Goal: Task Accomplishment & Management: Complete application form

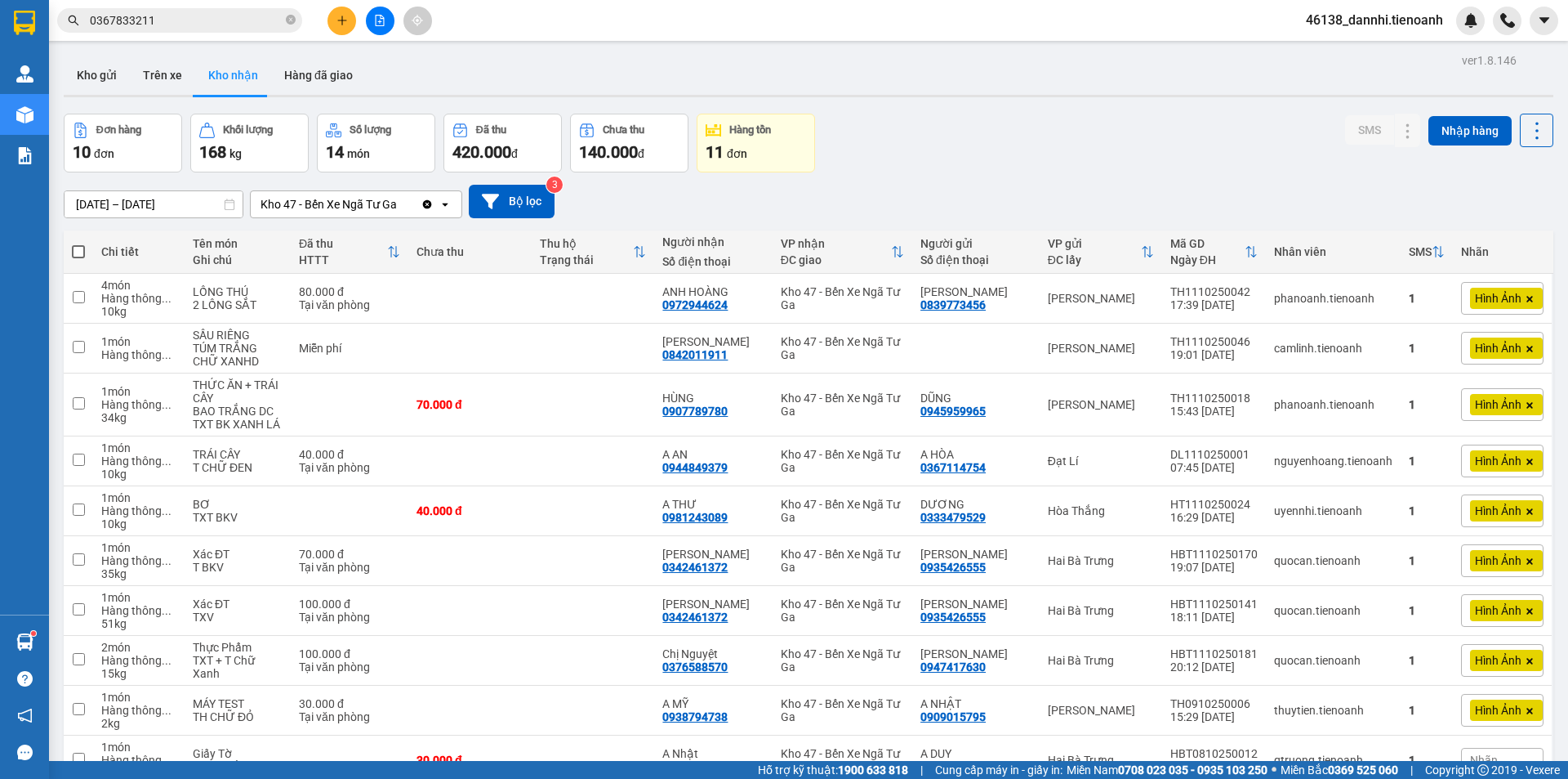
click at [209, 15] on input "0367833211" at bounding box center [186, 20] width 193 height 18
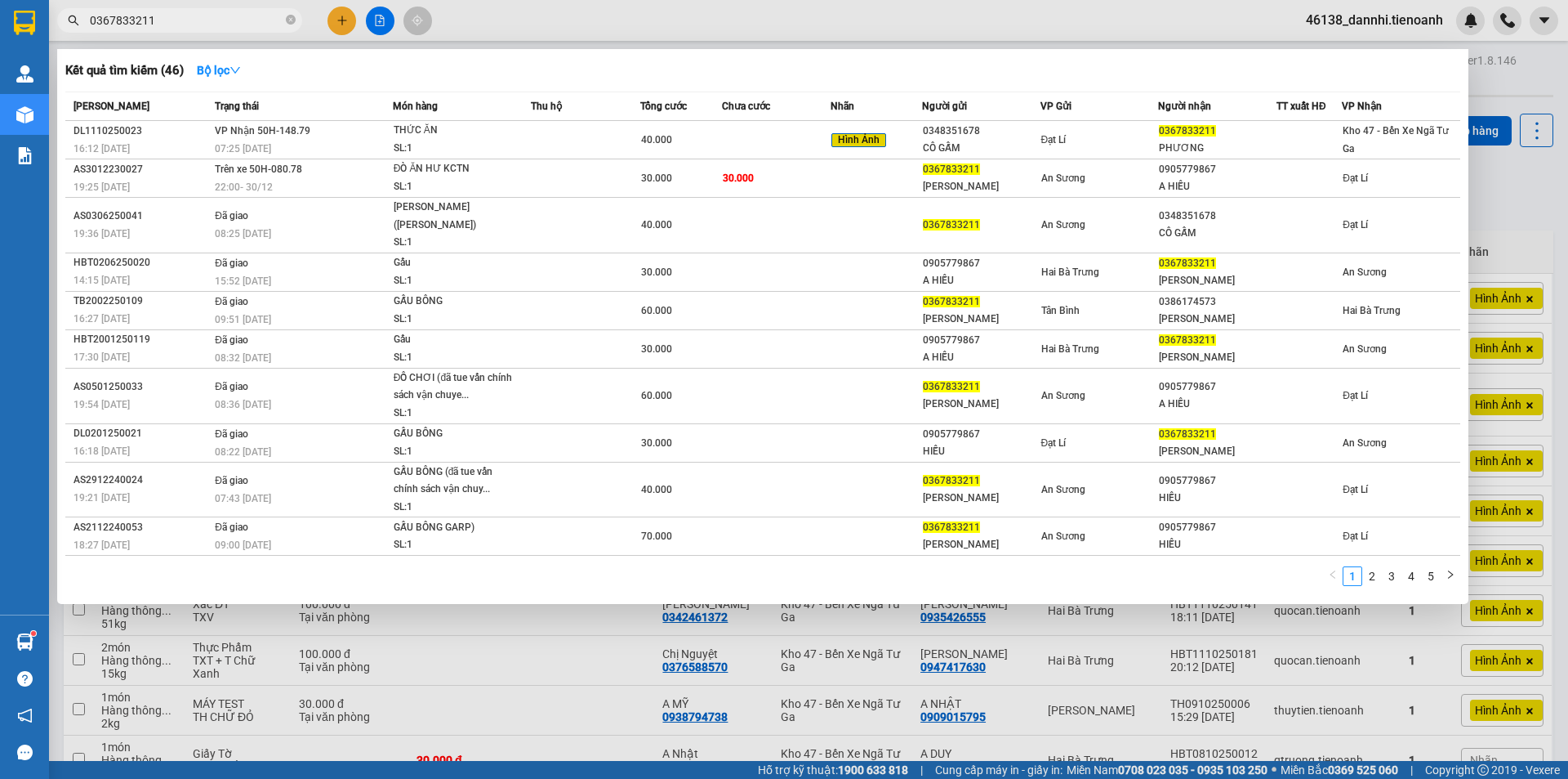
click at [209, 15] on input "0367833211" at bounding box center [186, 20] width 193 height 18
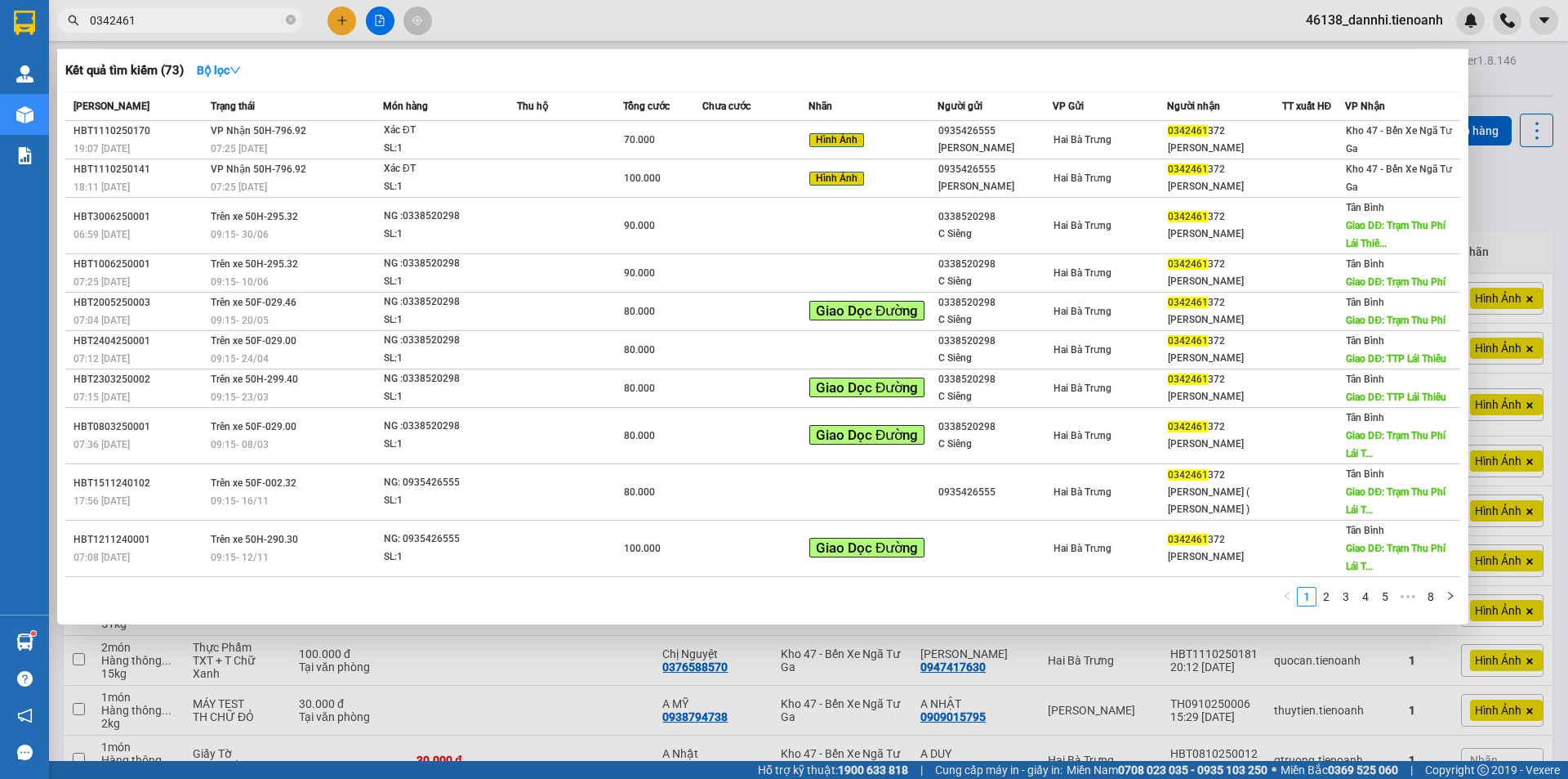
type input "0342461"
click at [349, 19] on div at bounding box center [784, 389] width 1568 height 779
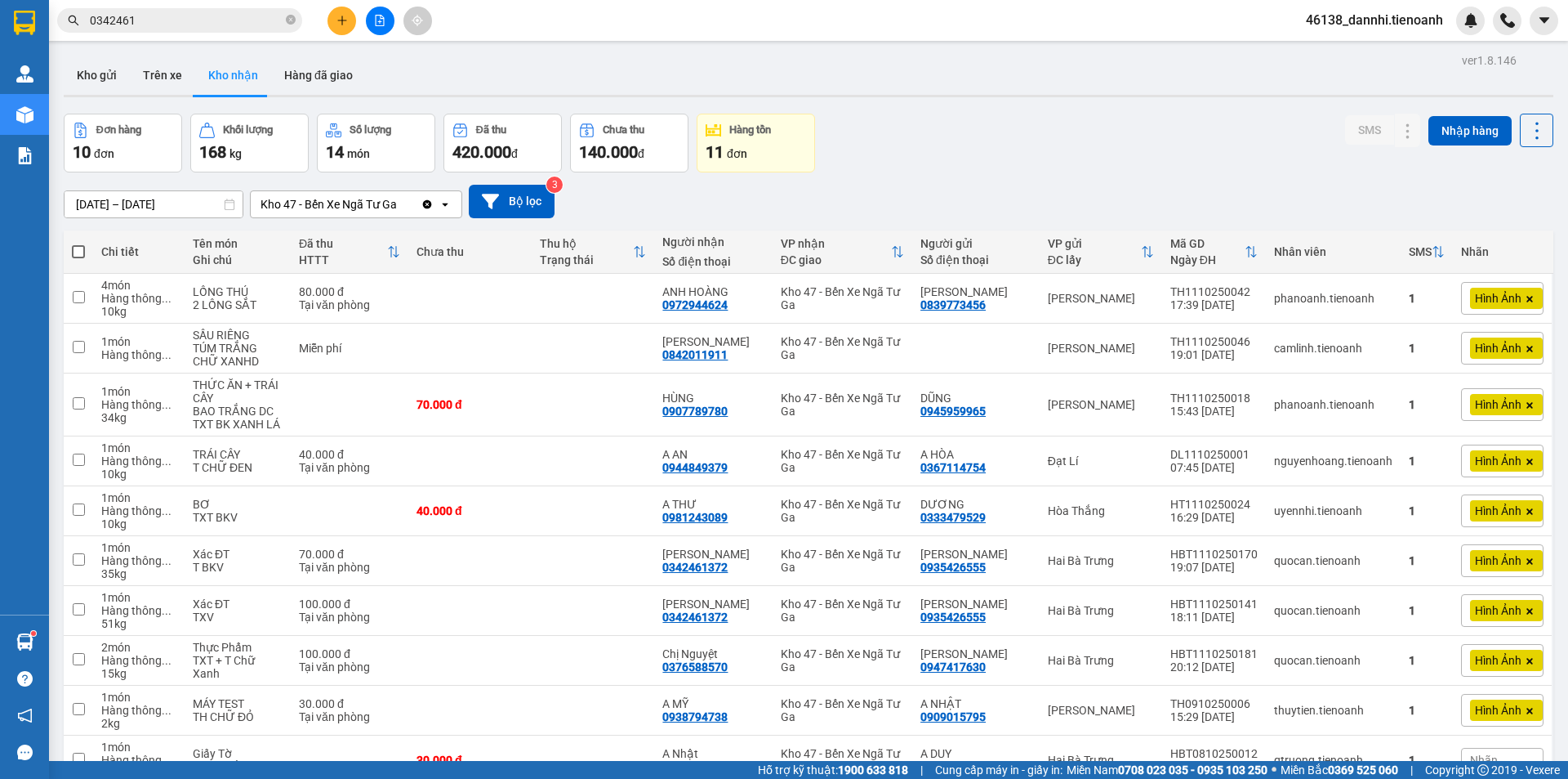
click at [349, 19] on button at bounding box center [341, 21] width 29 height 29
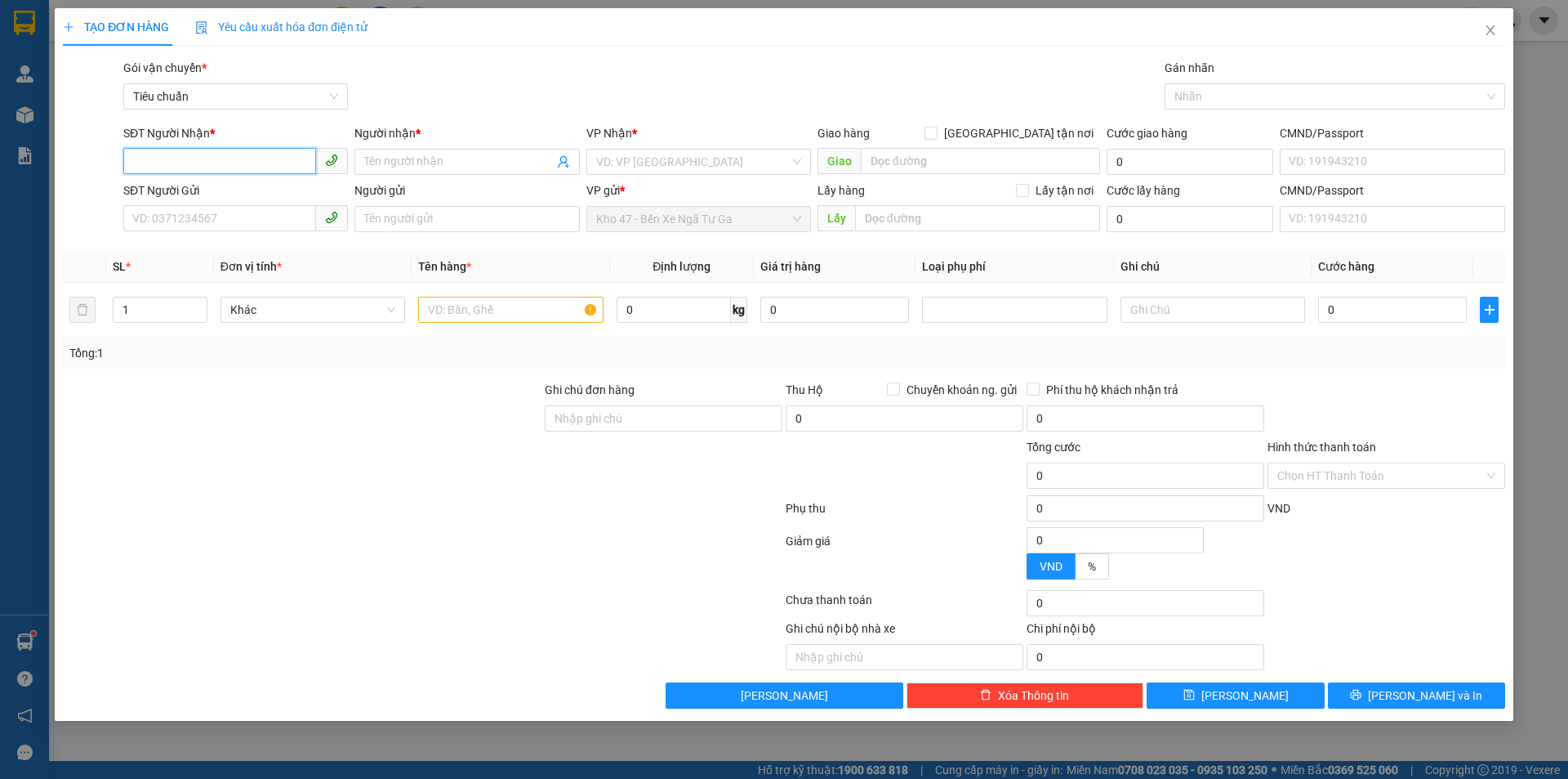
click at [263, 165] on input "SĐT Người Nhận *" at bounding box center [220, 161] width 193 height 26
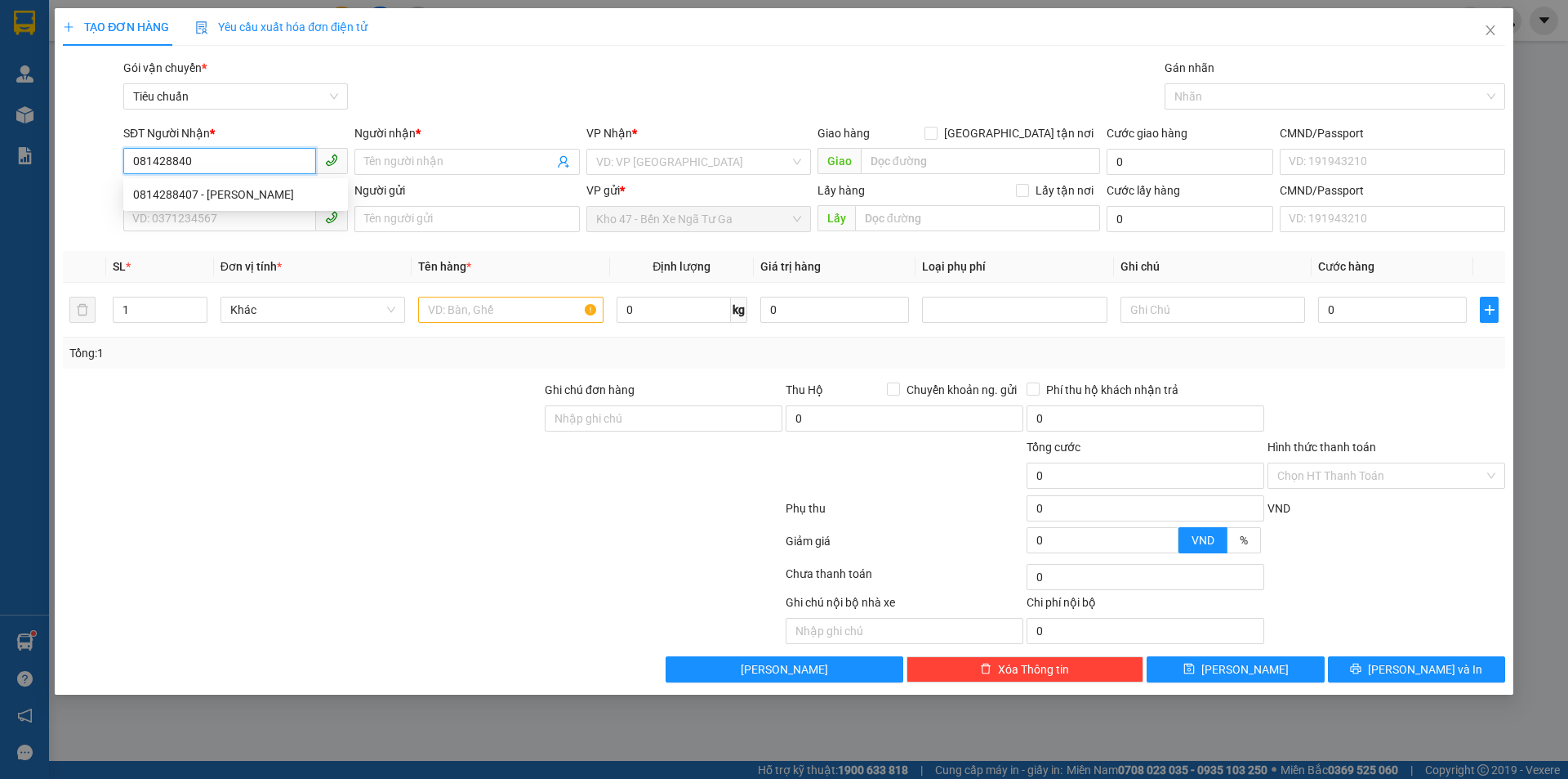
type input "0814288407"
click at [275, 183] on div "0814288407 - [PERSON_NAME]" at bounding box center [236, 194] width 225 height 26
type input "[PERSON_NAME]"
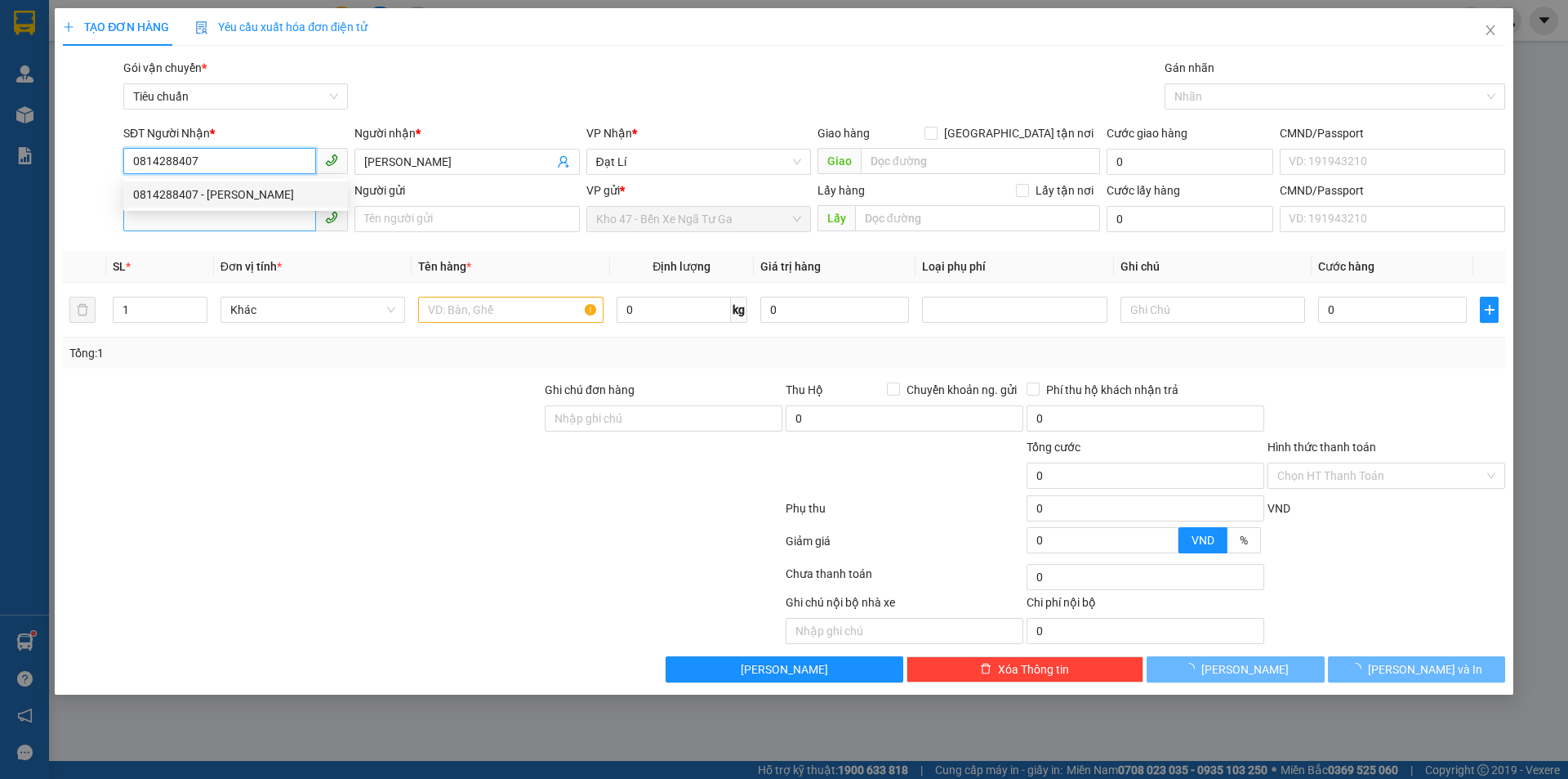
type input "50.000"
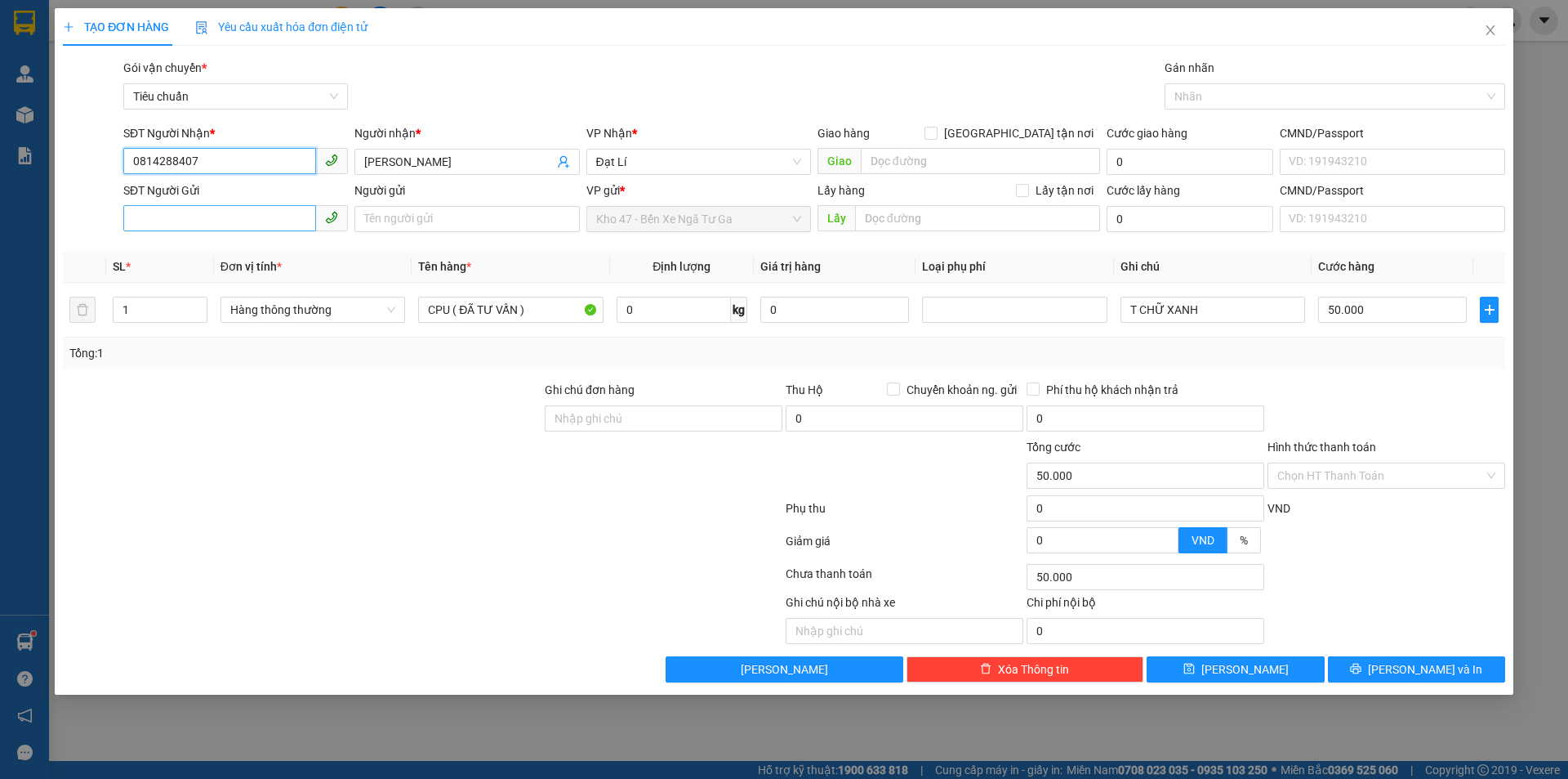
type input "0814288407"
click at [270, 229] on input "SĐT Người Gửi" at bounding box center [220, 217] width 193 height 26
click at [253, 250] on div "0834212317 - PHONG" at bounding box center [235, 251] width 205 height 18
type input "0834212317"
type input "PHONG"
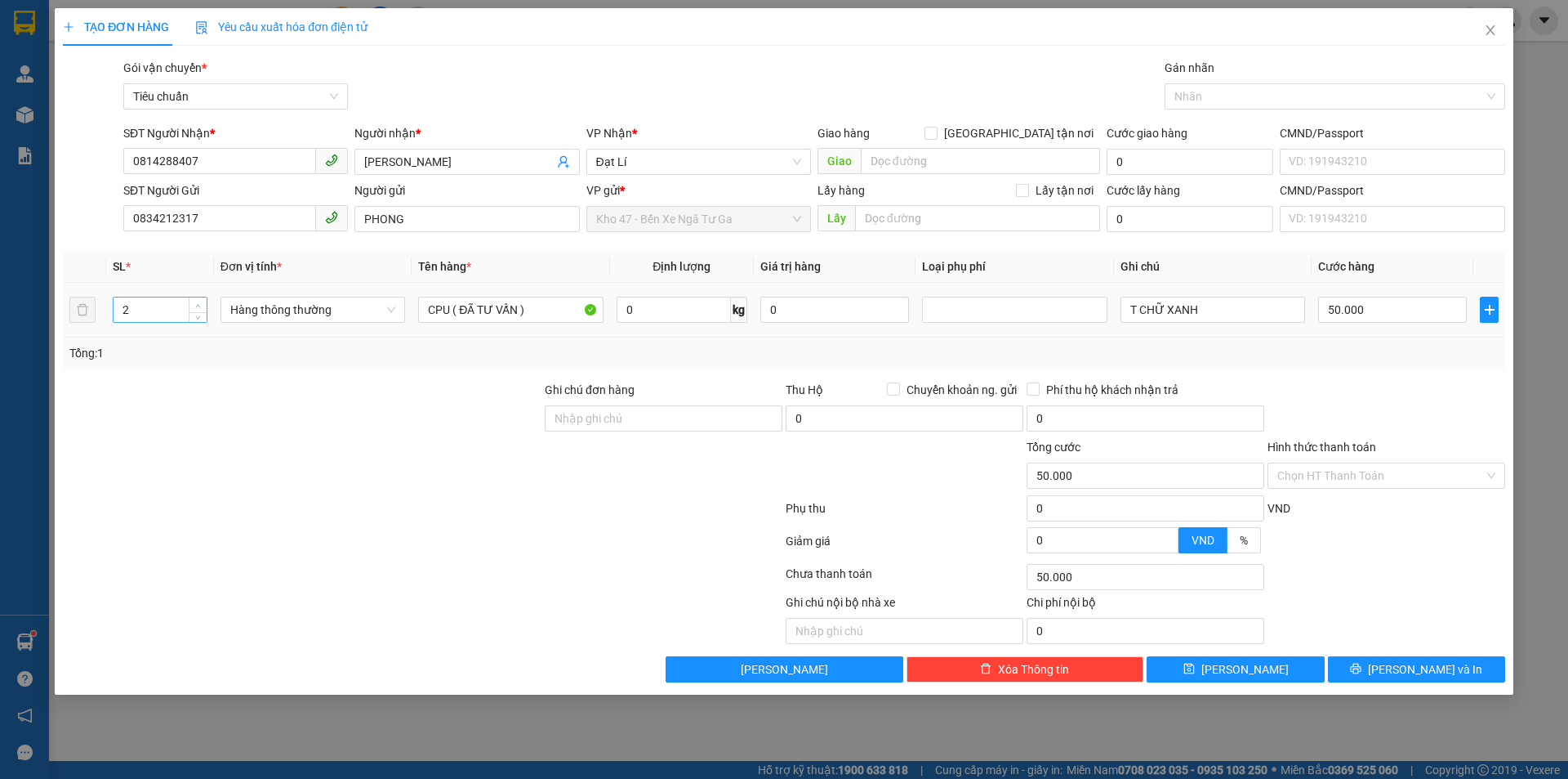
click at [194, 307] on span "up" at bounding box center [199, 306] width 10 height 10
type input "4"
click at [194, 307] on span "up" at bounding box center [199, 306] width 10 height 10
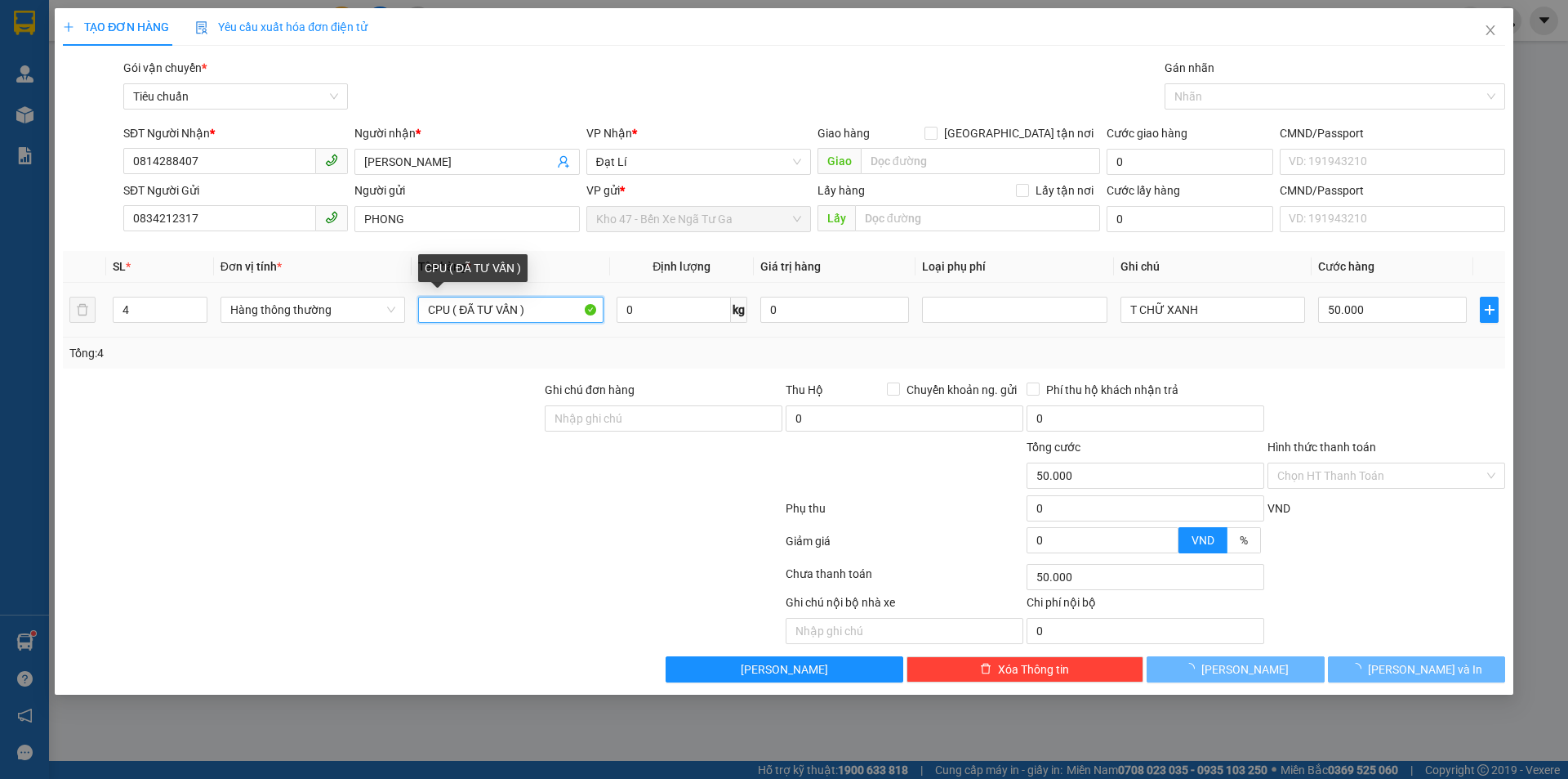
click at [448, 301] on input "CPU ( ĐÃ TƯ VẤN )" at bounding box center [511, 310] width 184 height 26
type input "0"
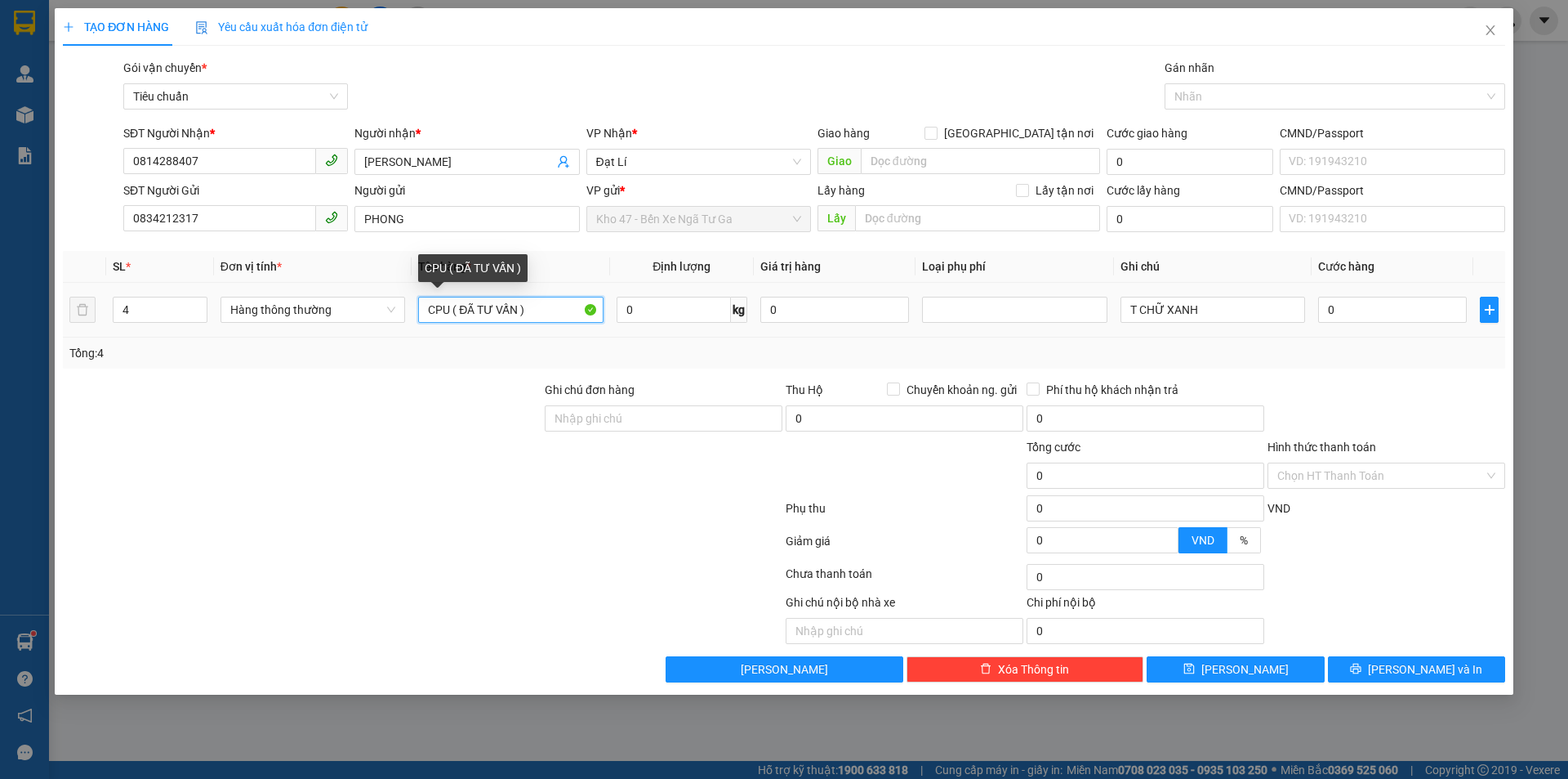
click at [448, 301] on input "CPU ( ĐÃ TƯ VẤN )" at bounding box center [511, 310] width 184 height 26
click at [343, 303] on span "Hàng thông thường" at bounding box center [312, 310] width 165 height 25
type input "QA"
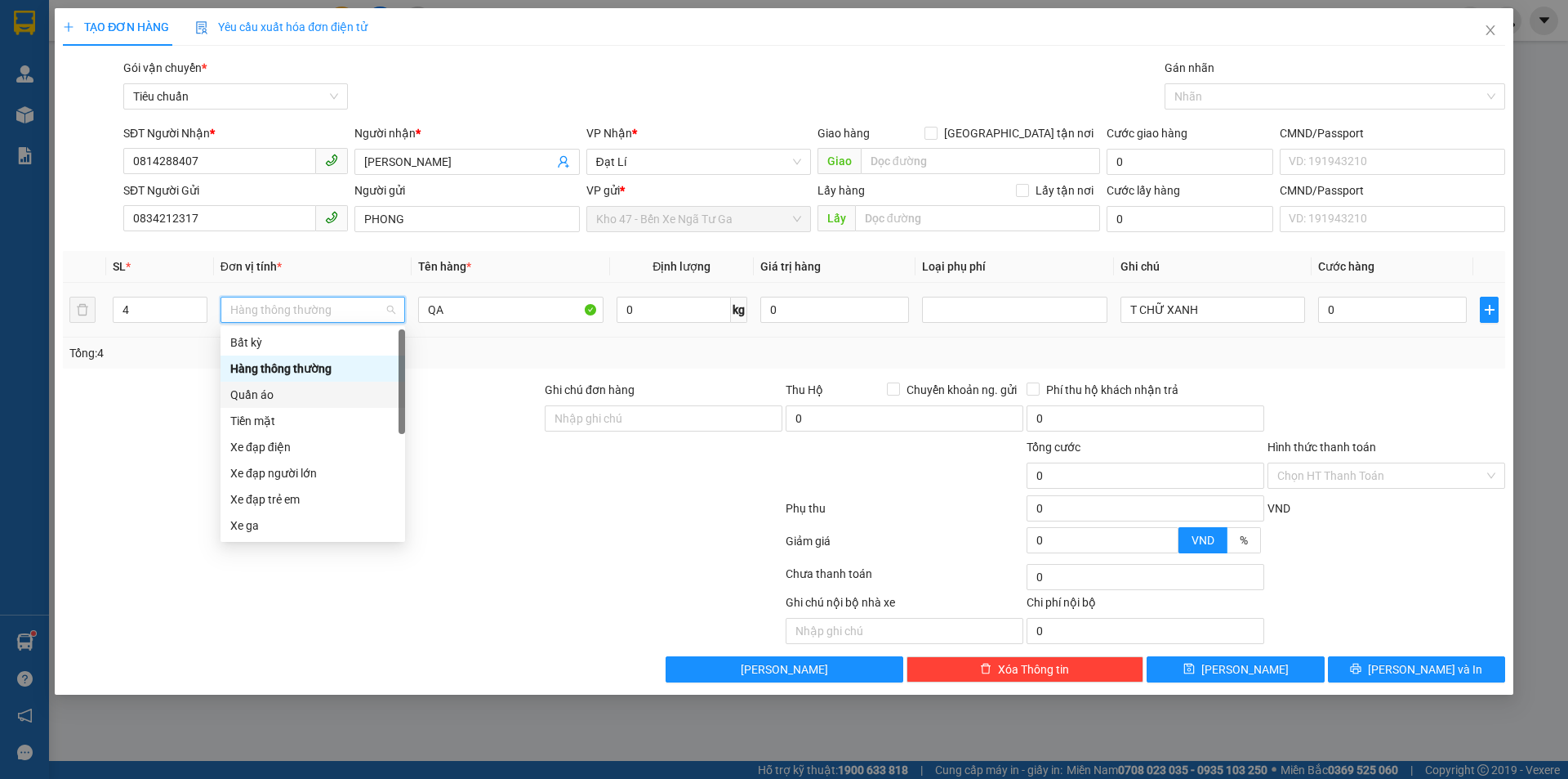
click at [317, 392] on div "Quần áo" at bounding box center [312, 394] width 165 height 18
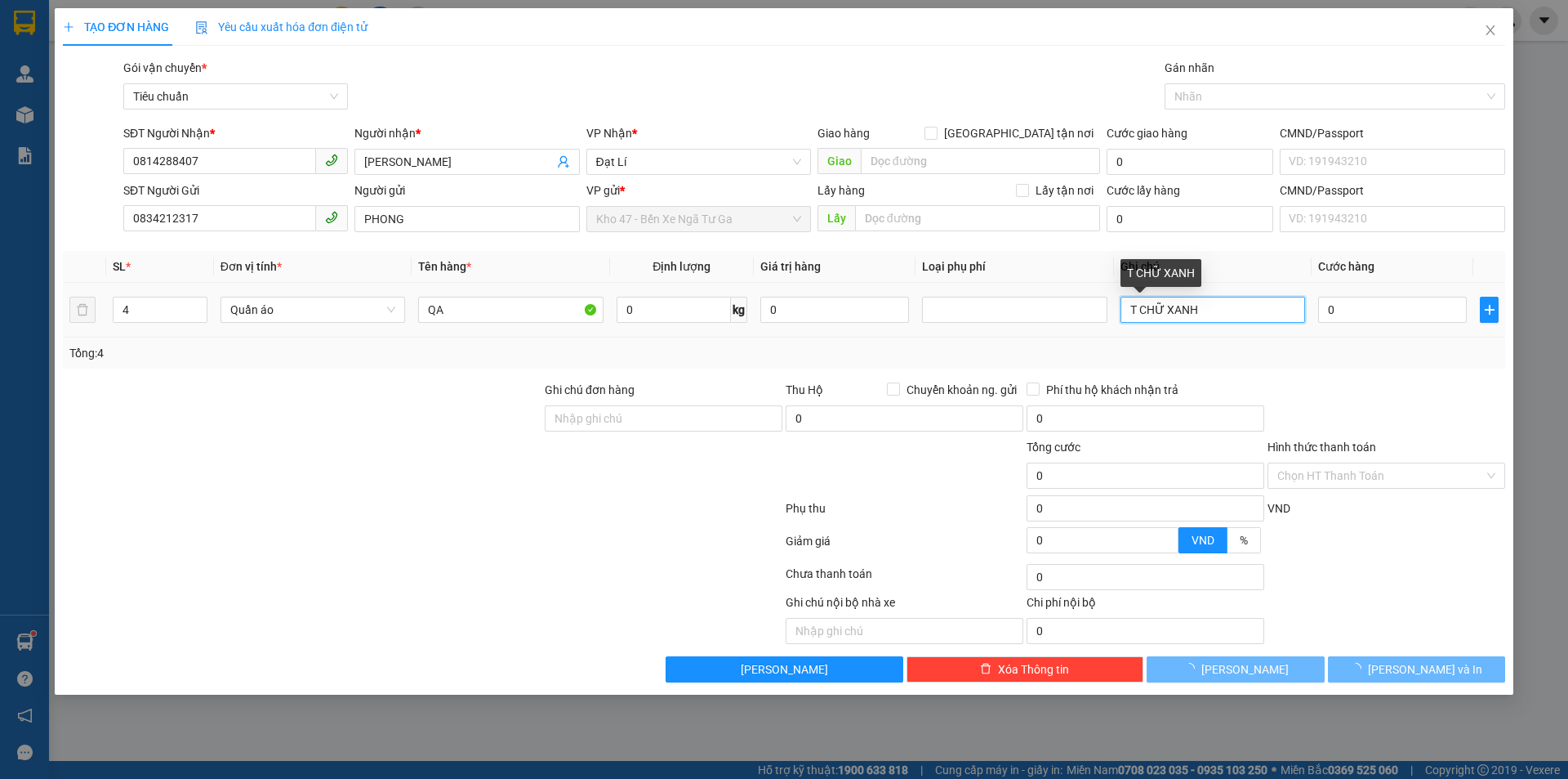
click at [1228, 307] on input "T CHỮ XANH" at bounding box center [1212, 310] width 184 height 26
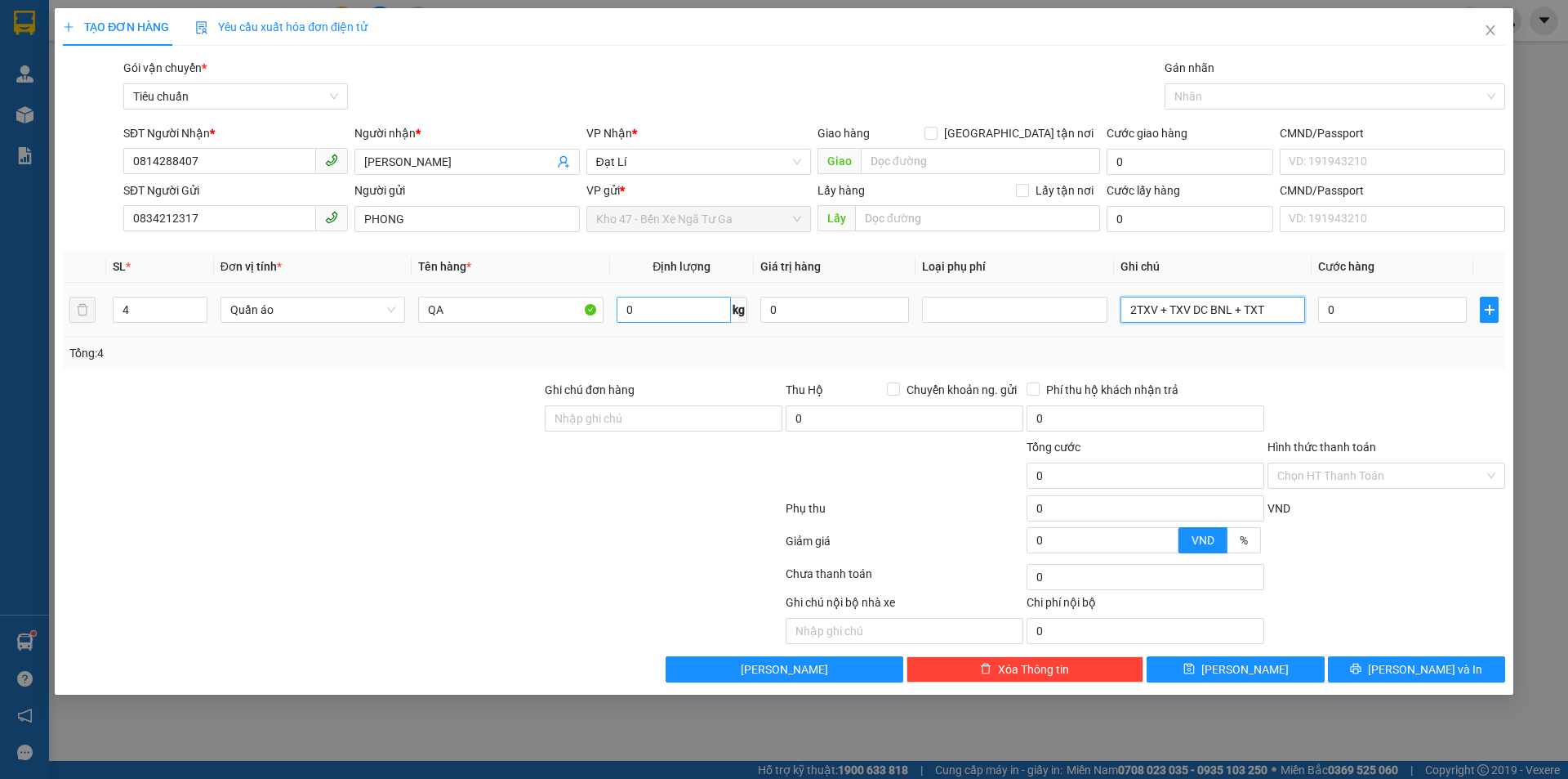
type input "2TXV + TXV DC BNL + TXT"
click at [658, 315] on input "0" at bounding box center [673, 310] width 114 height 26
type input "6"
drag, startPoint x: 656, startPoint y: 372, endPoint x: 608, endPoint y: 305, distance: 82.4
click at [645, 349] on div "Transit Pickup Surcharge Ids Transit Deliver Surcharge Ids Transit Deliver Surc…" at bounding box center [784, 370] width 1442 height 623
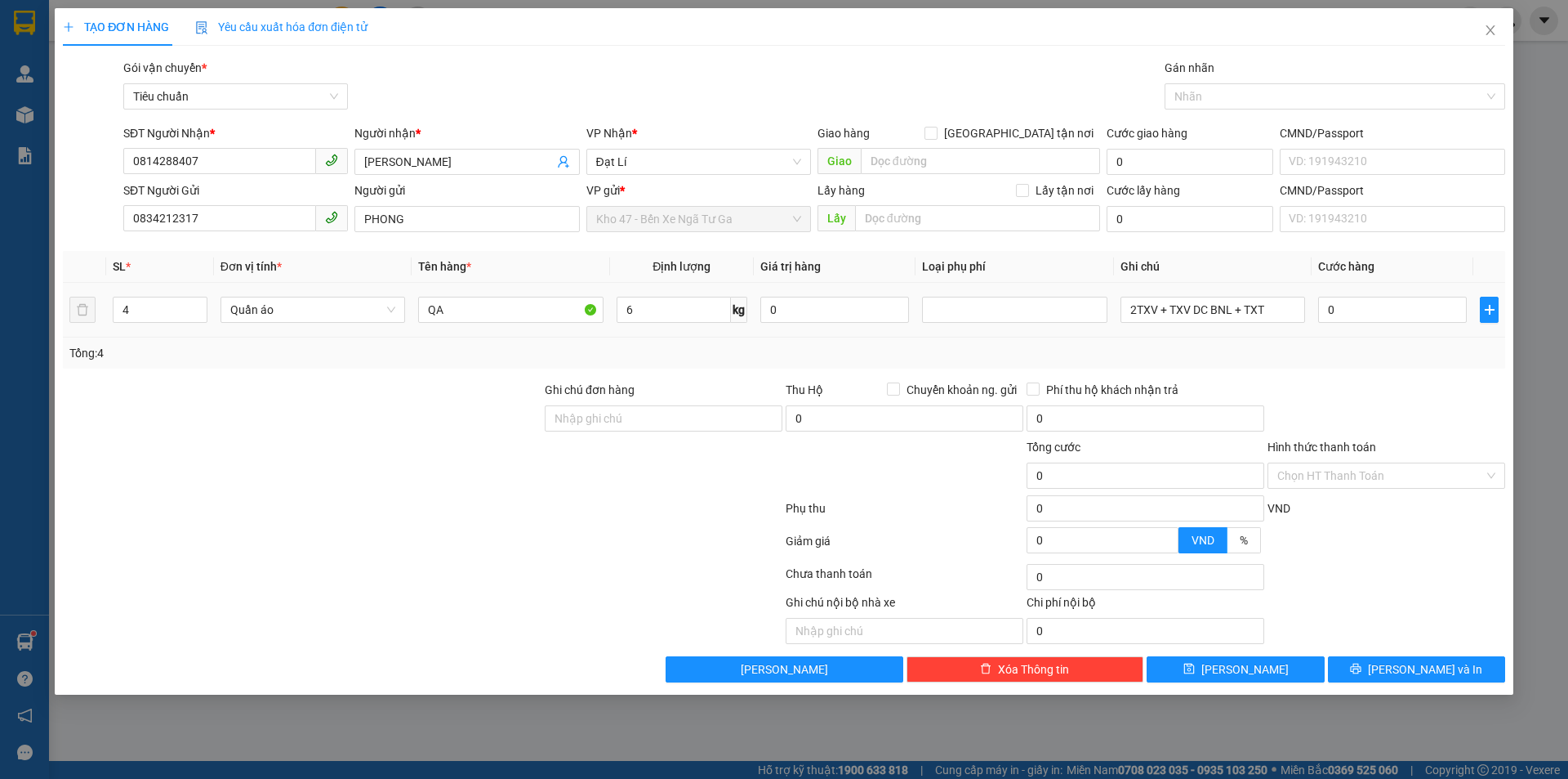
type input "40.000"
click at [681, 308] on input "6" at bounding box center [673, 310] width 114 height 26
type input "0"
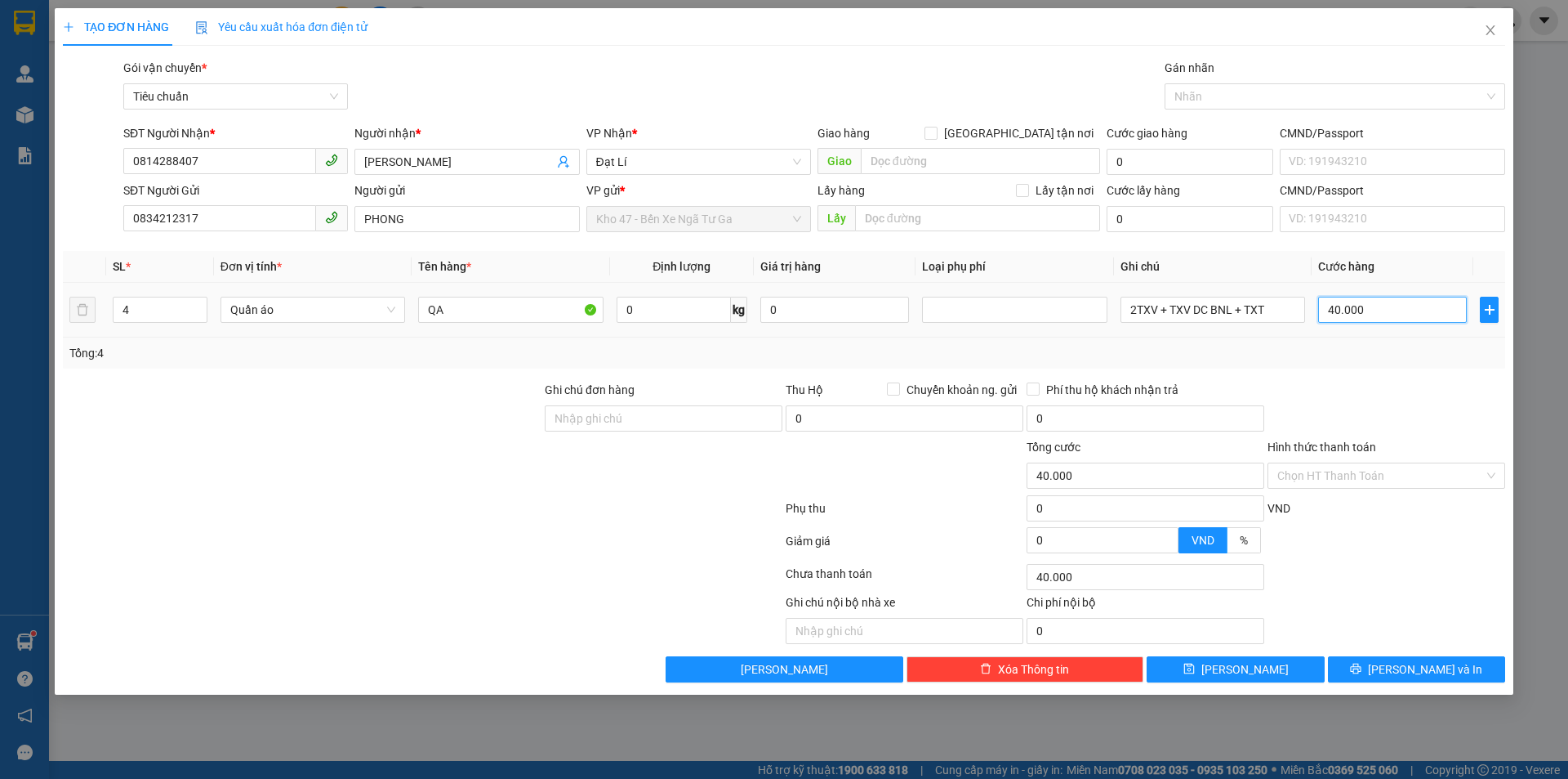
click at [1372, 306] on input "40.000" at bounding box center [1392, 310] width 149 height 26
type input "0"
type input "1"
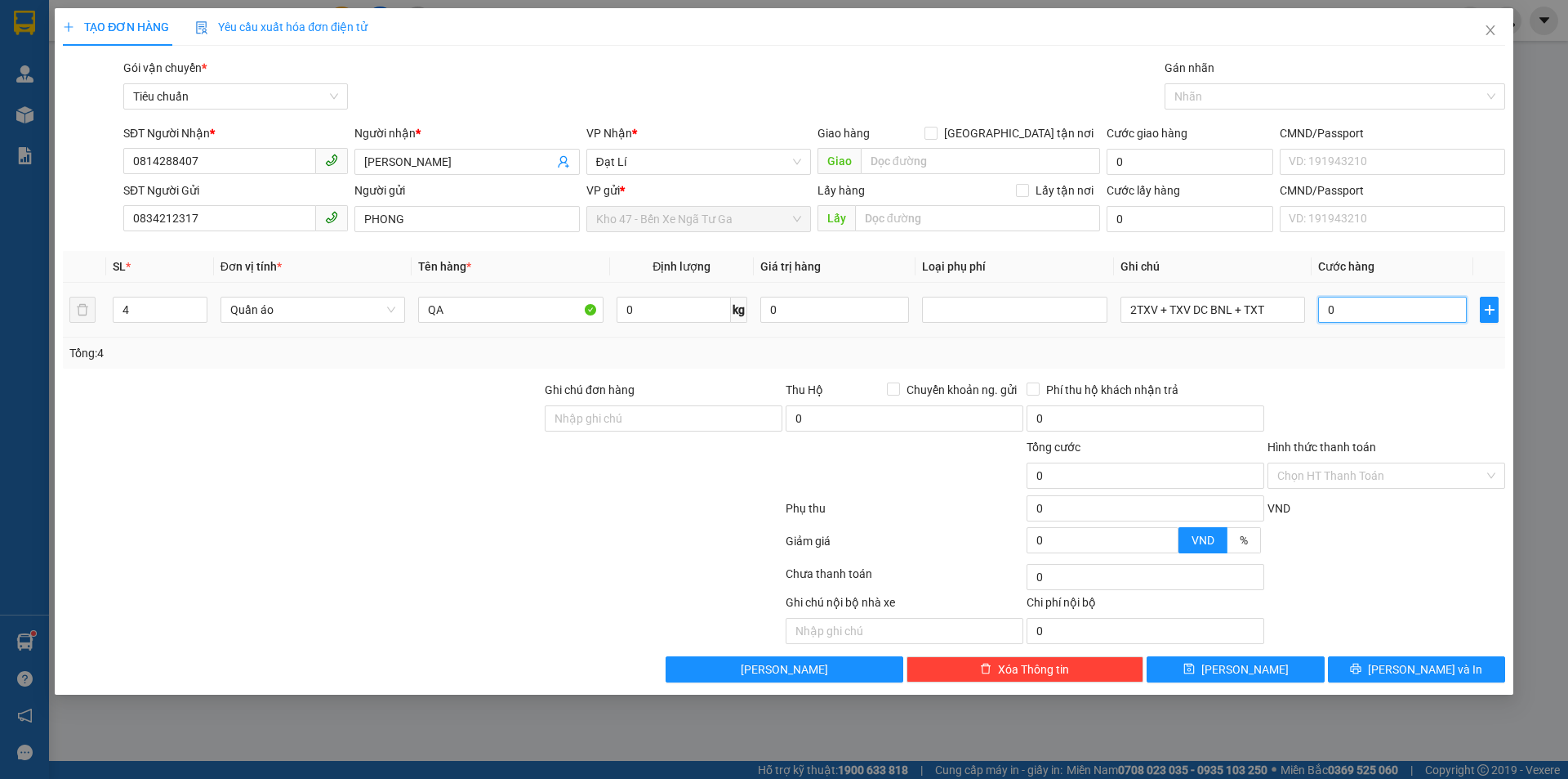
type input "1"
type input "01"
type input "18"
type input "018"
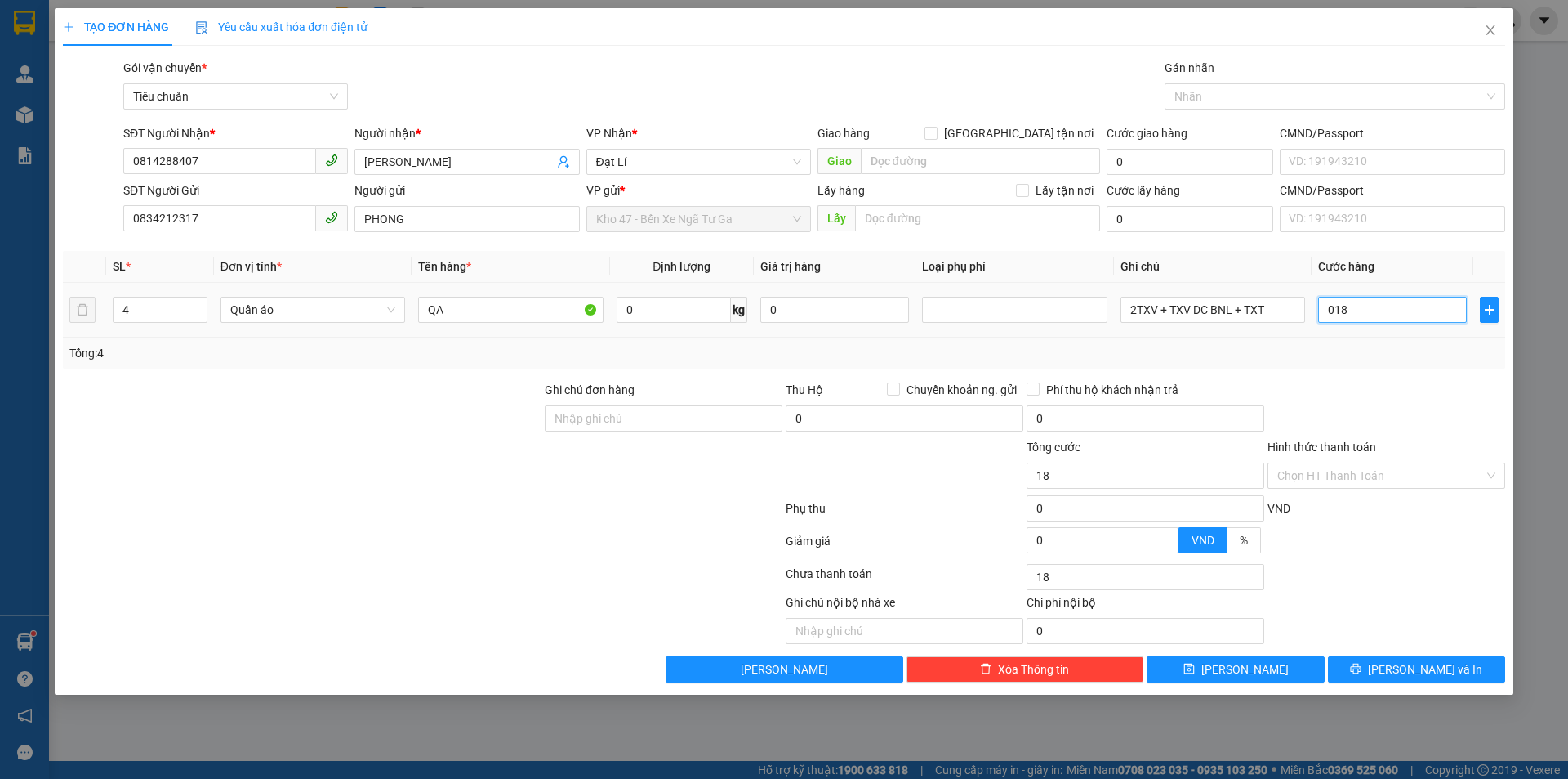
type input "180"
type input "0.180"
type input "180.000"
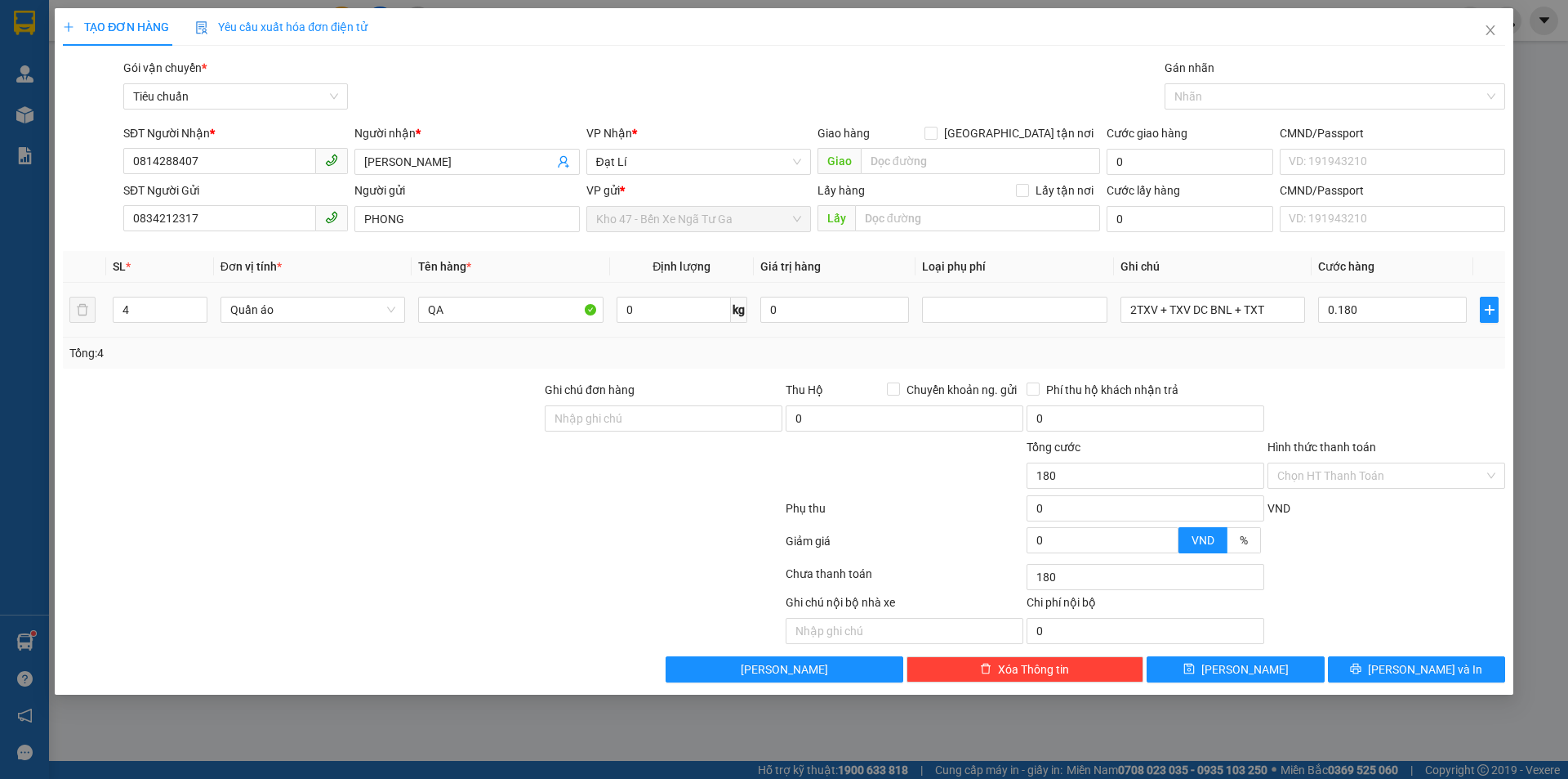
type input "180.000"
click at [1412, 375] on div "Transit Pickup Surcharge Ids Transit Deliver Surcharge Ids Transit Deliver Surc…" at bounding box center [784, 370] width 1442 height 623
click at [1375, 480] on input "Hình thức thanh toán" at bounding box center [1380, 475] width 206 height 25
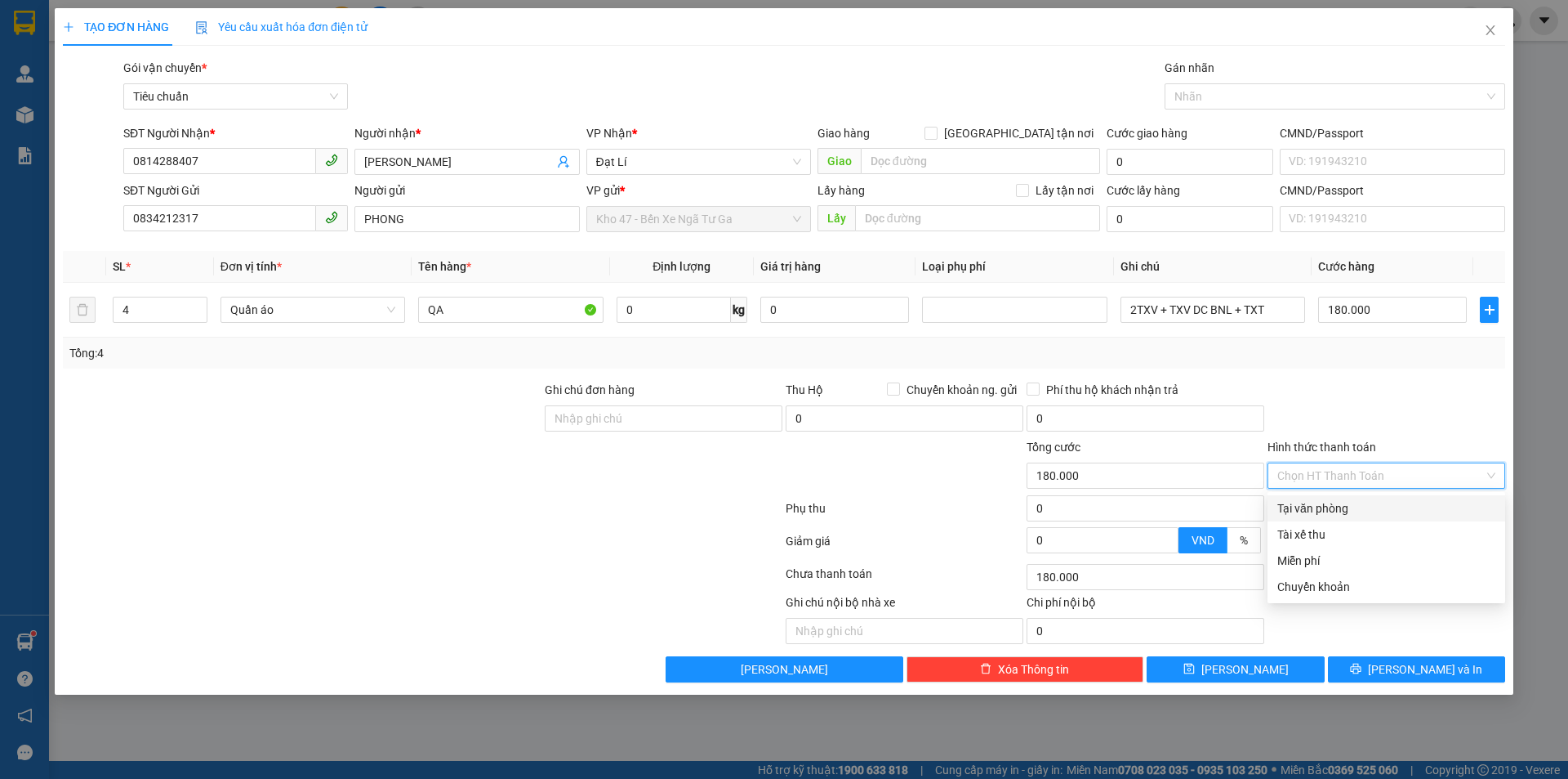
click at [1369, 510] on div "Tại văn phòng" at bounding box center [1386, 507] width 218 height 18
type input "0"
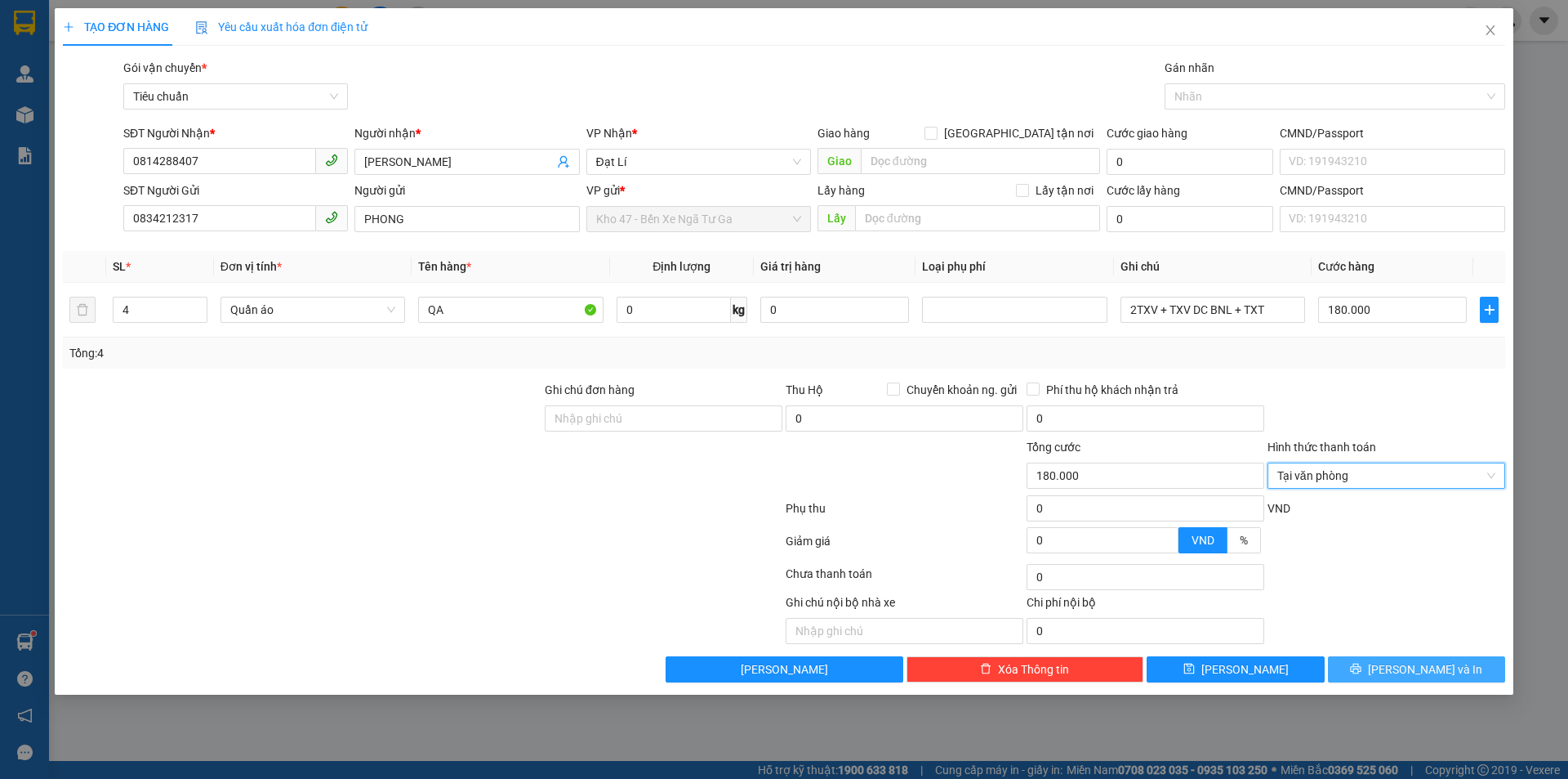
click at [1372, 662] on button "[PERSON_NAME] và In" at bounding box center [1417, 669] width 178 height 26
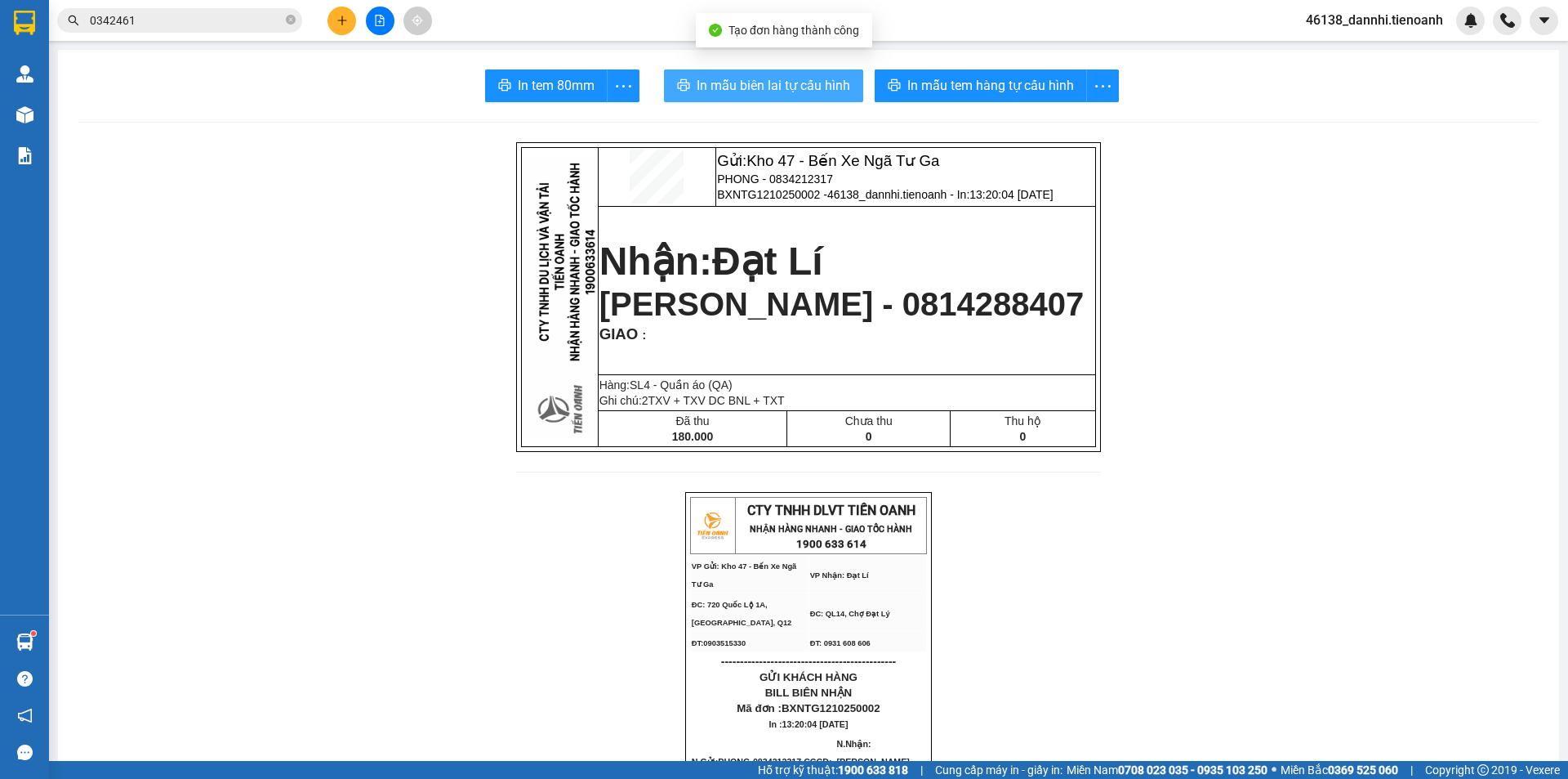
click at [790, 91] on span "In mẫu biên lai tự cấu hình" at bounding box center [773, 85] width 154 height 20
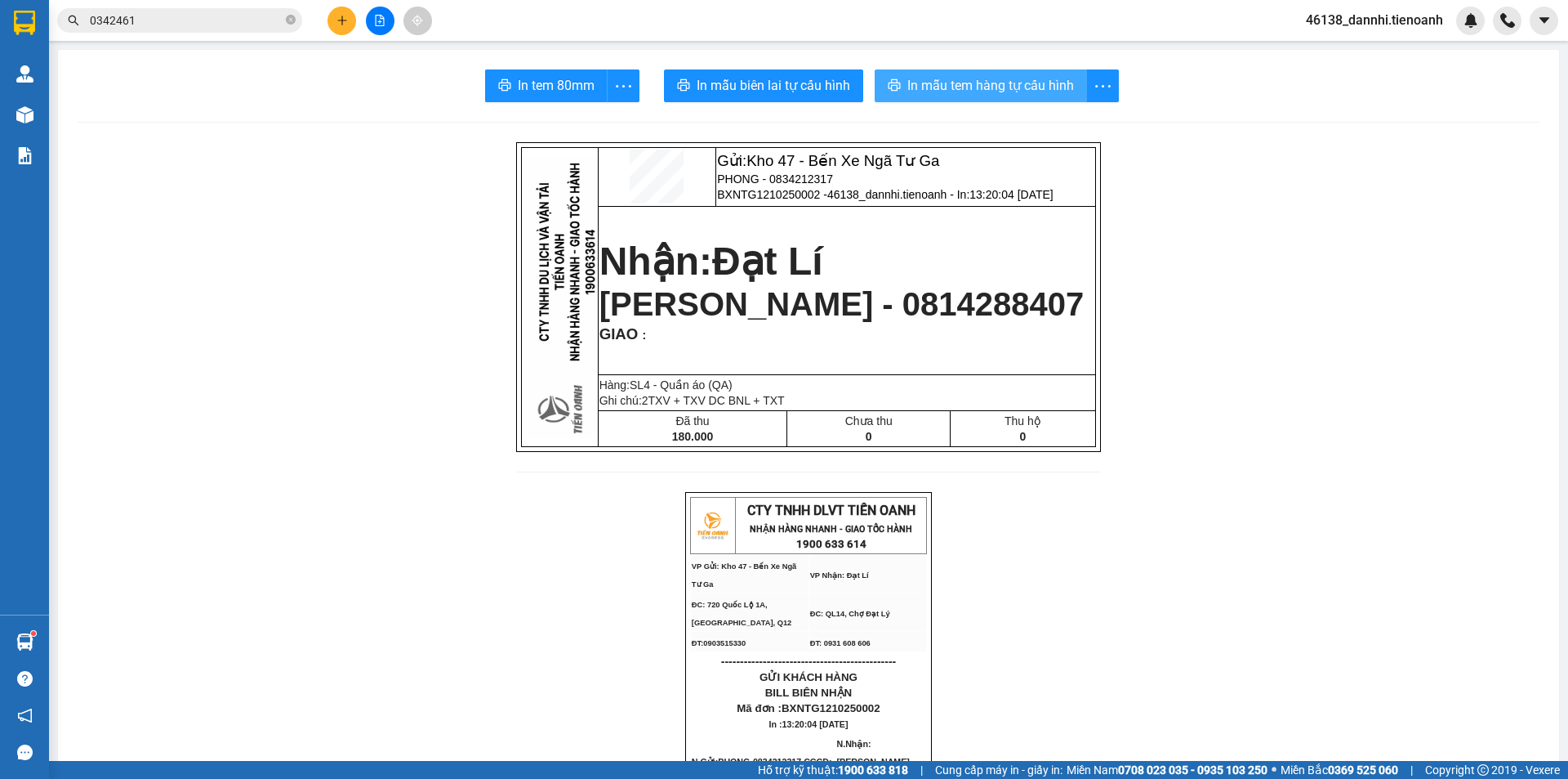
click at [997, 96] on span "In mẫu tem hàng tự cấu hình" at bounding box center [990, 85] width 167 height 20
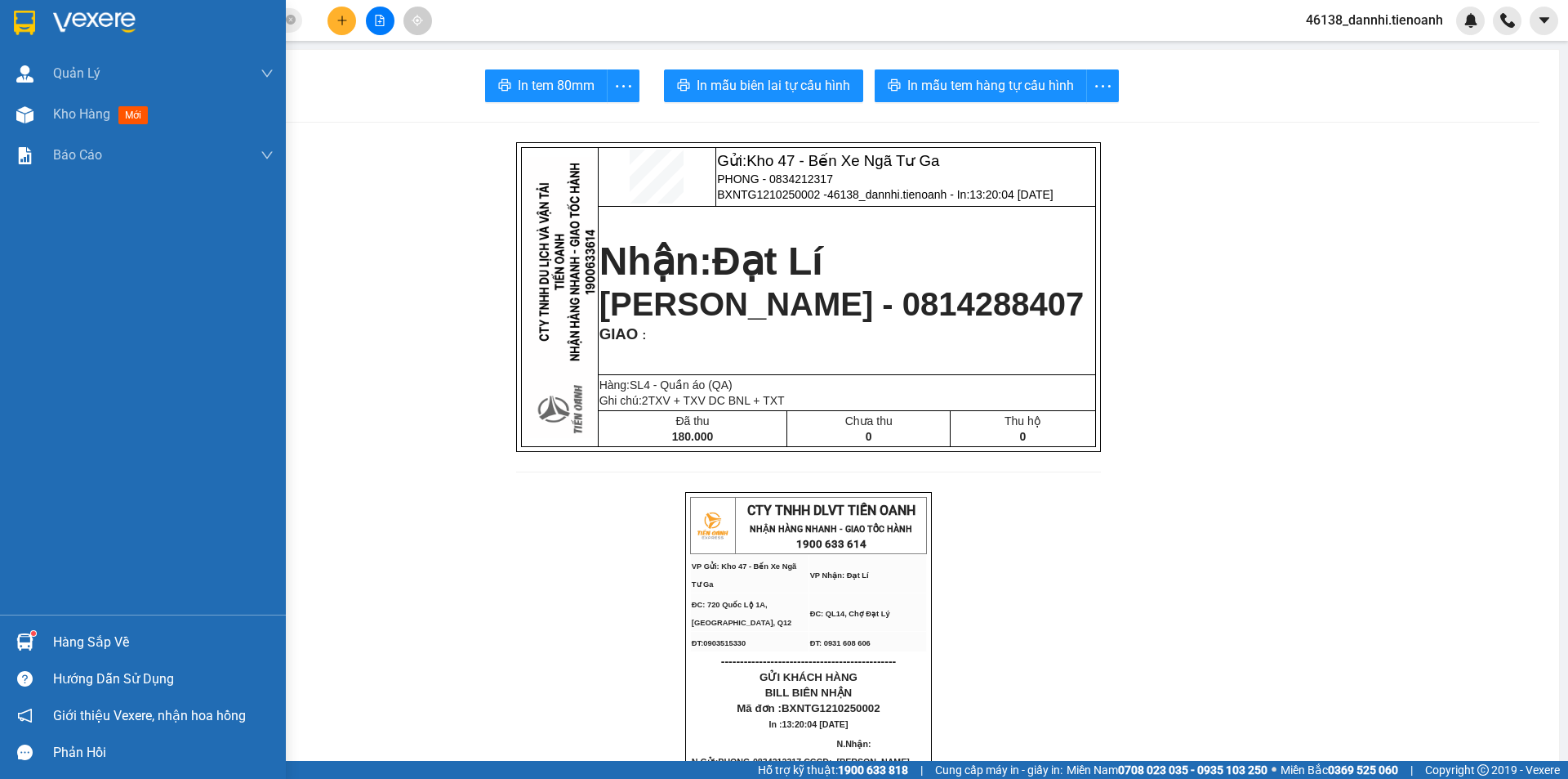
click at [36, 16] on div at bounding box center [25, 23] width 29 height 29
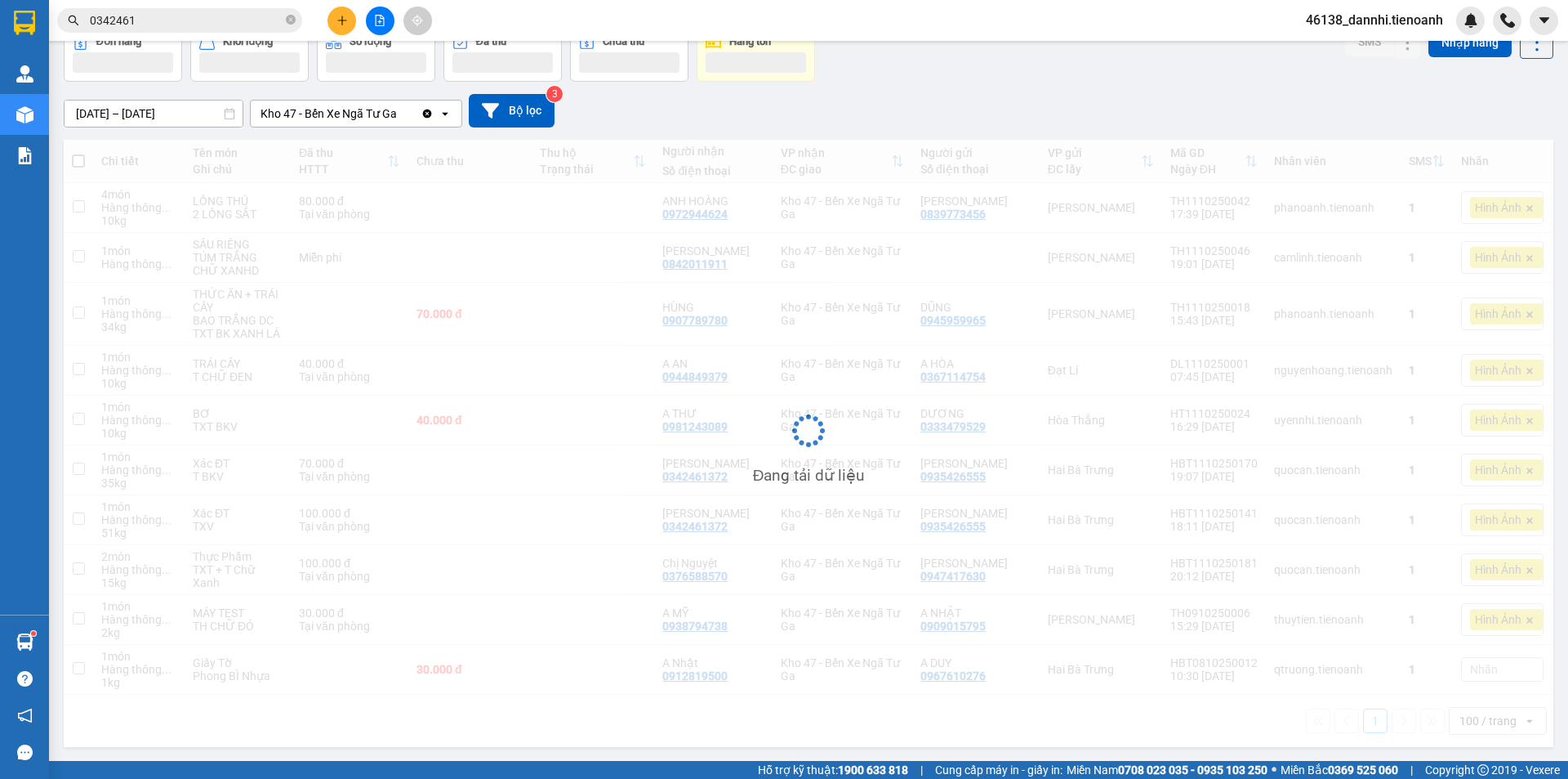
scroll to position [89, 0]
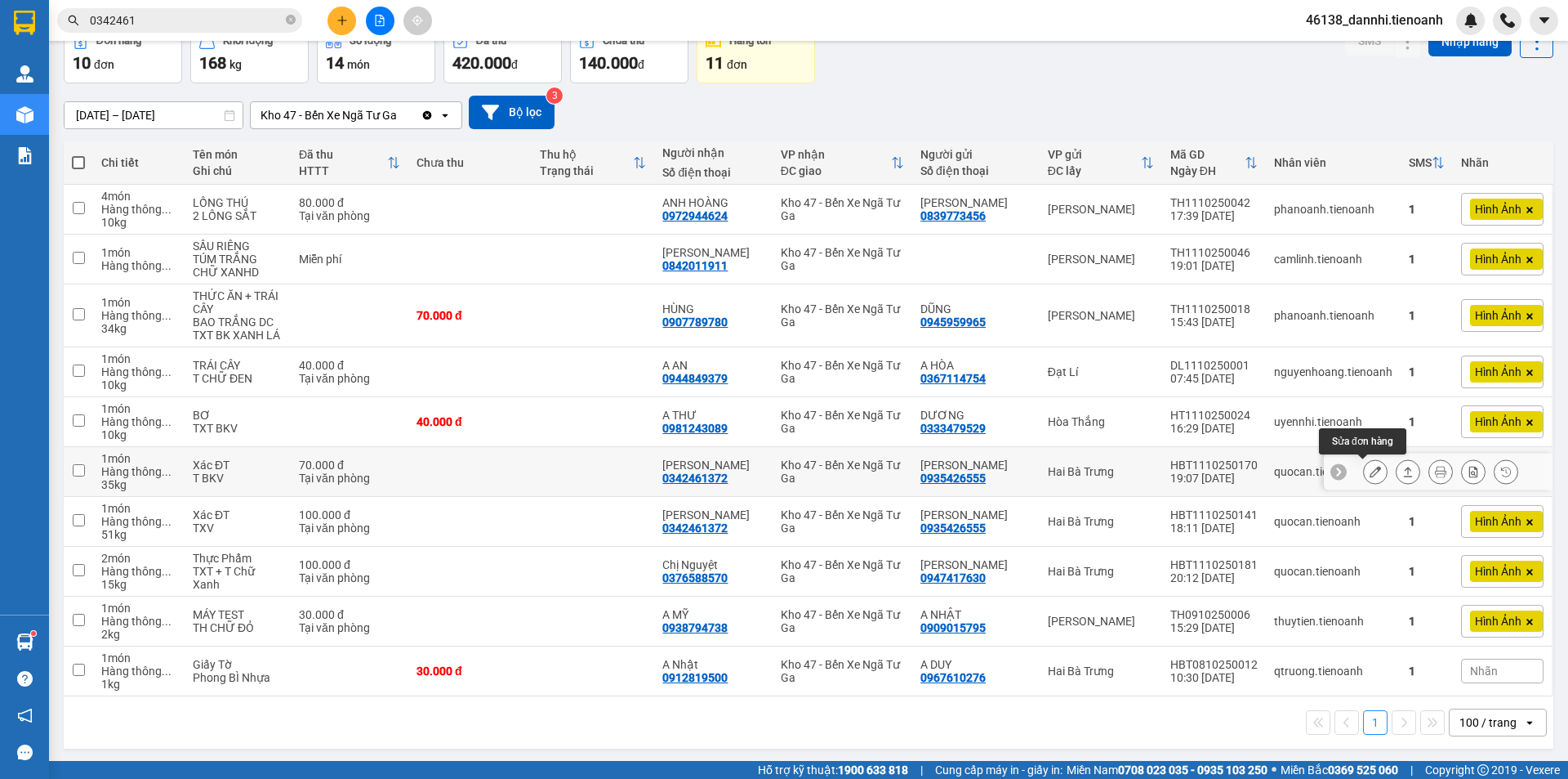
click at [1369, 470] on icon at bounding box center [1375, 472] width 12 height 12
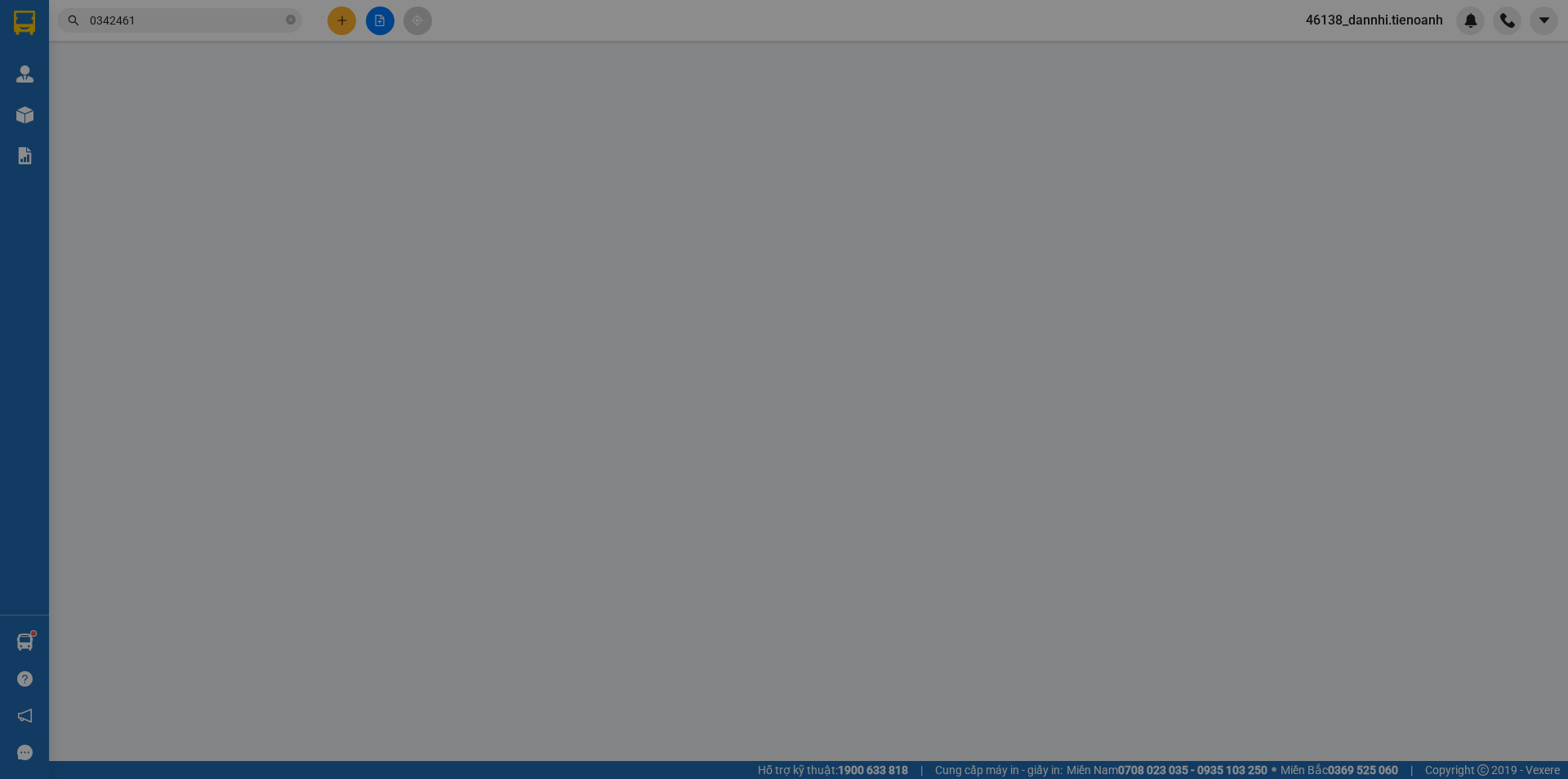
type input "0342461372"
type input "[PERSON_NAME]"
type input "0935426555"
type input "[PERSON_NAME]"
type input "0"
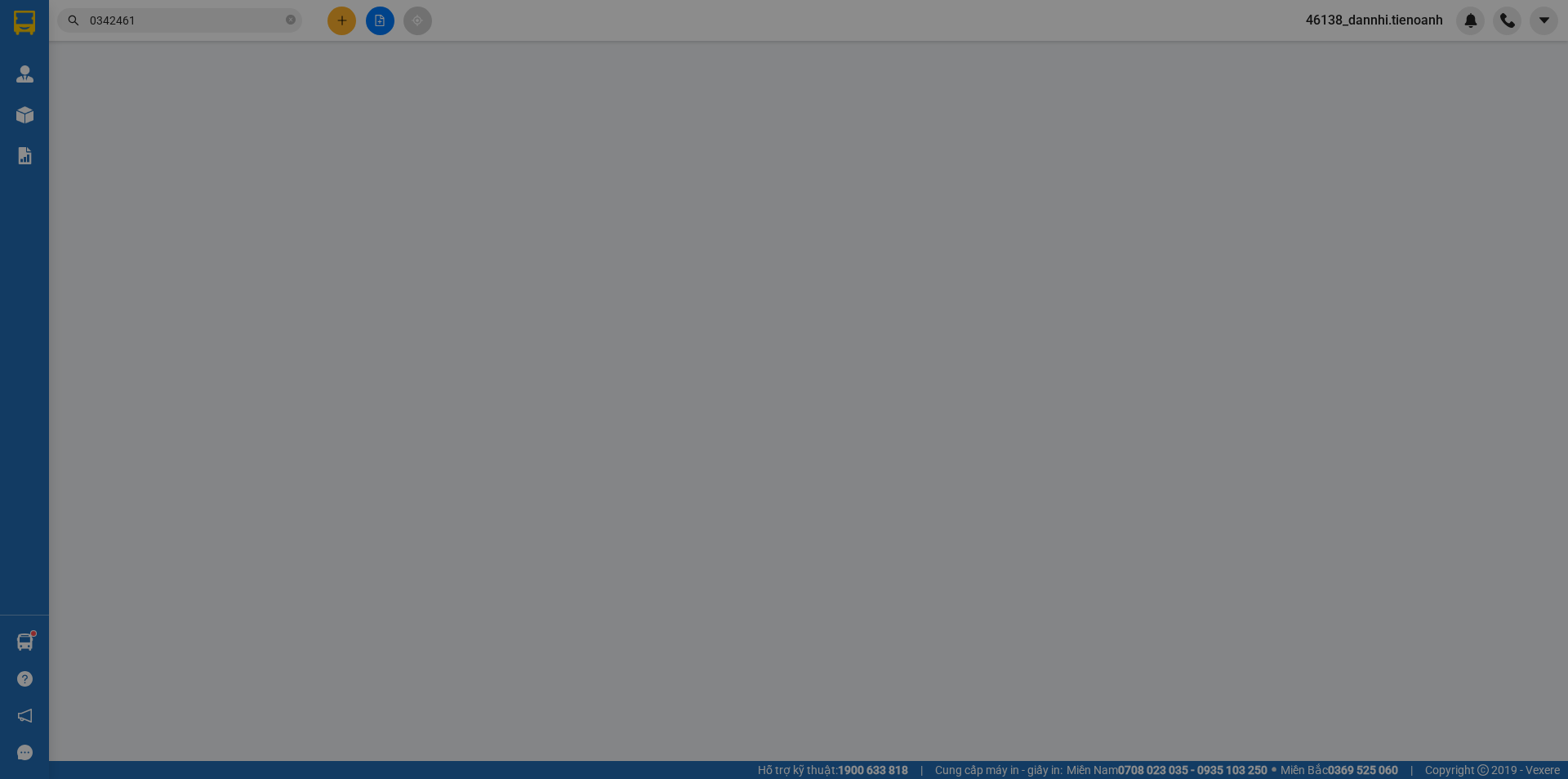
type input "70.000"
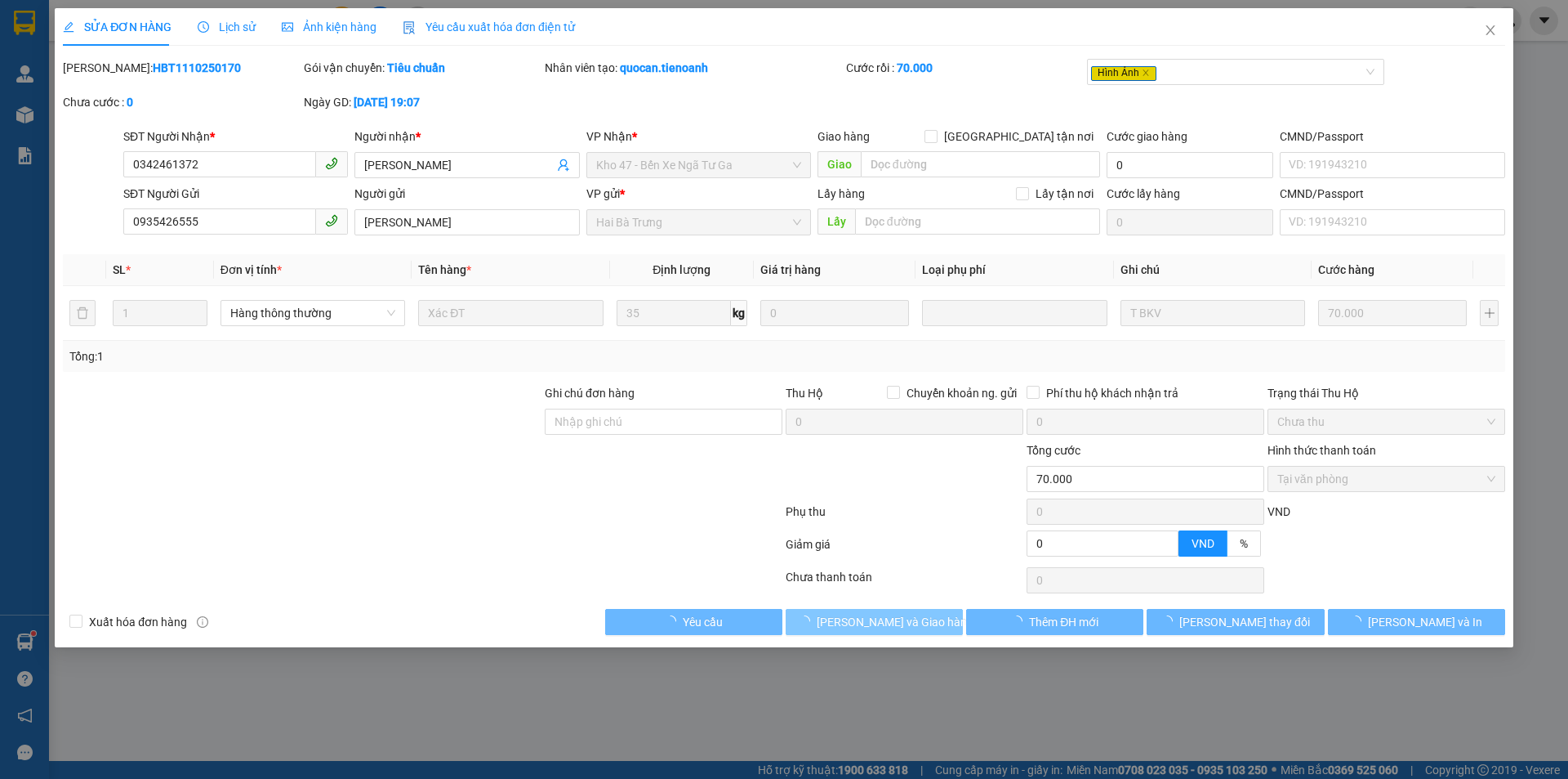
click at [870, 628] on span "[PERSON_NAME] và Giao hàng" at bounding box center [894, 622] width 156 height 18
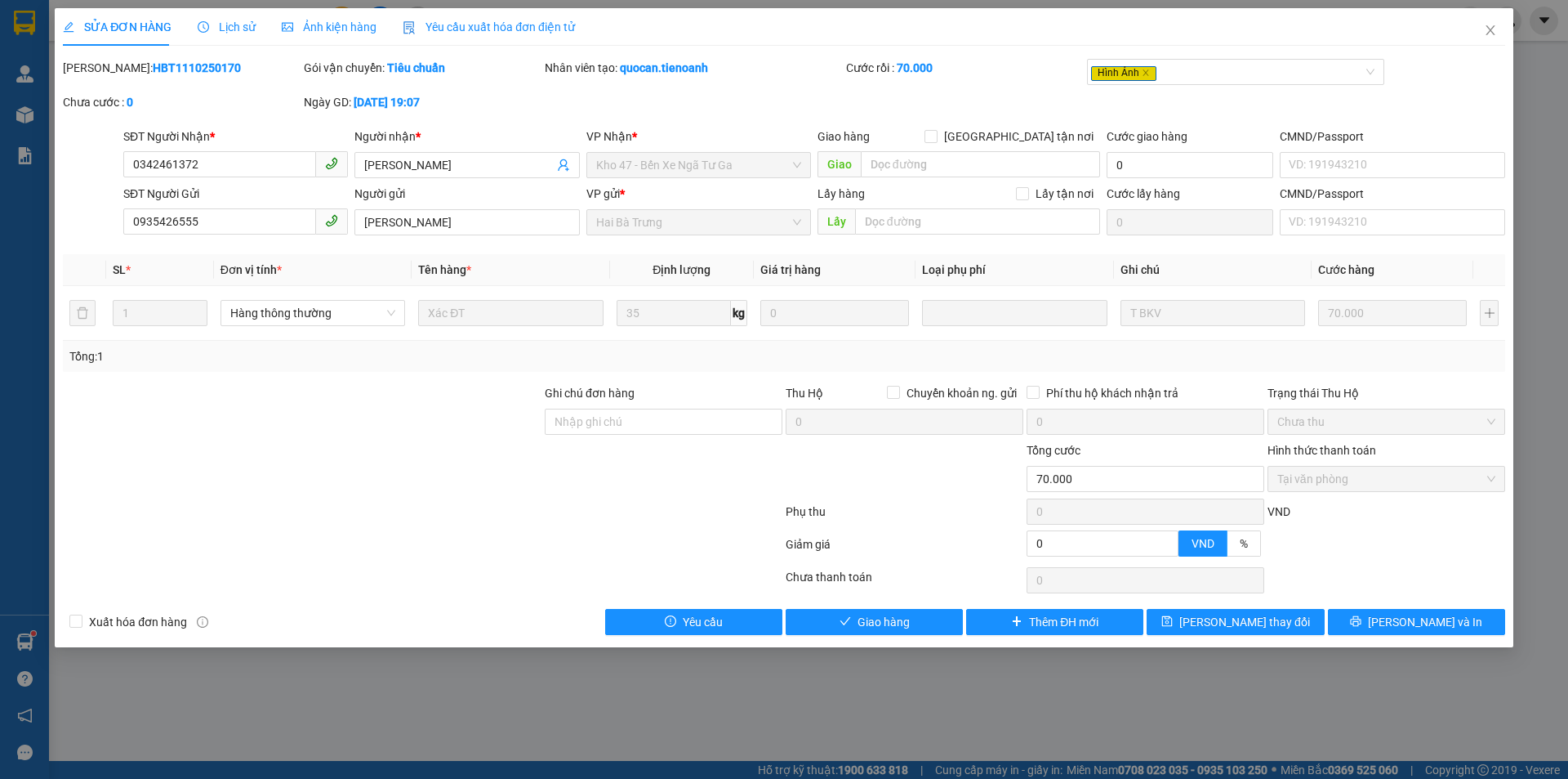
click at [317, 23] on span "Ảnh kiện hàng" at bounding box center [329, 26] width 95 height 13
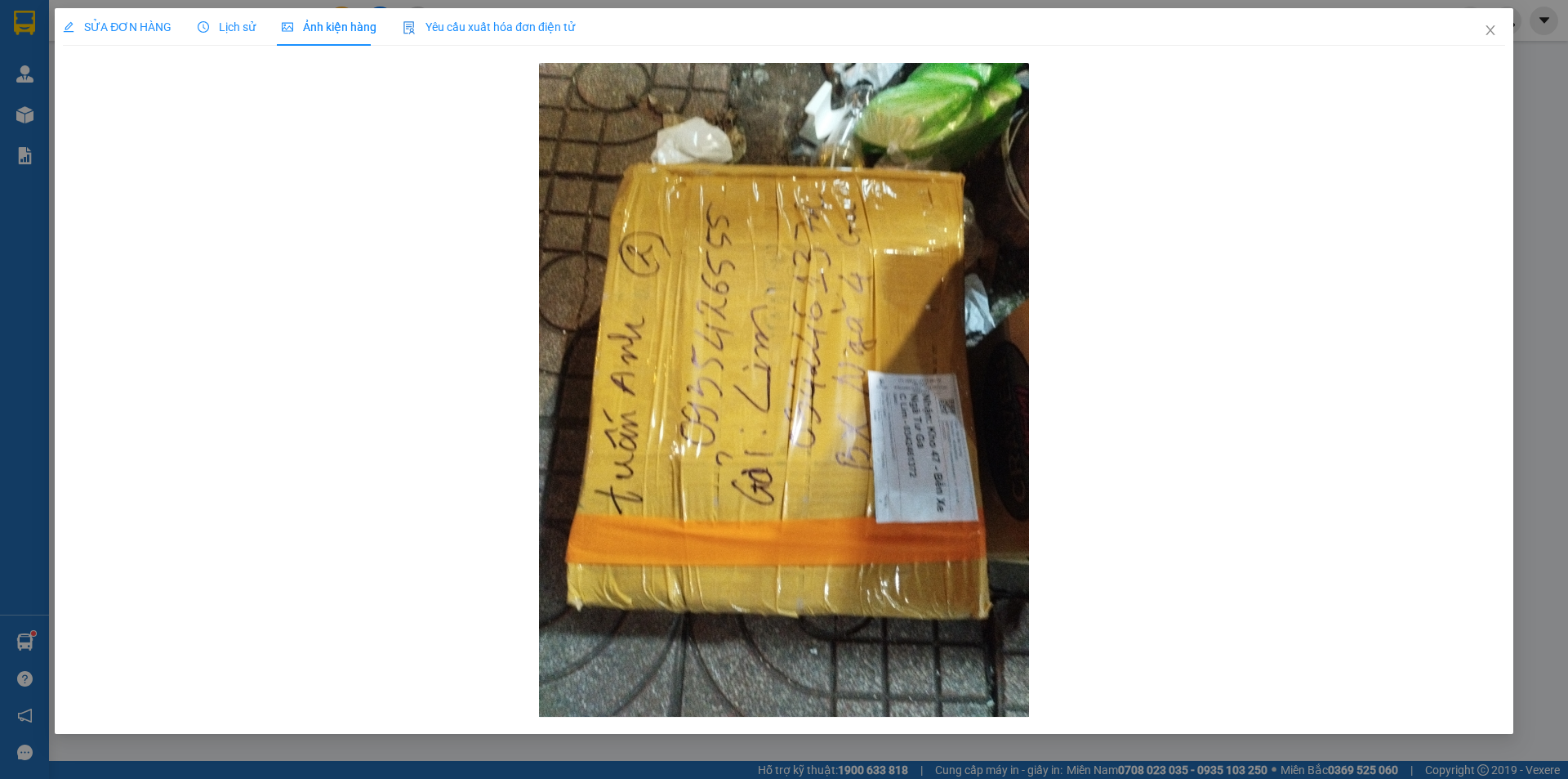
click at [148, 20] on span "SỬA ĐƠN HÀNG" at bounding box center [117, 26] width 108 height 13
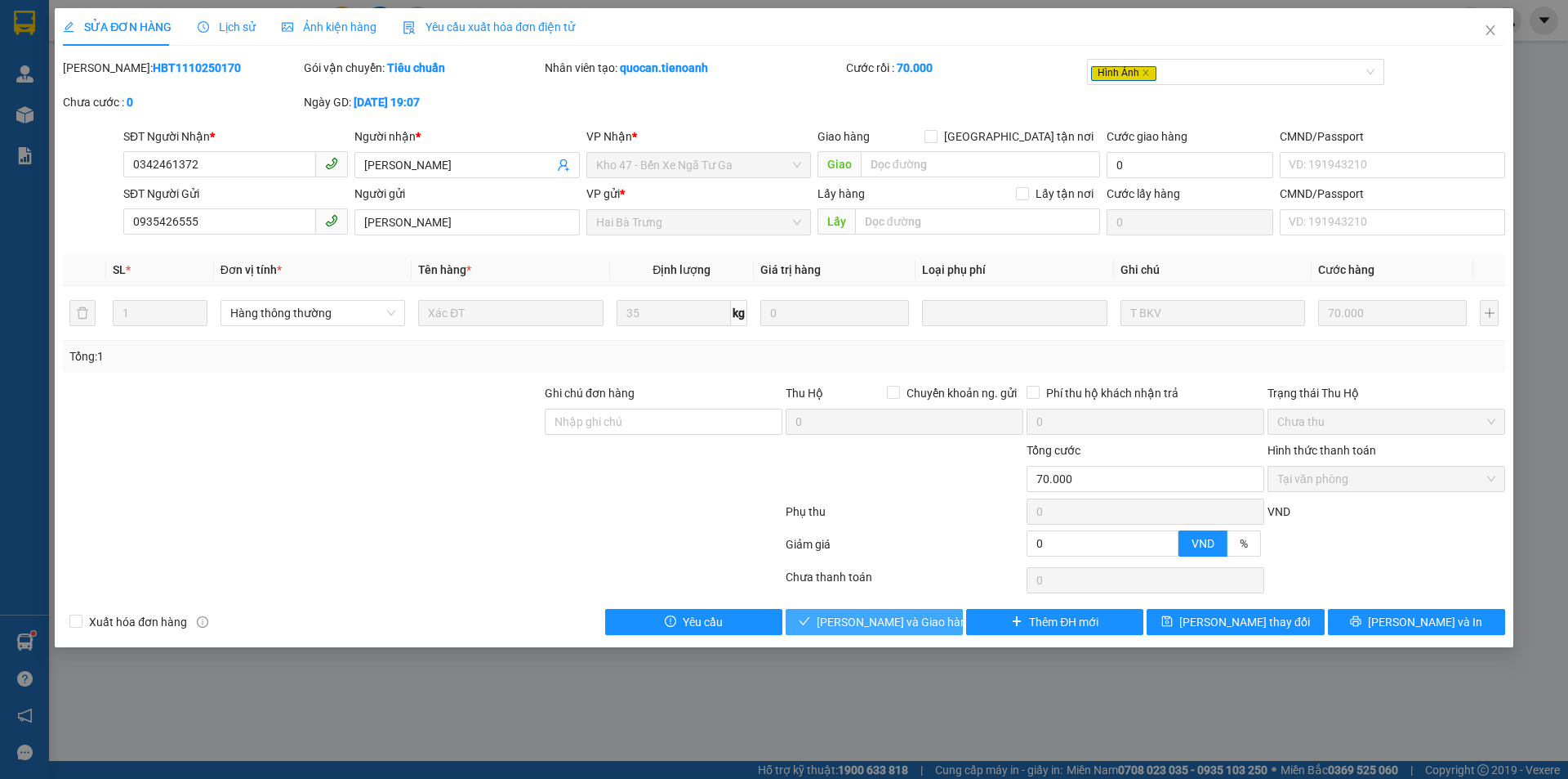
click at [900, 617] on span "[PERSON_NAME] và Giao hàng" at bounding box center [894, 622] width 156 height 18
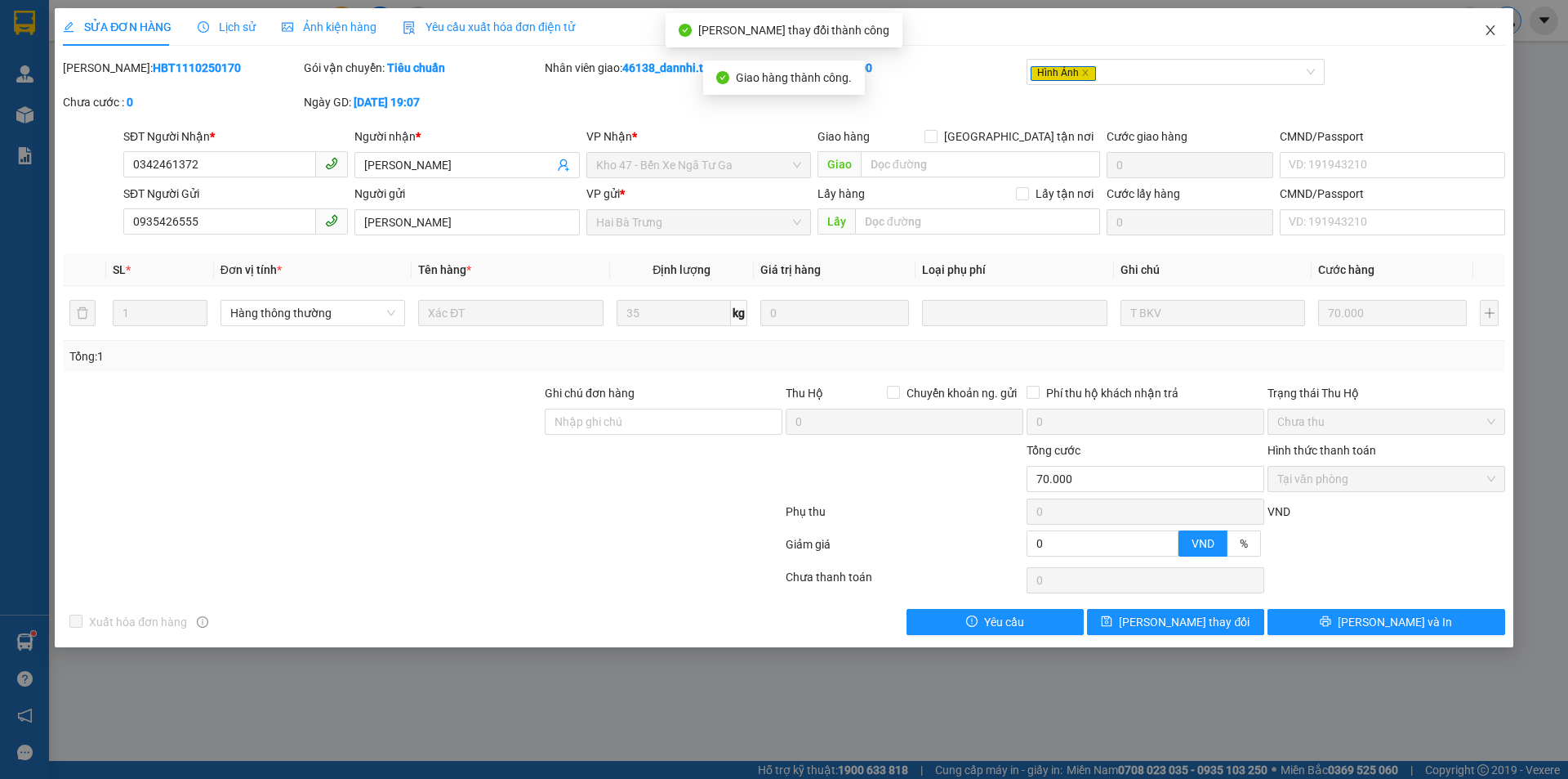
click at [1496, 30] on icon "close" at bounding box center [1489, 30] width 13 height 13
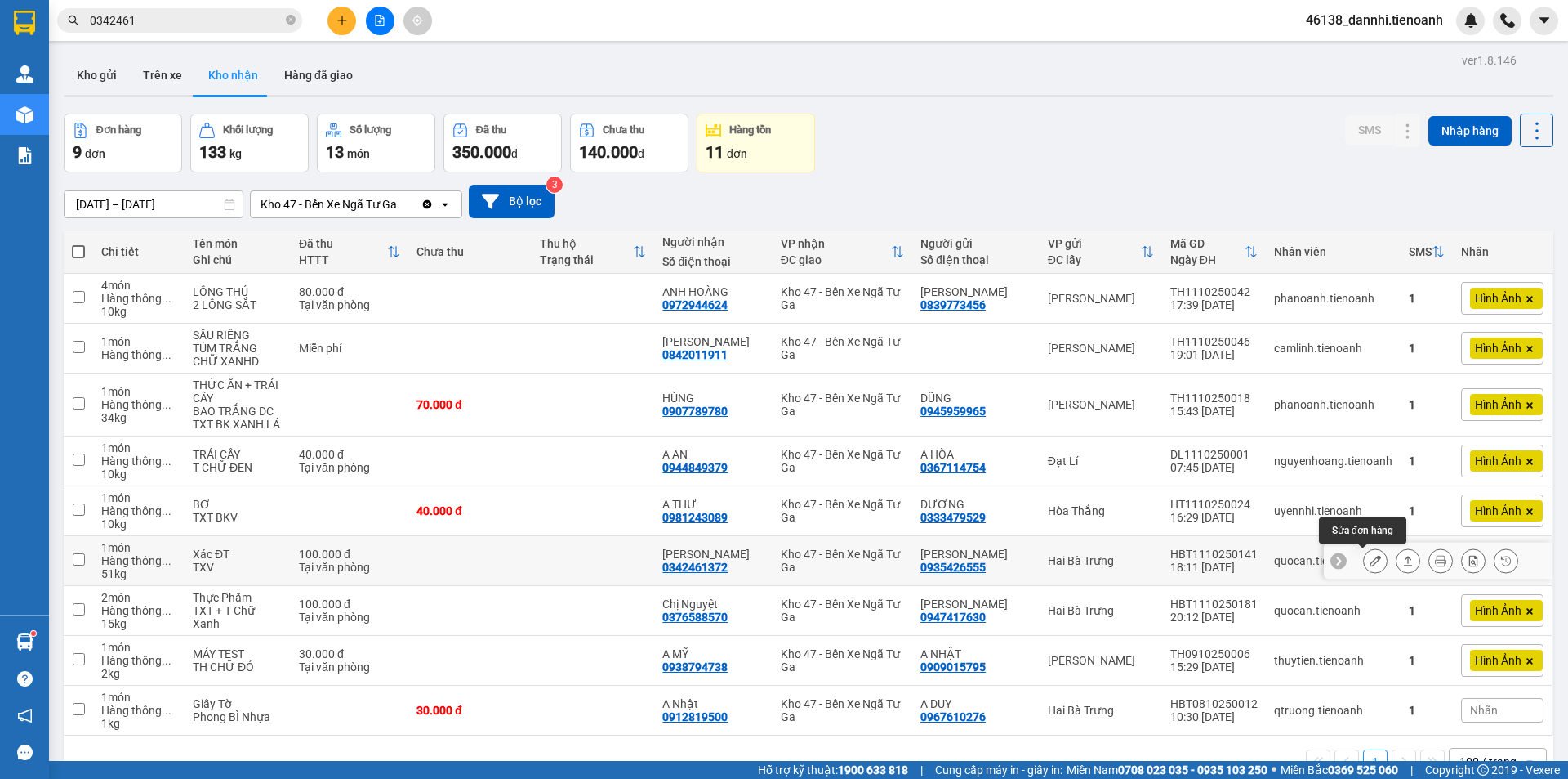
click at [1369, 564] on icon at bounding box center [1375, 561] width 12 height 12
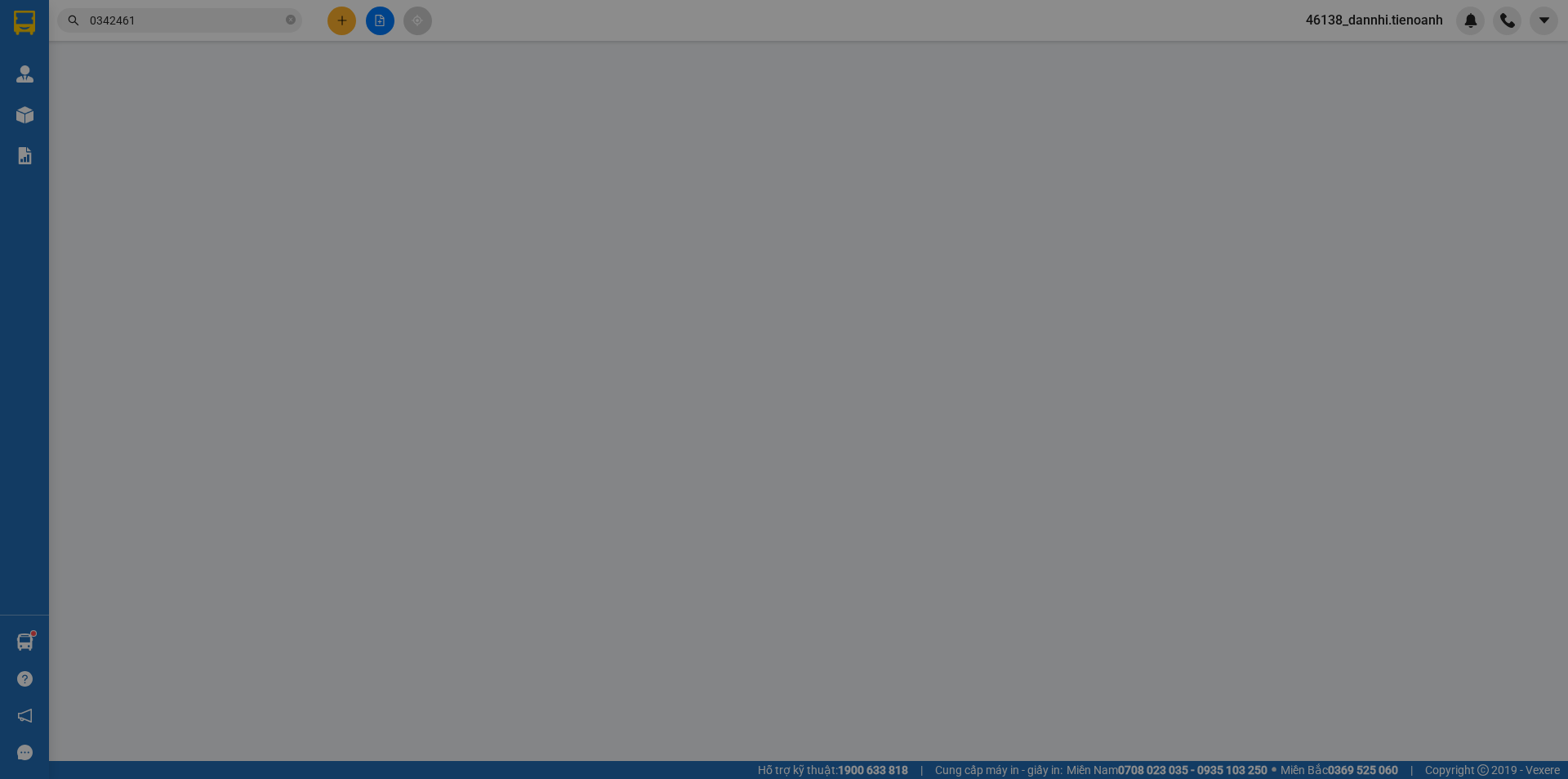
type input "0342461372"
type input "[PERSON_NAME]"
type input "0935426555"
type input "[PERSON_NAME]"
type input "0"
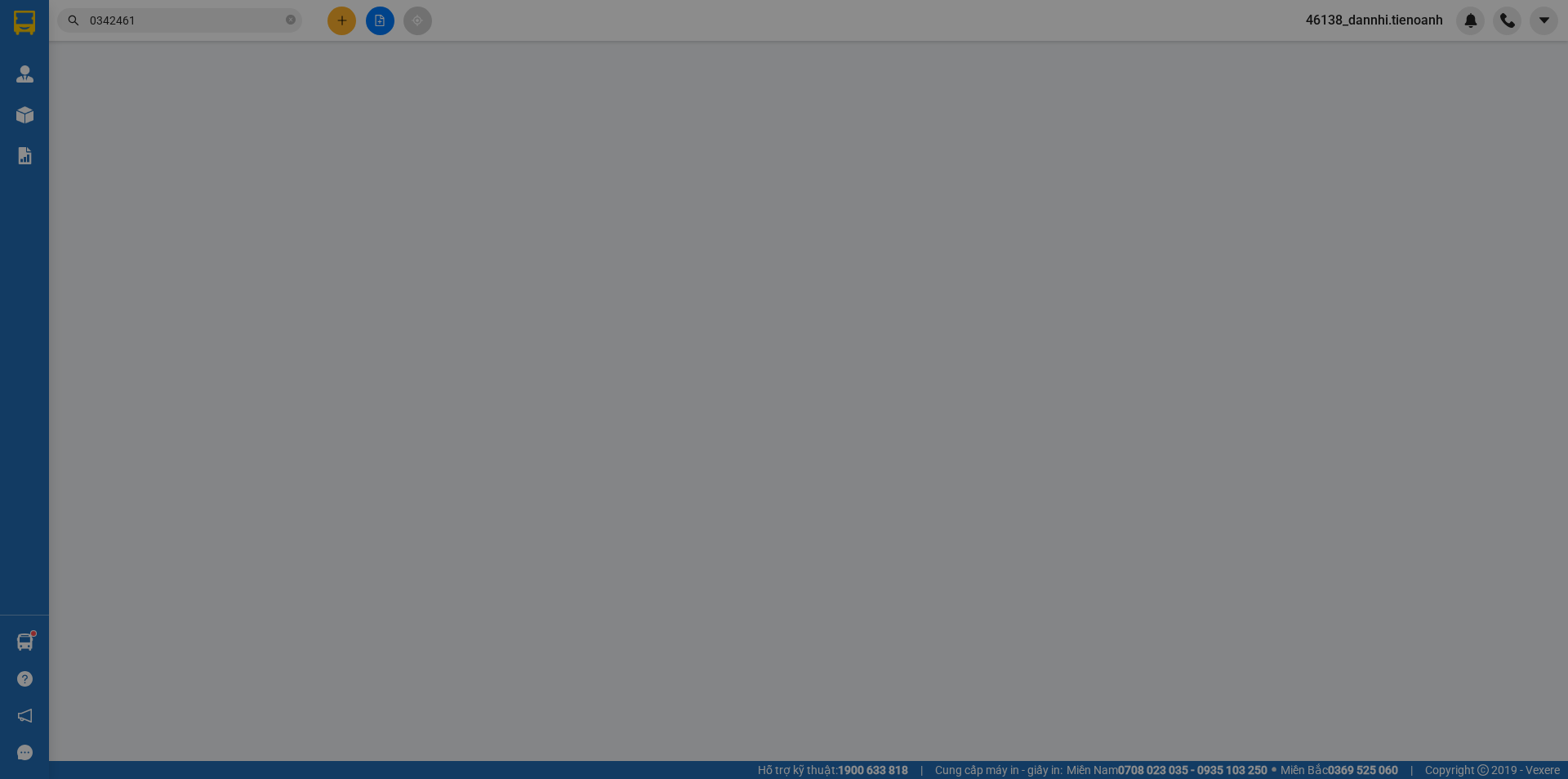
type input "100.000"
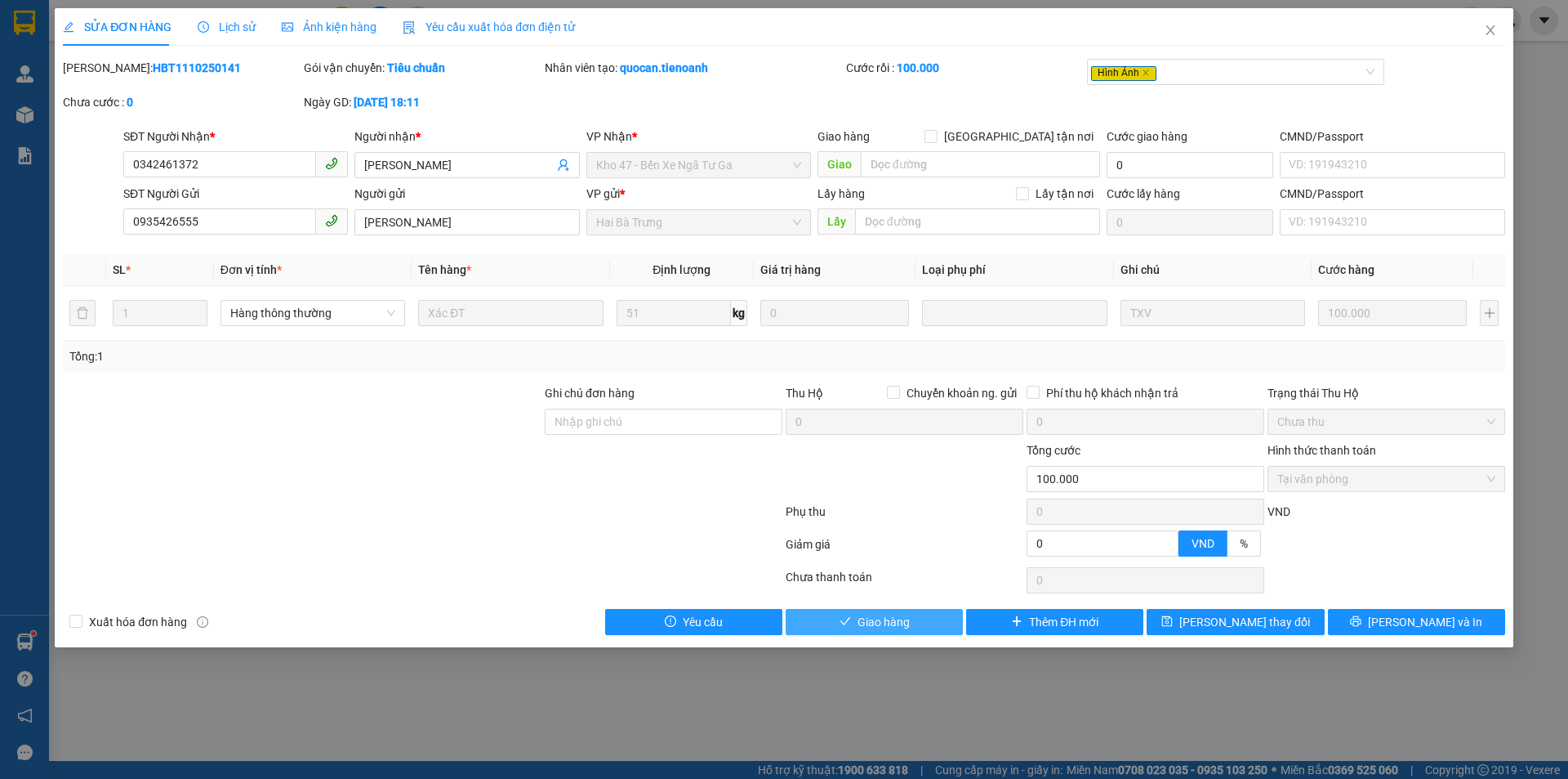
click at [882, 620] on span "Giao hàng" at bounding box center [883, 622] width 52 height 18
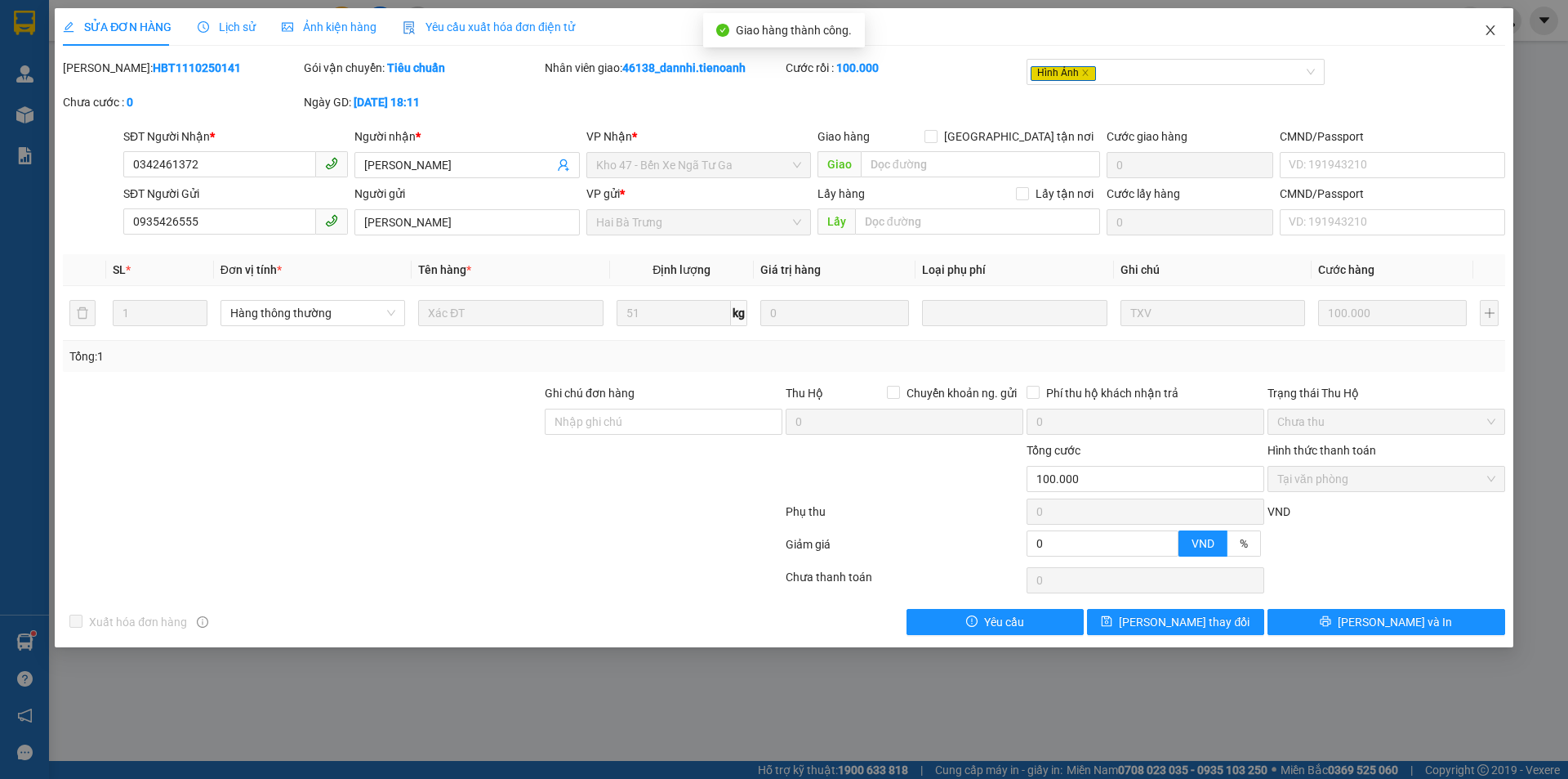
click at [1493, 29] on icon "close" at bounding box center [1489, 30] width 9 height 10
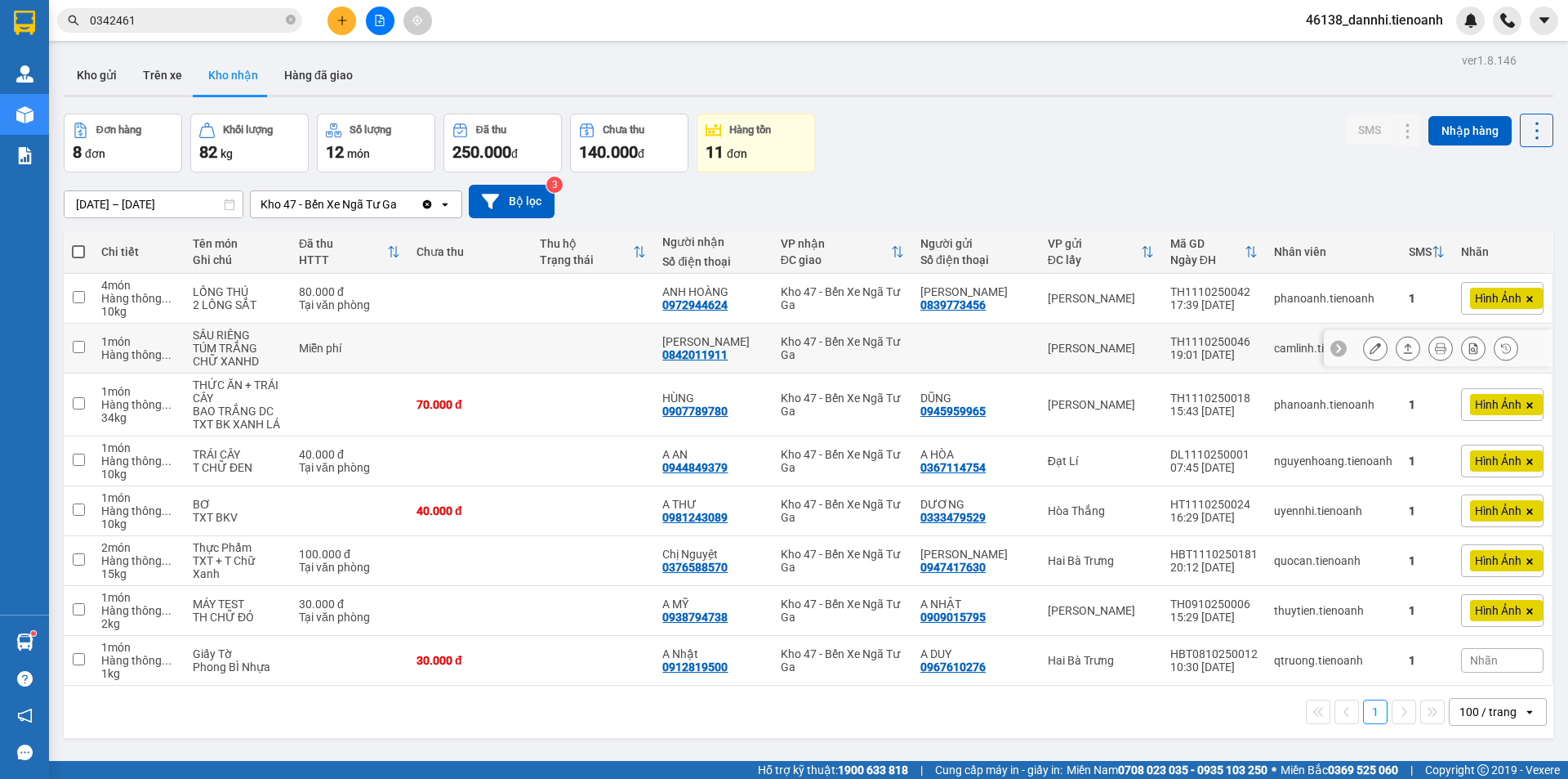
click at [502, 346] on td at bounding box center [470, 348] width 123 height 50
checkbox input "true"
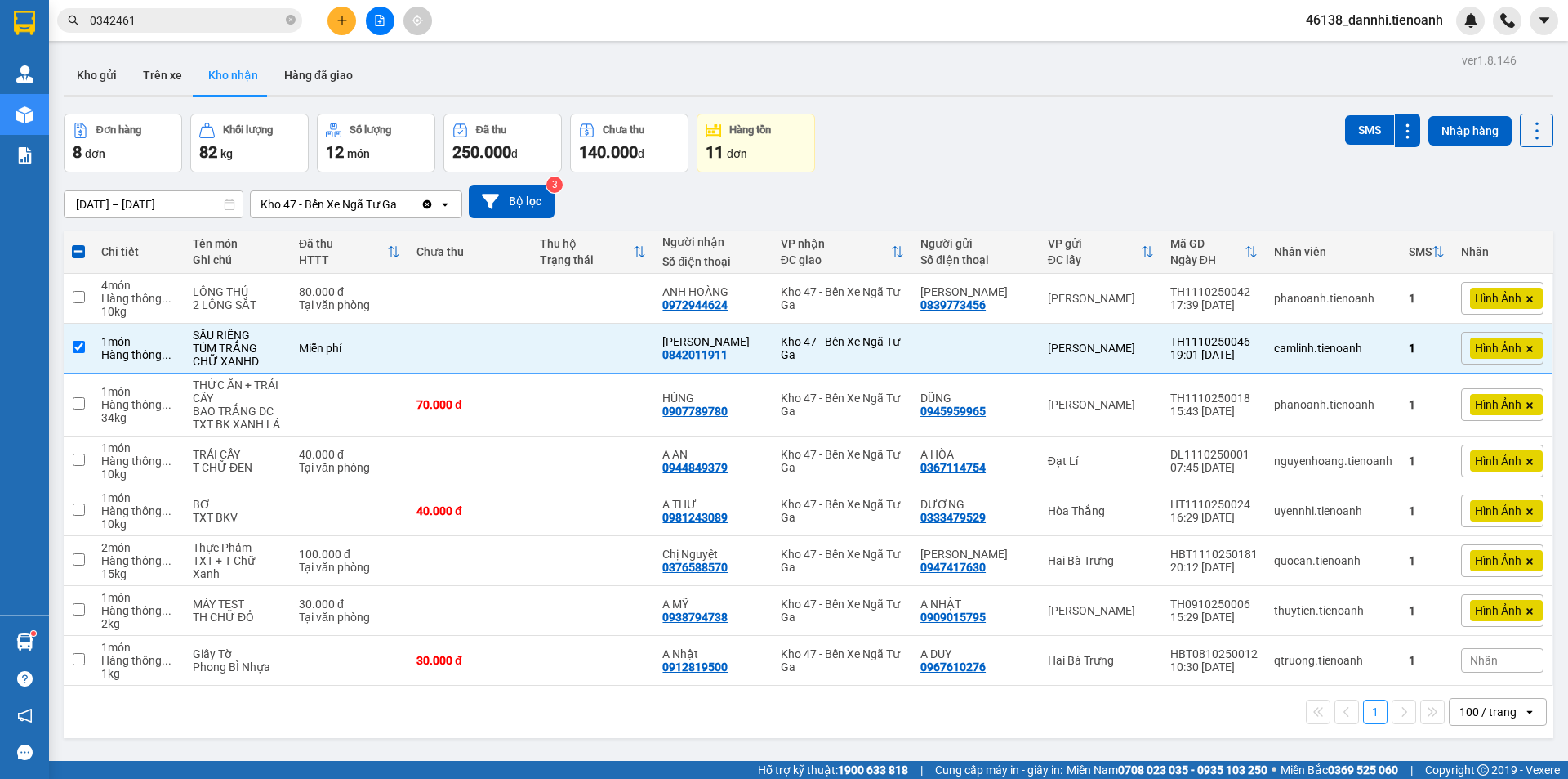
scroll to position [75, 0]
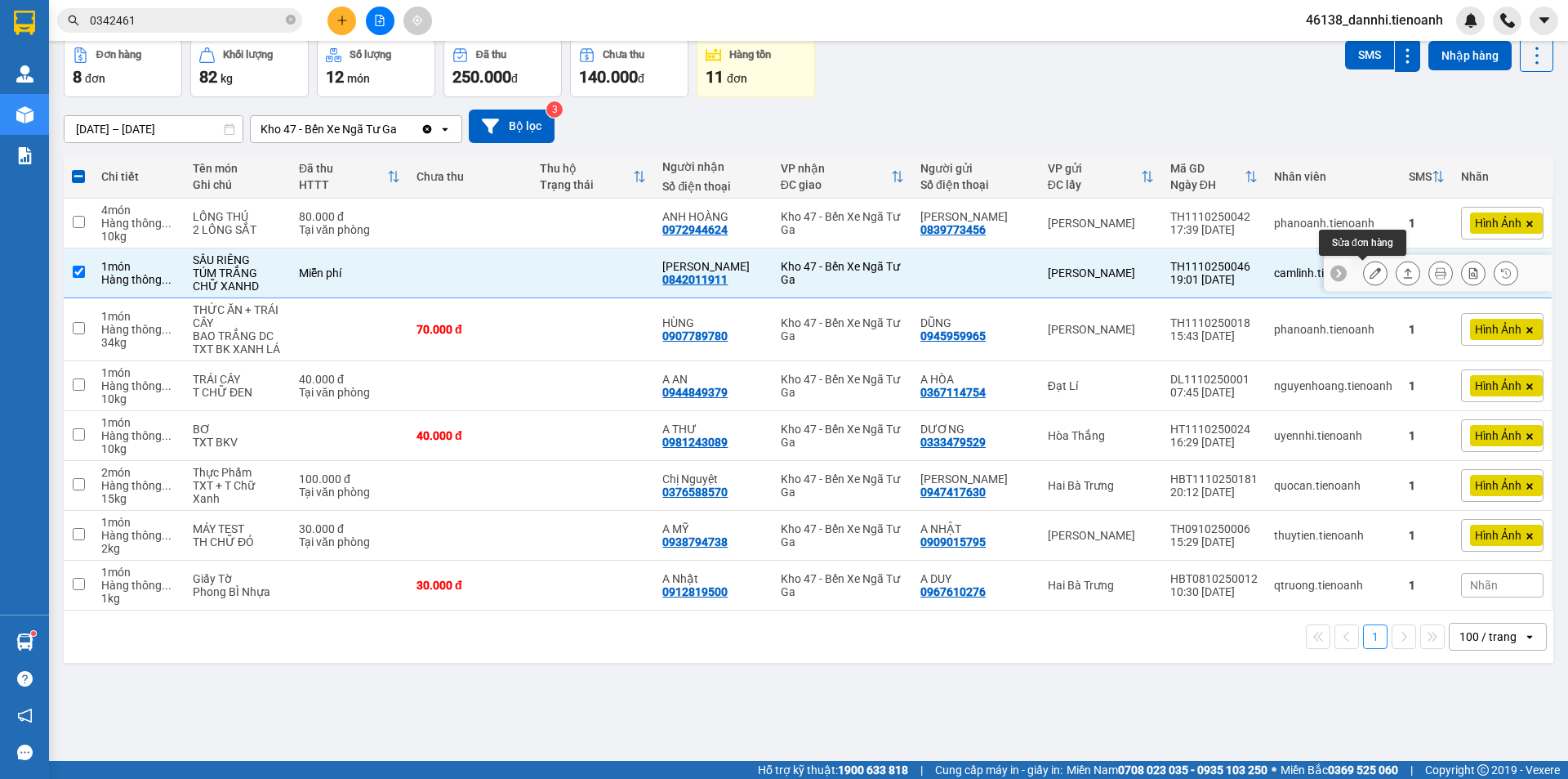
click at [1369, 271] on icon at bounding box center [1375, 273] width 12 height 12
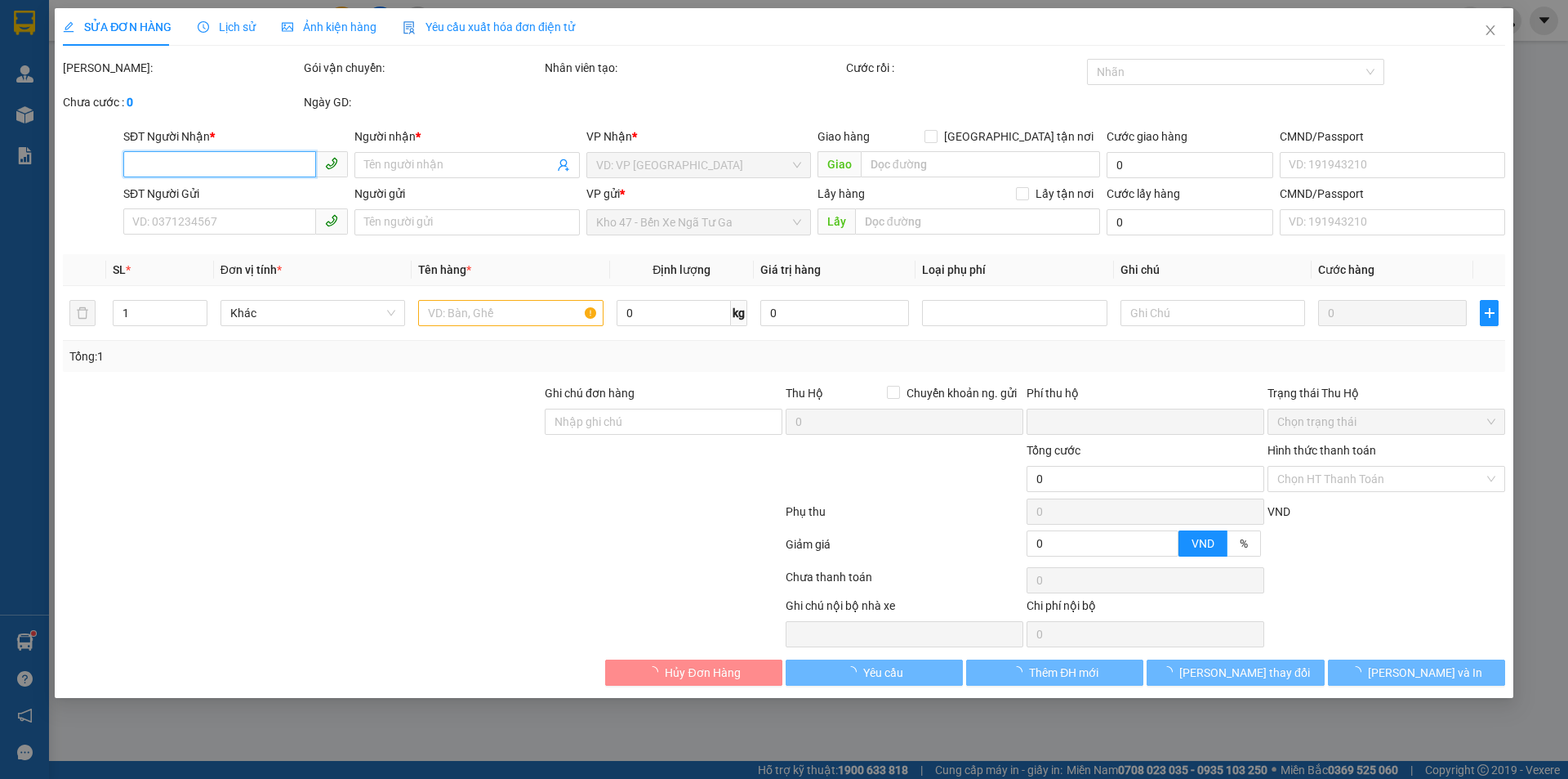
type input "0842011911"
type input "[PERSON_NAME]"
type input "NHÀ ÔNG ĐOÀN"
type input "0"
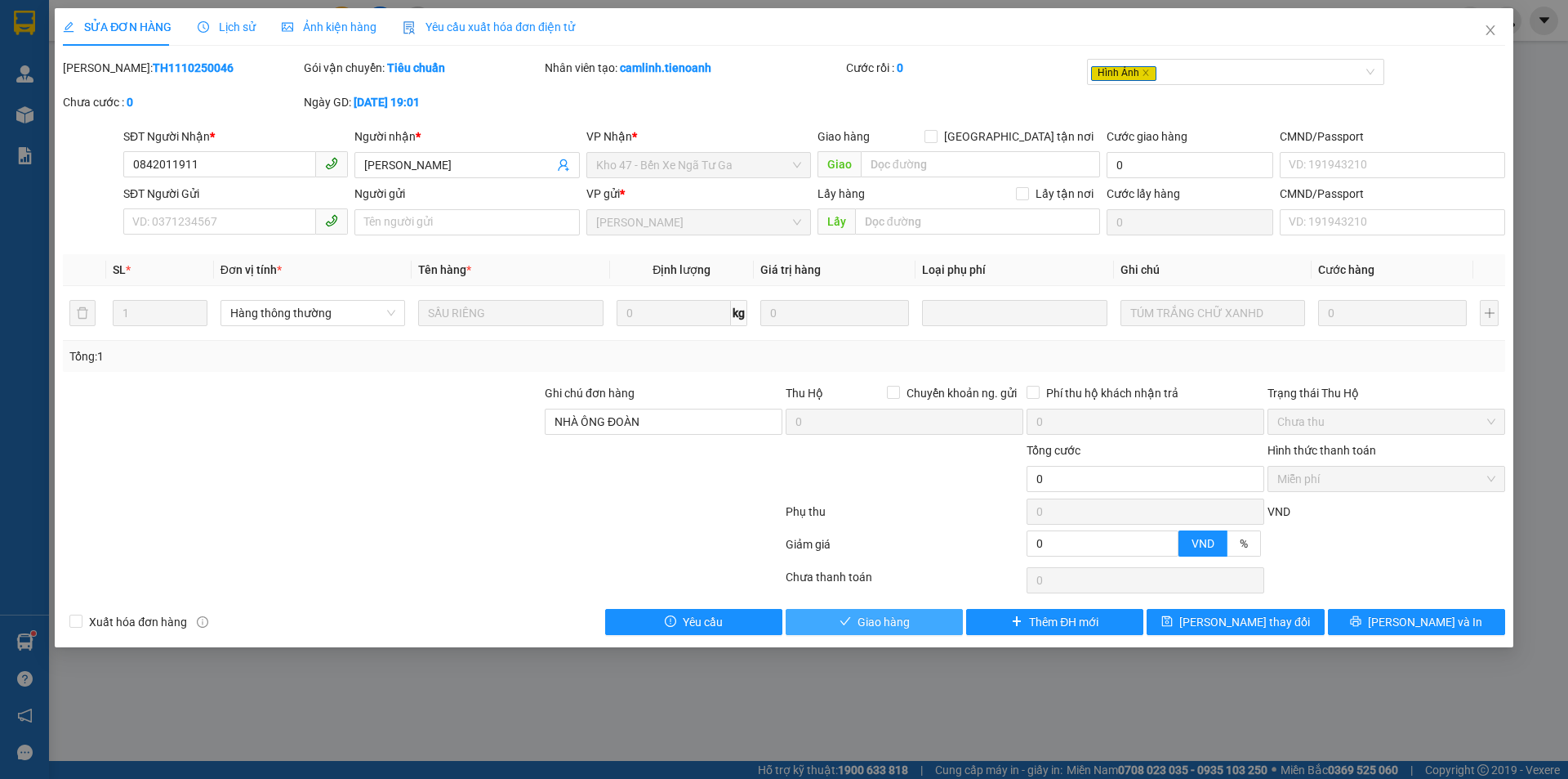
click at [885, 628] on span "Giao hàng" at bounding box center [883, 622] width 52 height 18
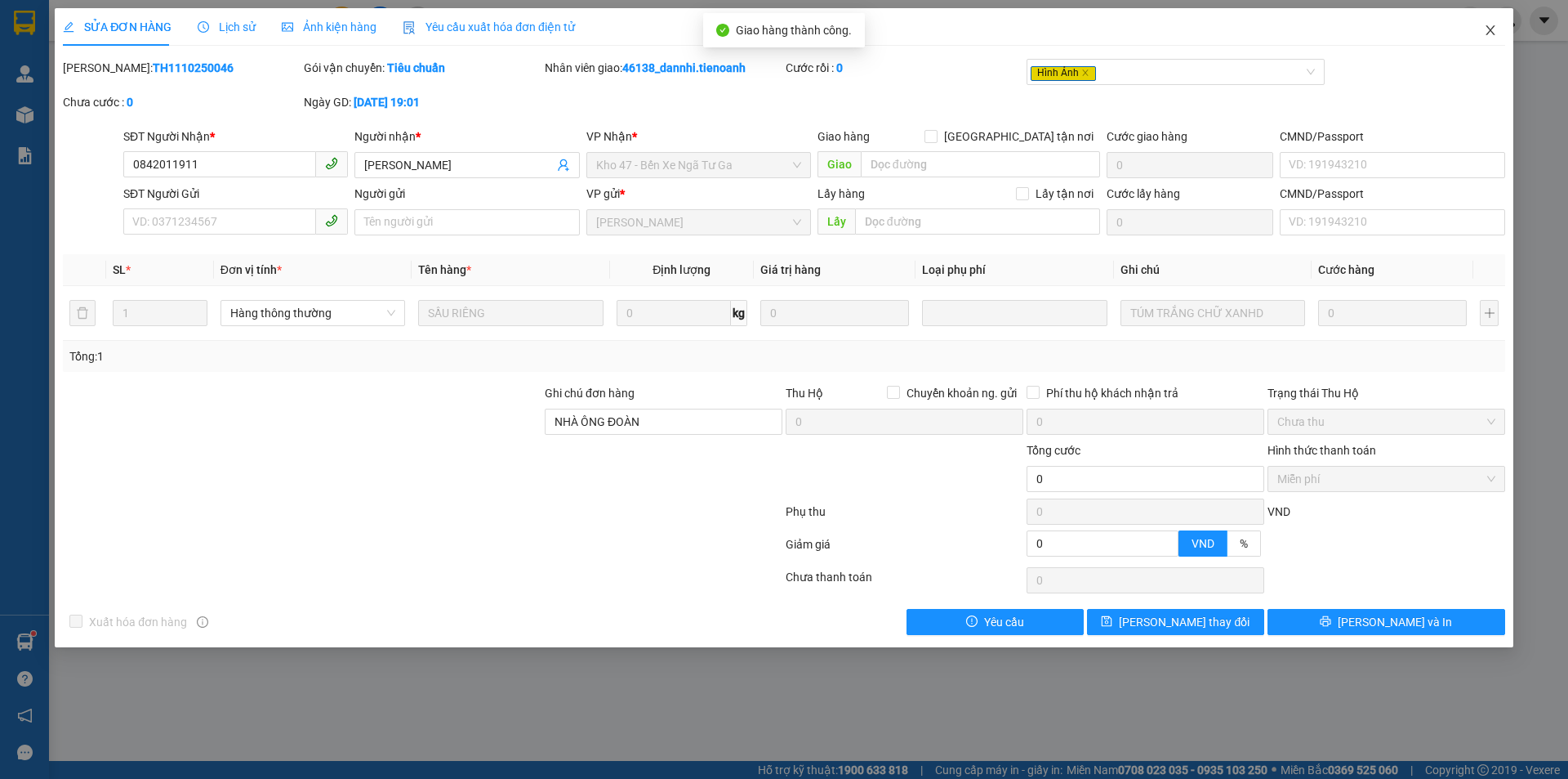
click at [1480, 30] on span "Close" at bounding box center [1490, 31] width 46 height 46
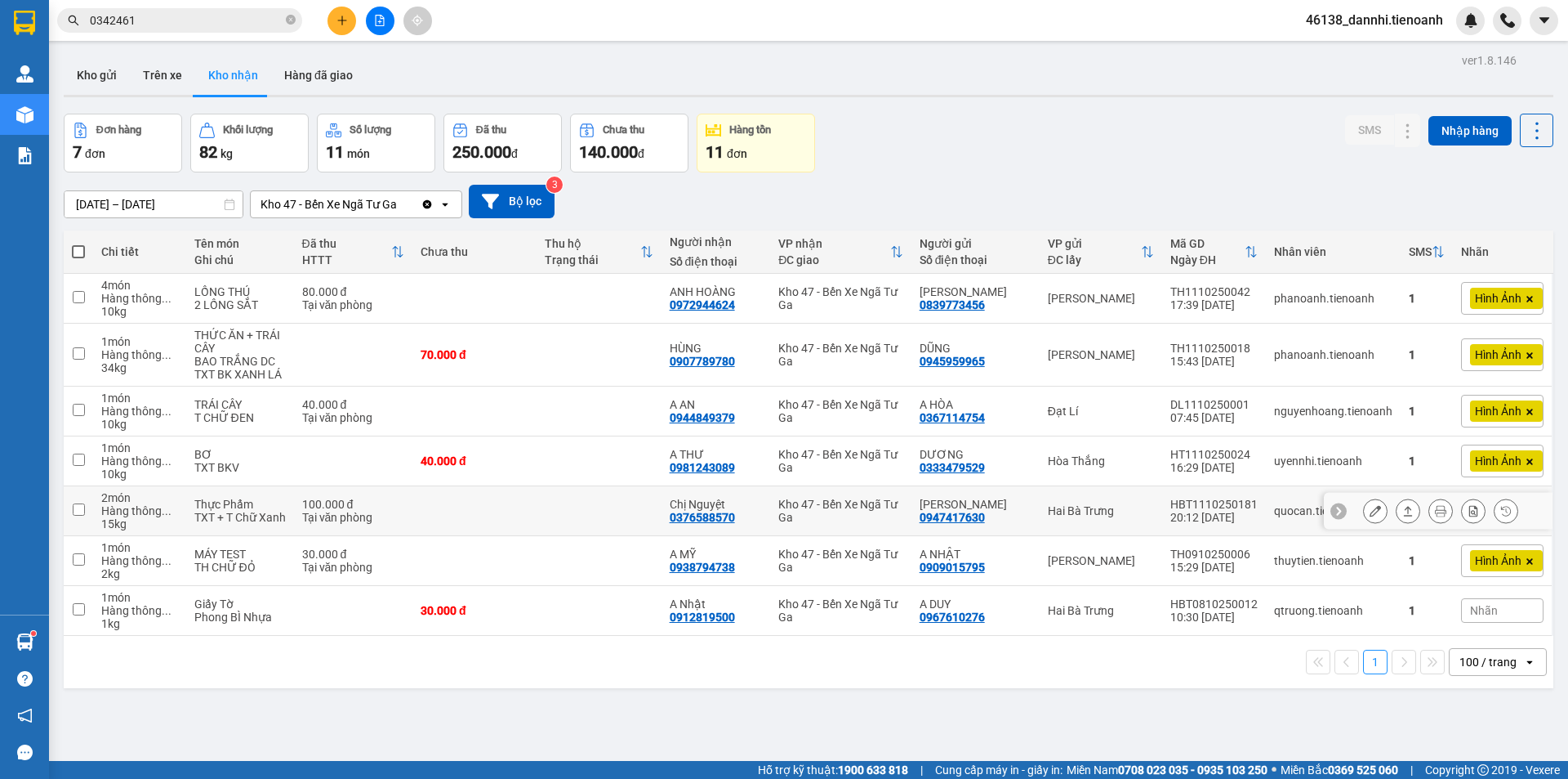
click at [1363, 518] on button at bounding box center [1374, 511] width 23 height 29
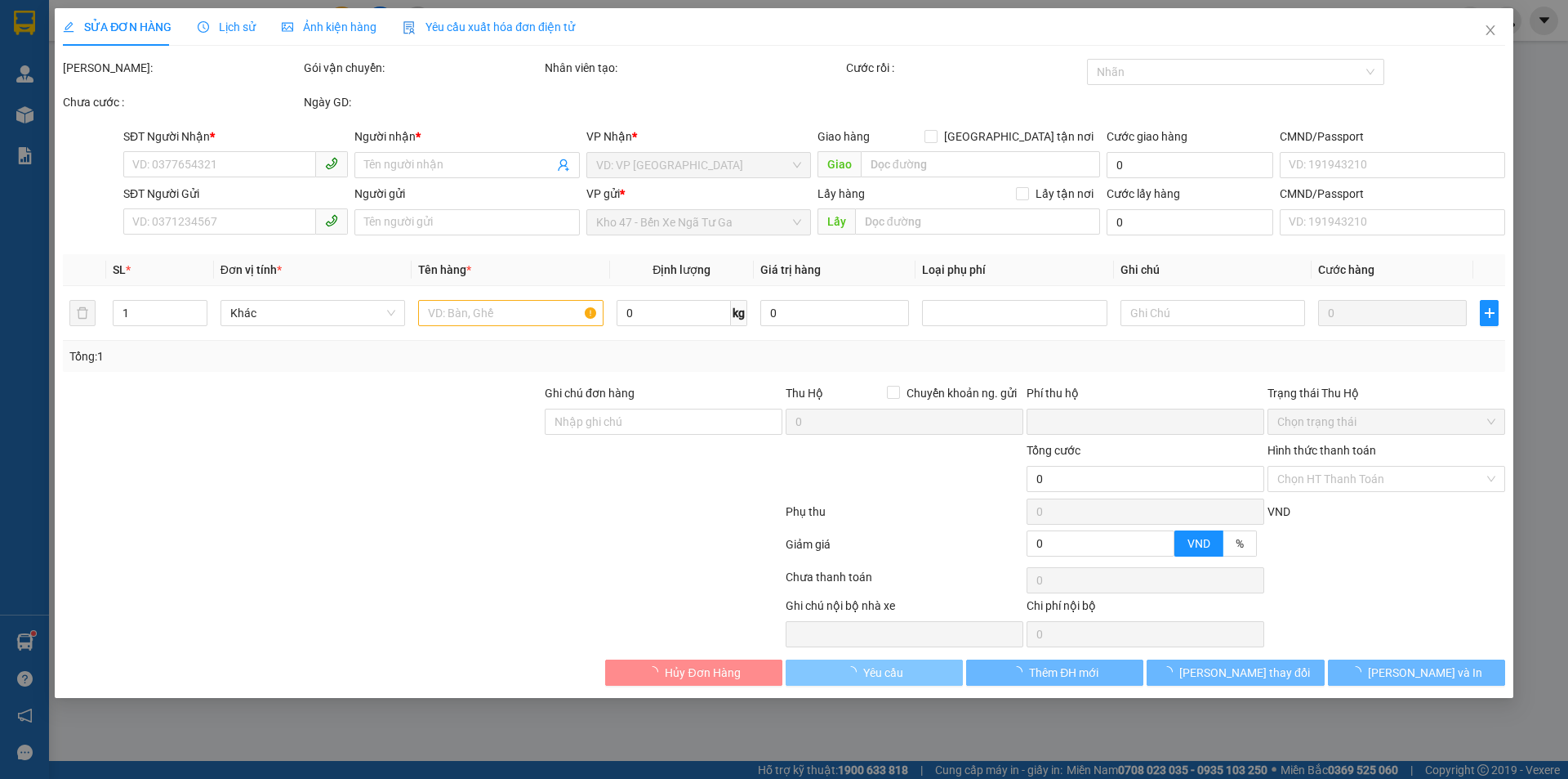
click at [869, 673] on span "Yêu cầu" at bounding box center [882, 672] width 40 height 18
type input "0376588570"
type input "Chị Nguyệt"
type input "0947417630"
type input "[PERSON_NAME]"
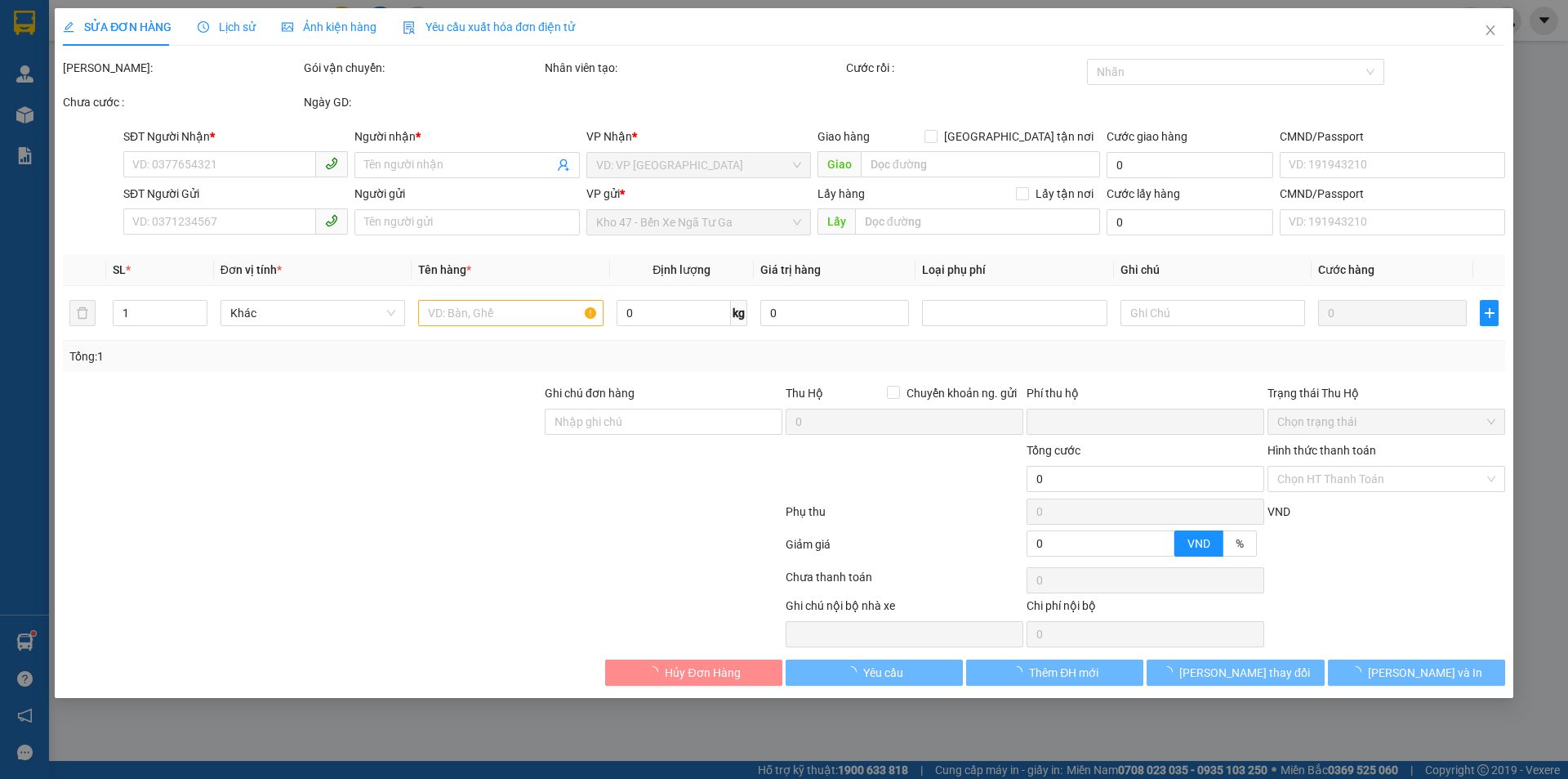
type input "0"
type input "100.000"
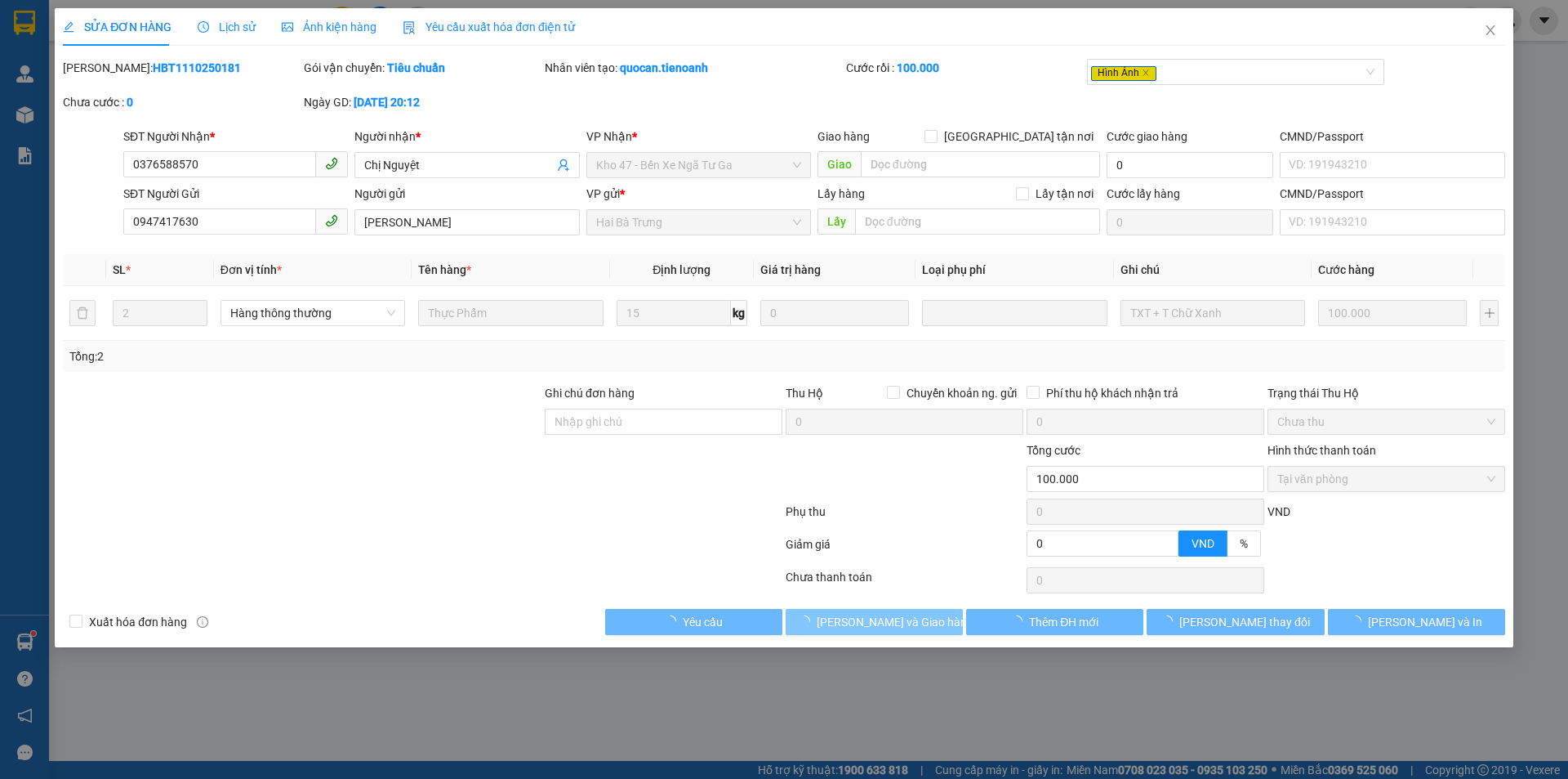
click at [855, 621] on span "[PERSON_NAME] và Giao hàng" at bounding box center [894, 622] width 156 height 18
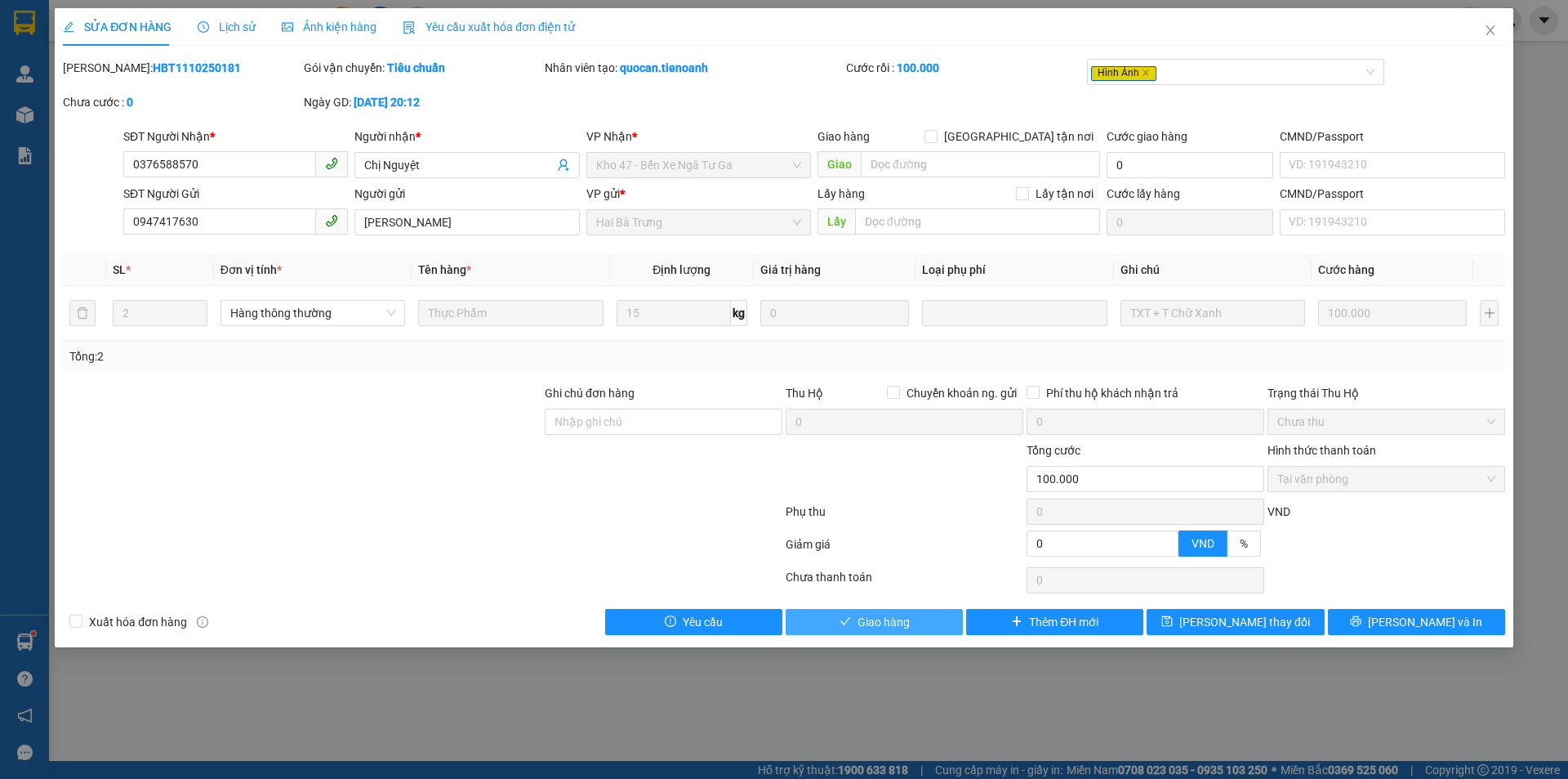
click at [839, 623] on icon "check" at bounding box center [845, 621] width 12 height 12
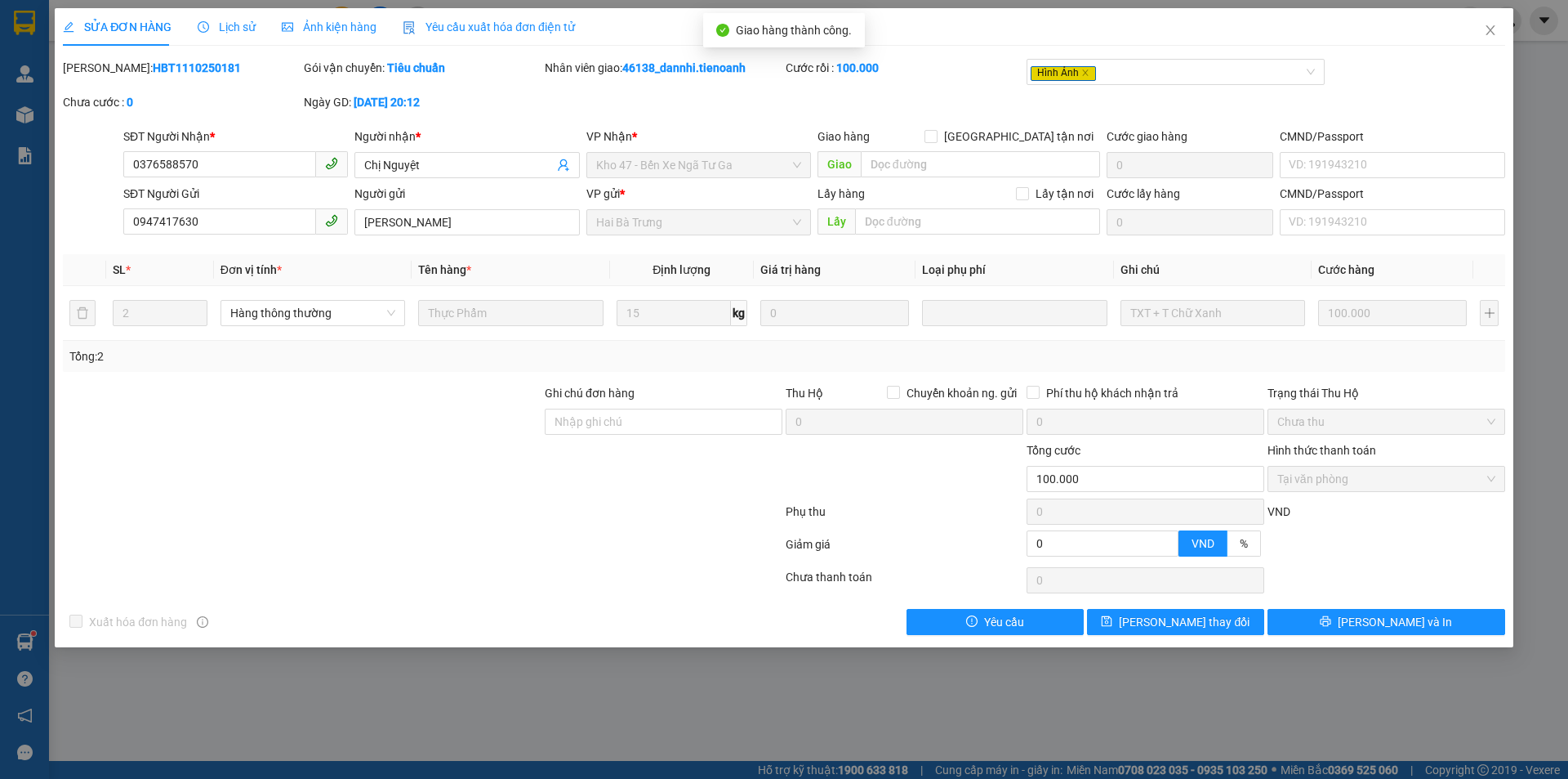
click at [320, 36] on div "Ảnh kiện hàng" at bounding box center [329, 27] width 95 height 37
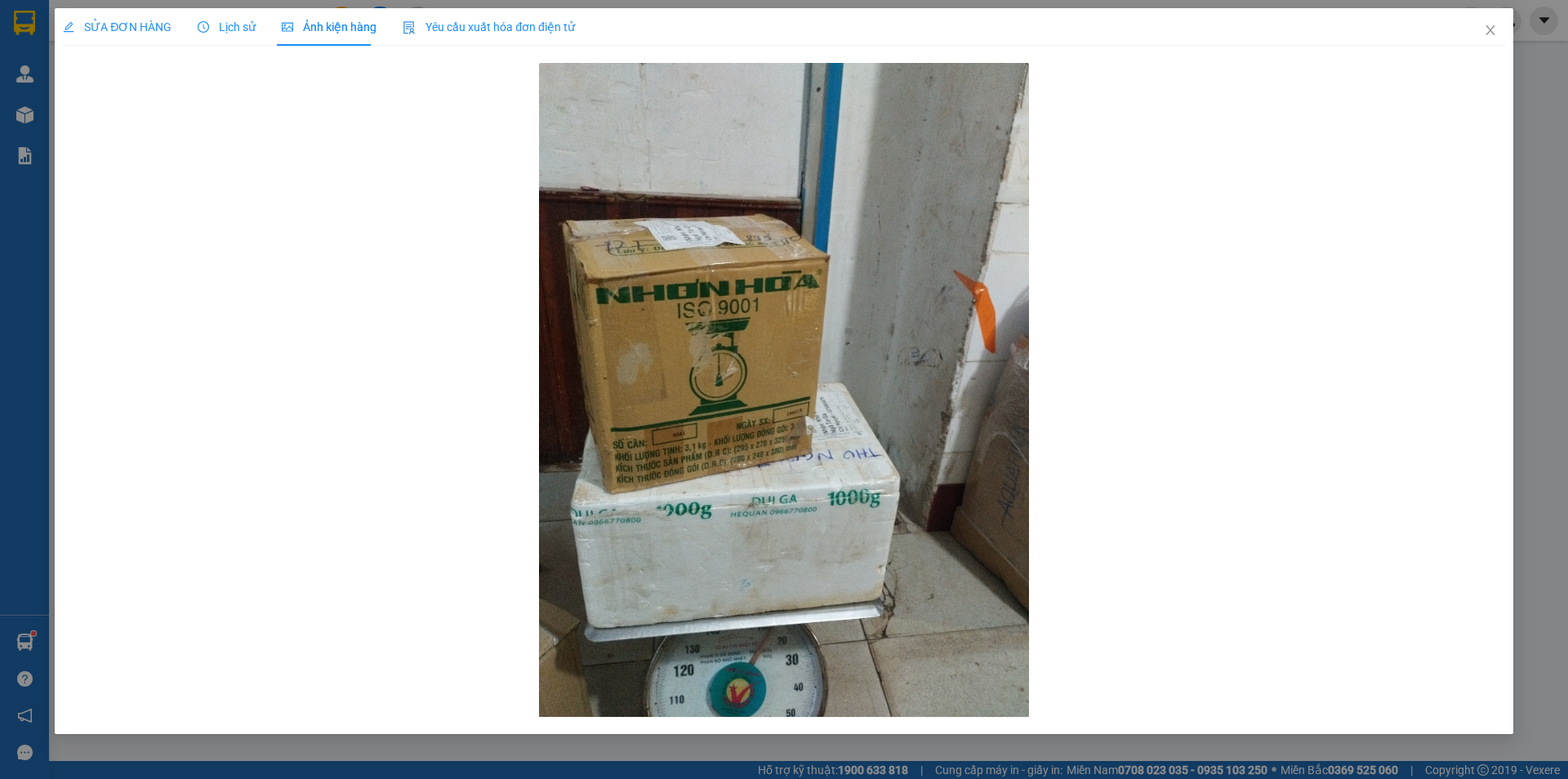
click at [146, 24] on span "SỬA ĐƠN HÀNG" at bounding box center [117, 26] width 108 height 13
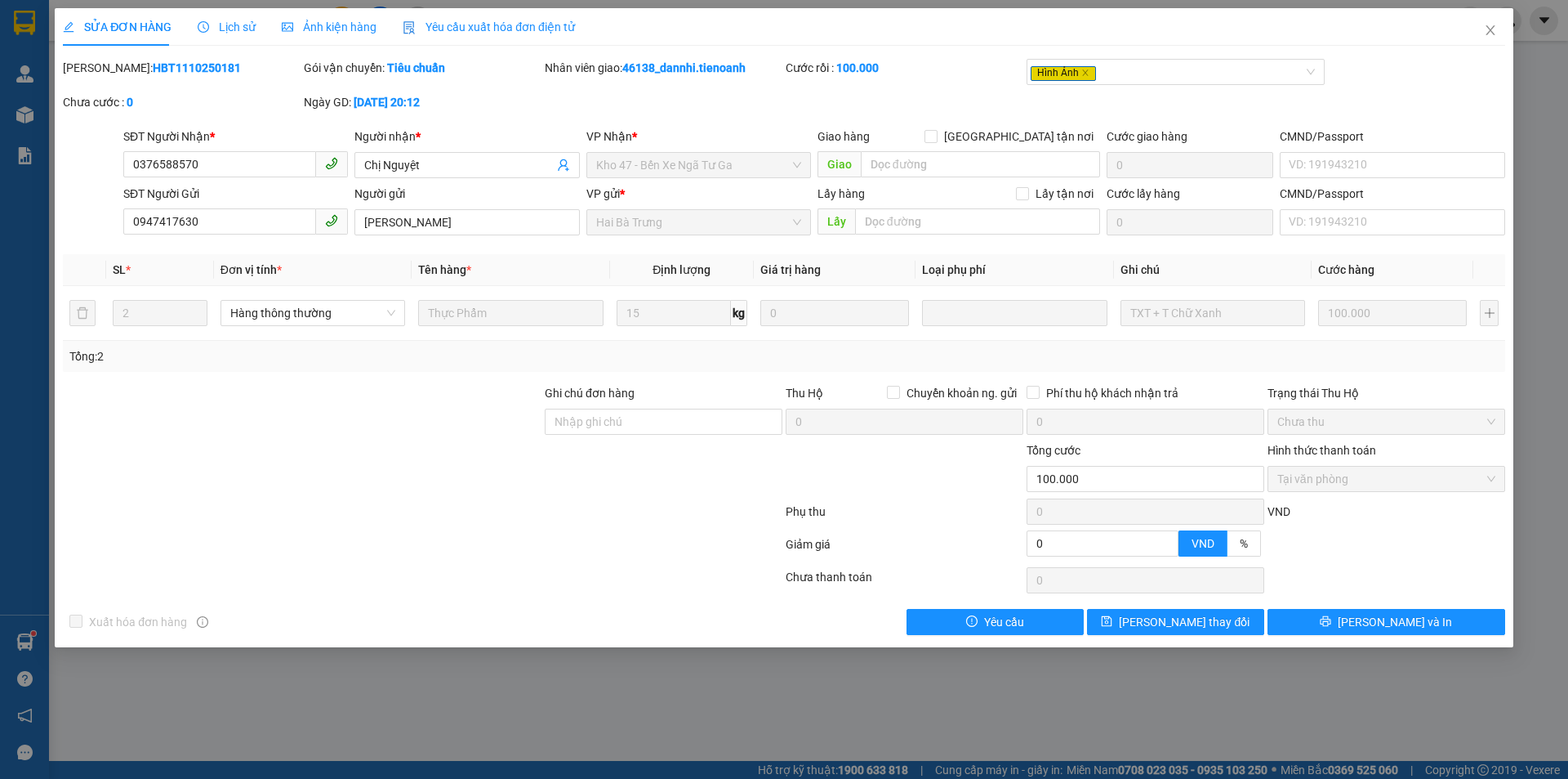
click at [298, 36] on div "Ảnh kiện hàng" at bounding box center [329, 26] width 95 height 18
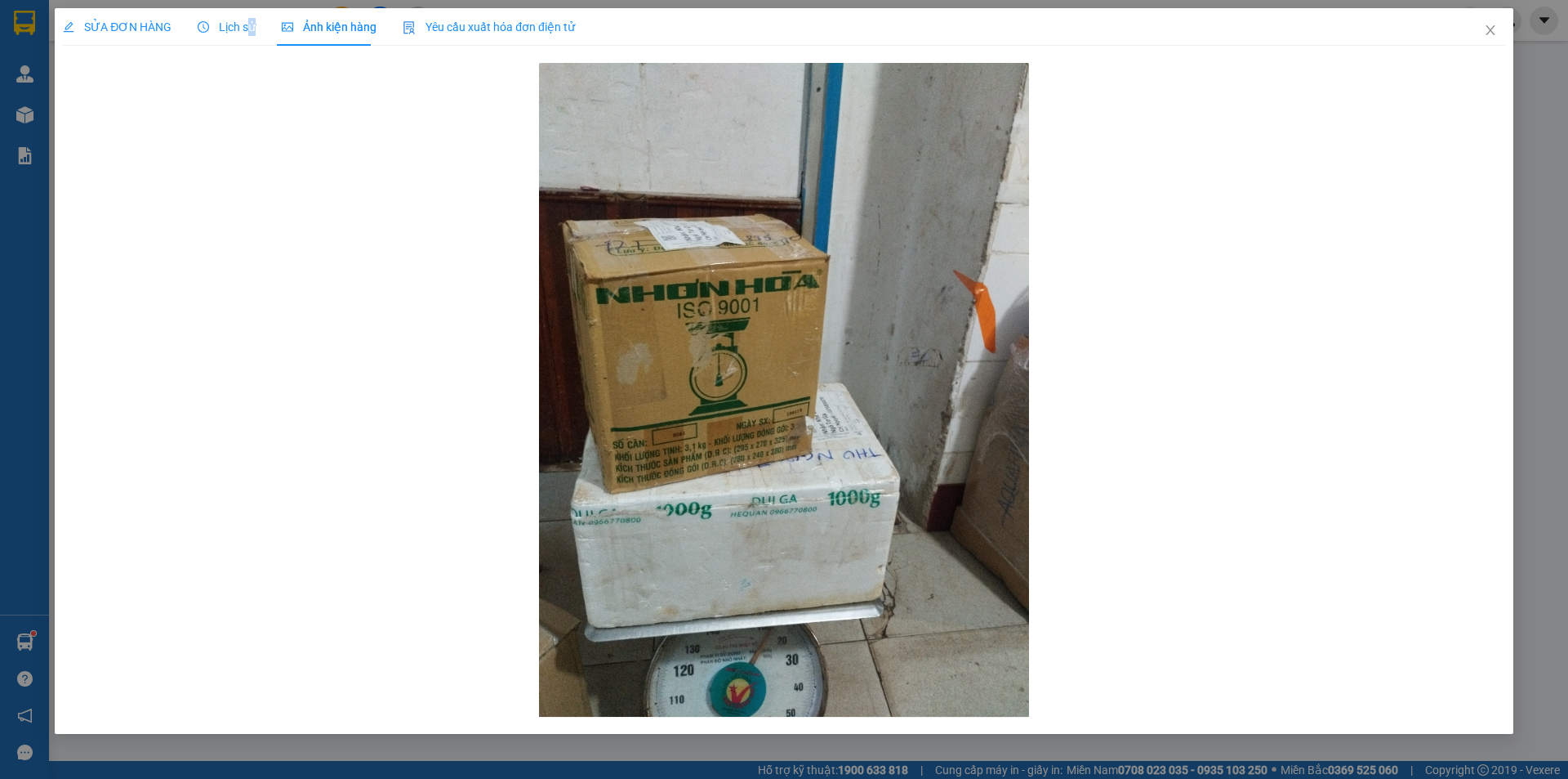
click at [247, 24] on span "Lịch sử" at bounding box center [227, 26] width 58 height 13
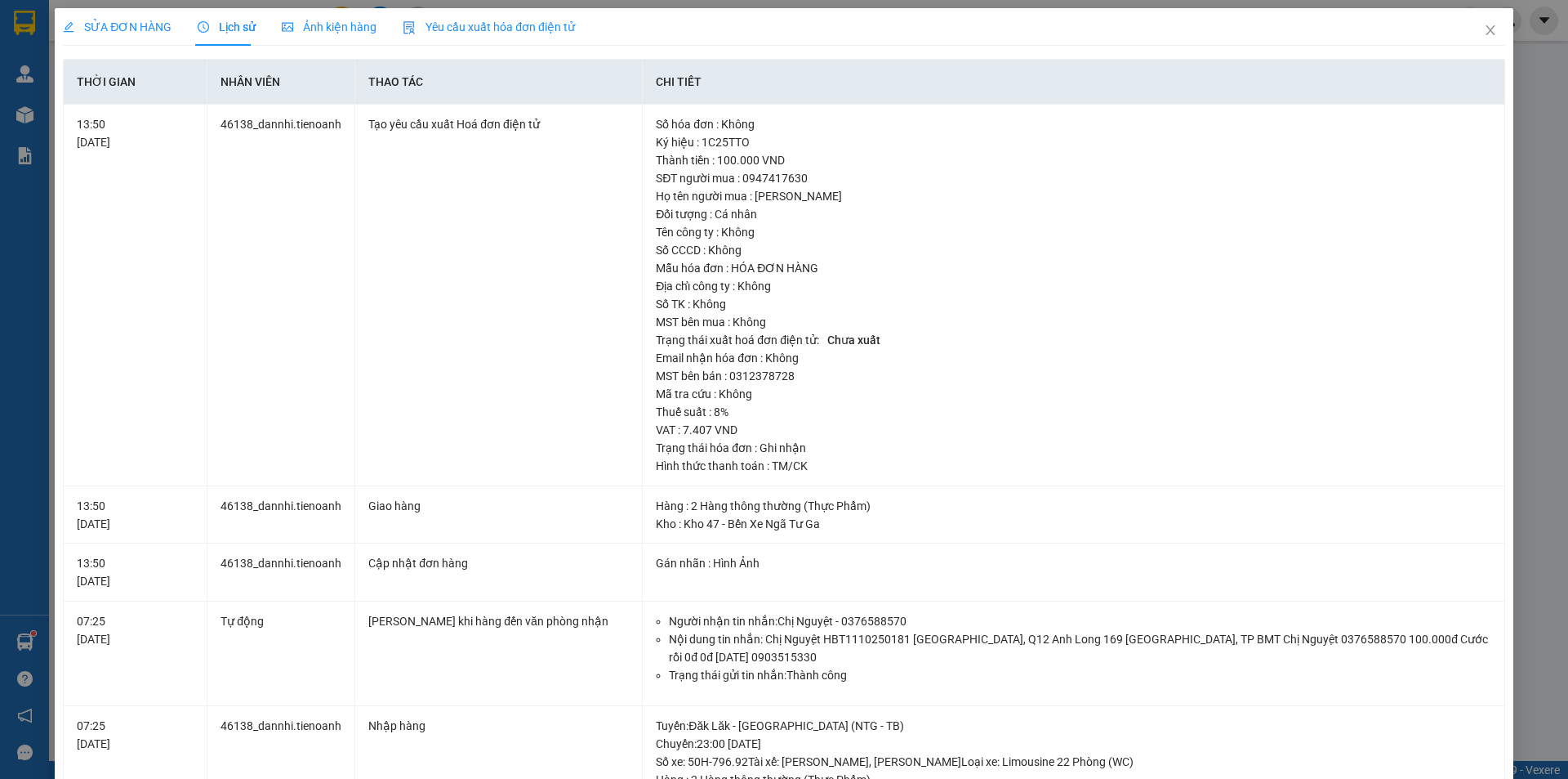
click at [367, 31] on span "Ảnh kiện hàng" at bounding box center [329, 26] width 95 height 13
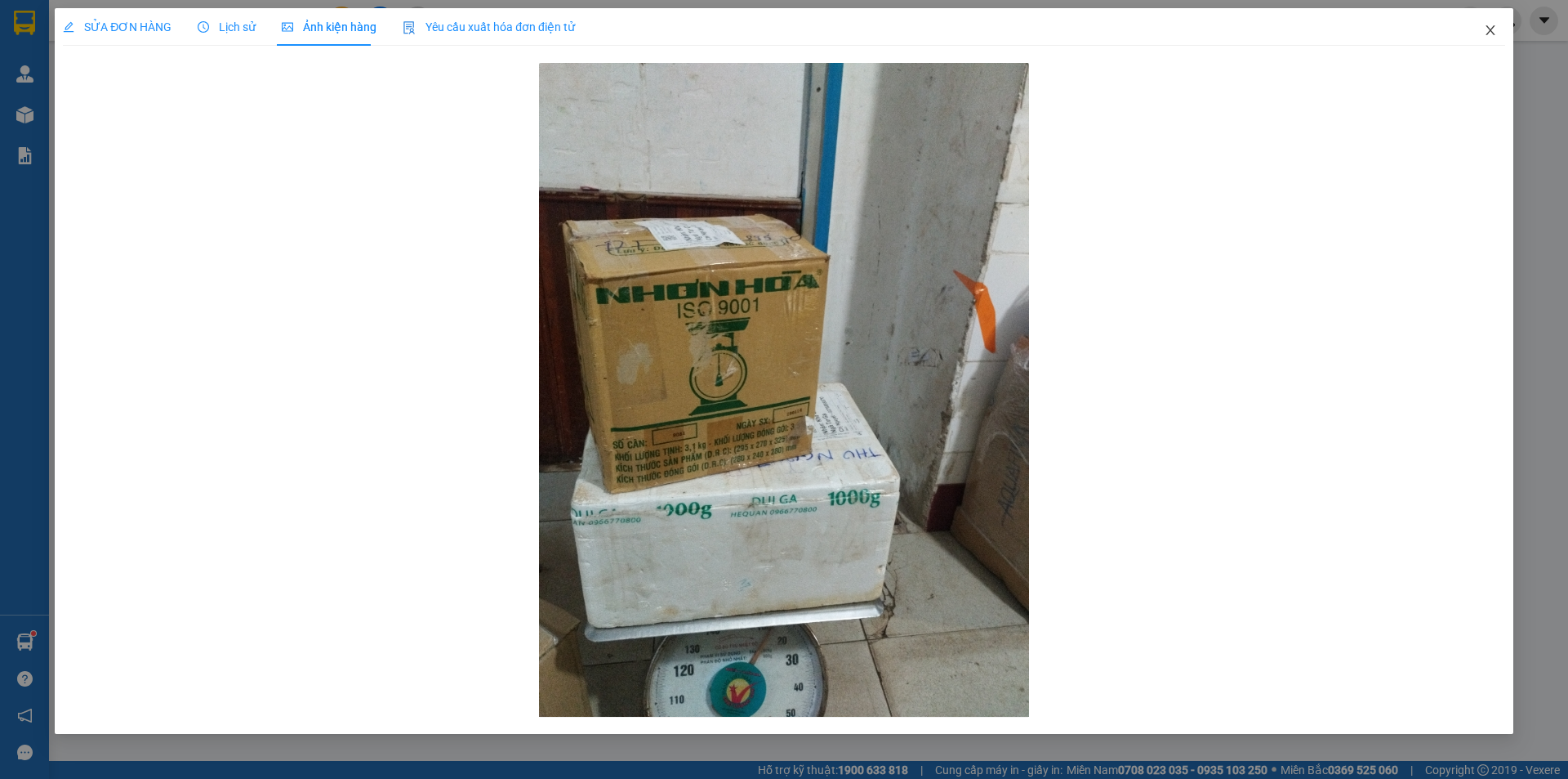
click at [1483, 27] on icon "close" at bounding box center [1489, 30] width 13 height 13
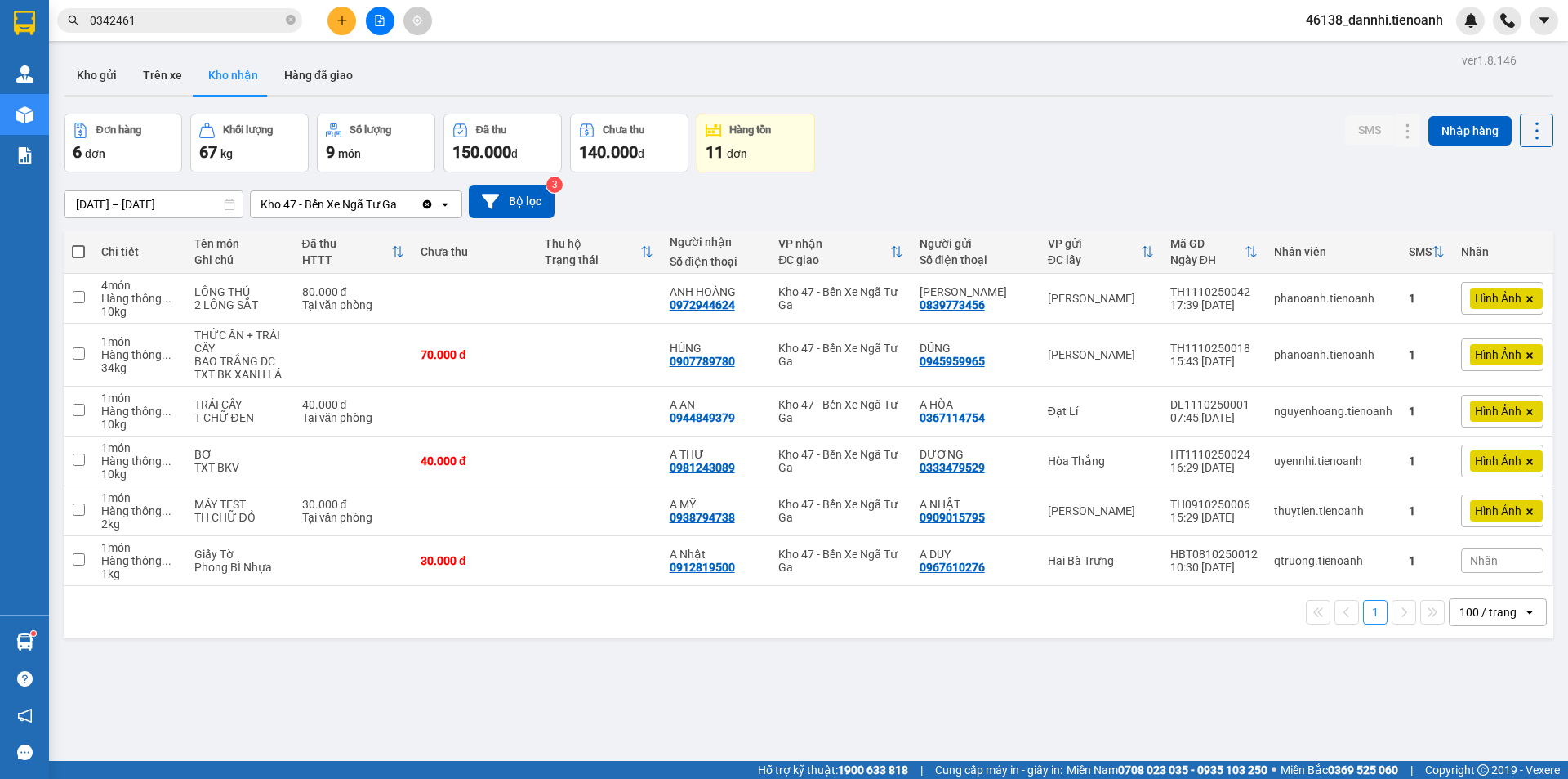
click at [200, 19] on input "0342461" at bounding box center [186, 20] width 193 height 18
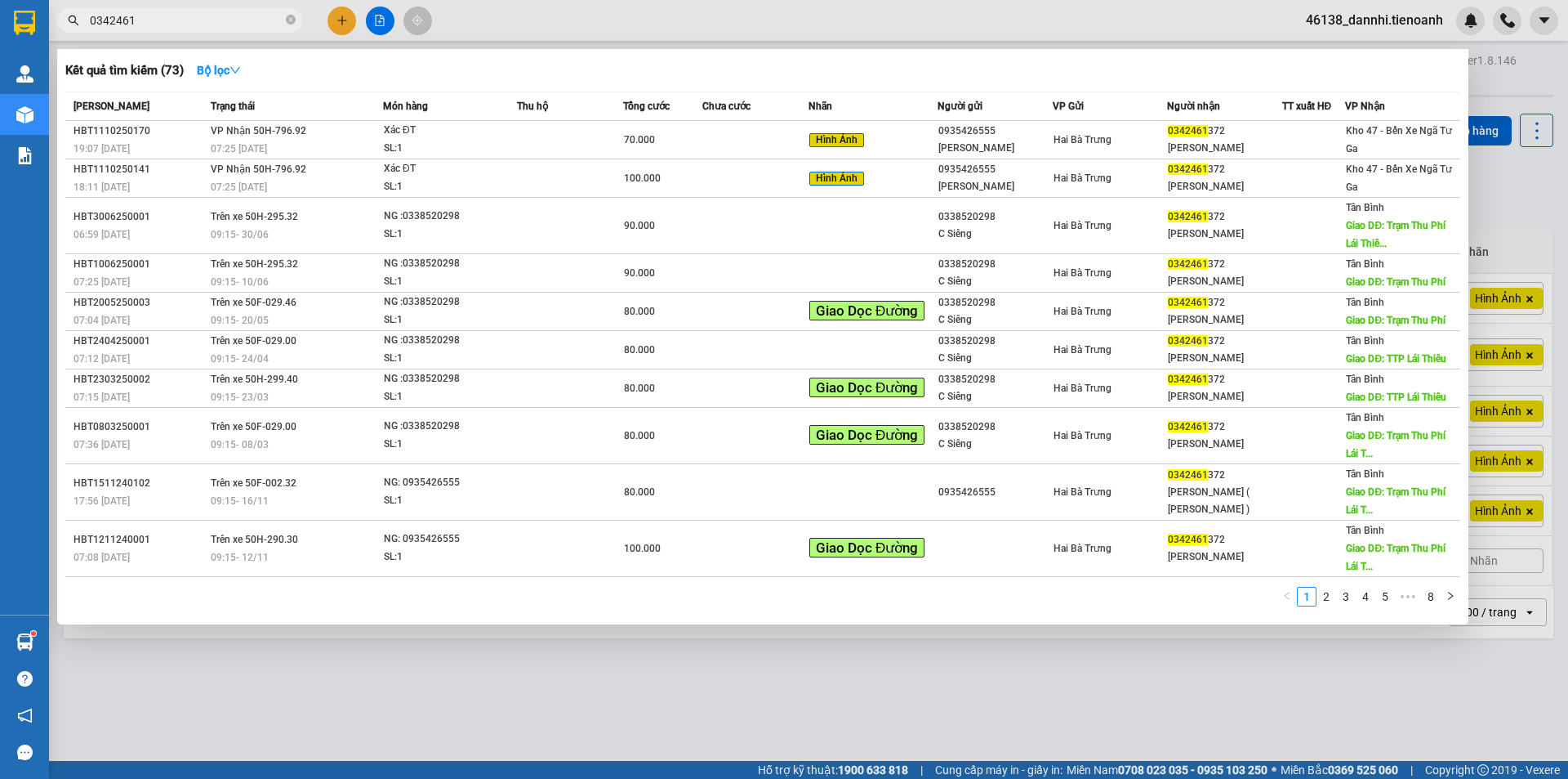
click at [200, 19] on input "0342461" at bounding box center [186, 20] width 193 height 18
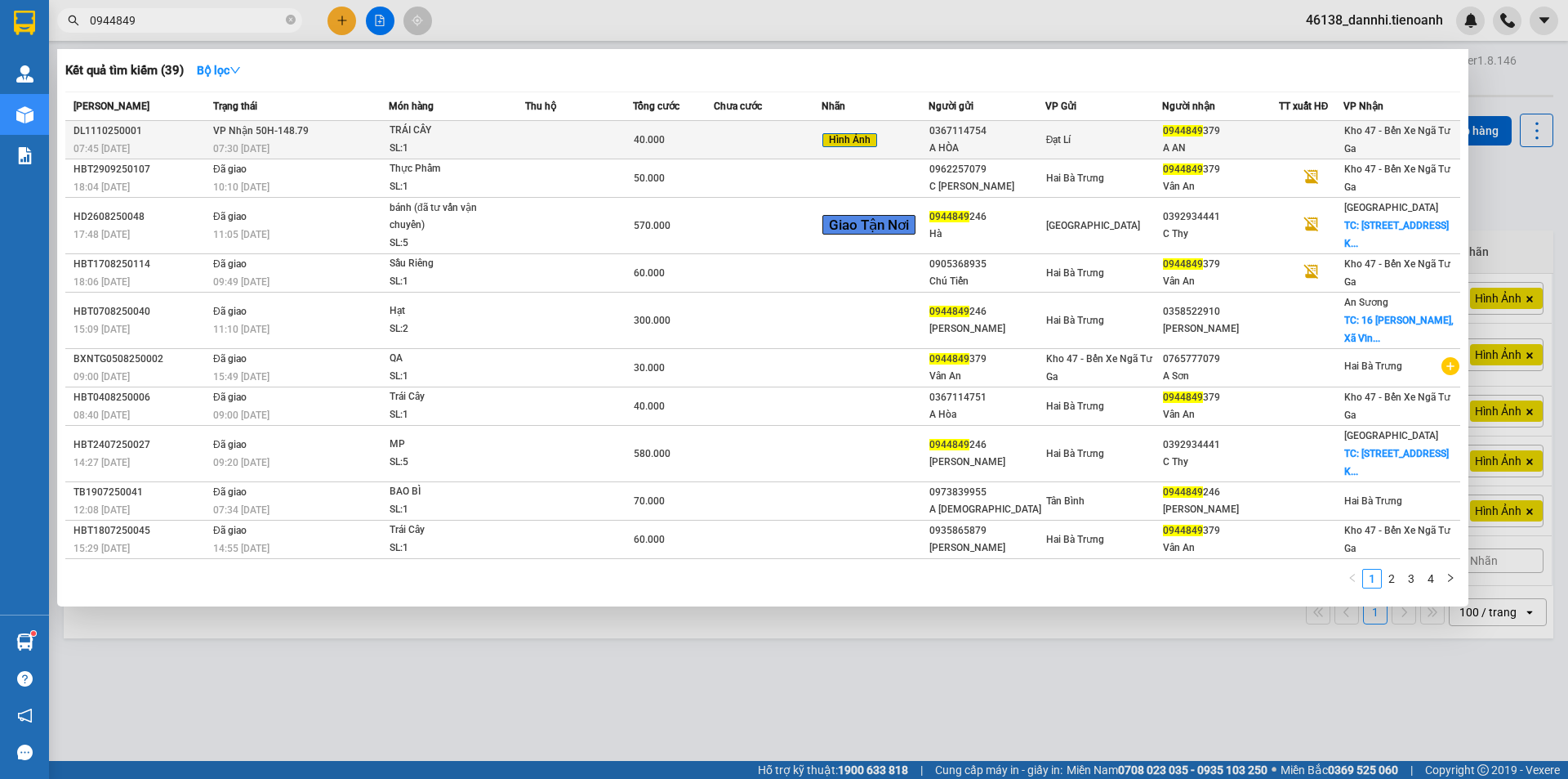
type input "0944849"
click at [533, 128] on td at bounding box center [579, 140] width 108 height 38
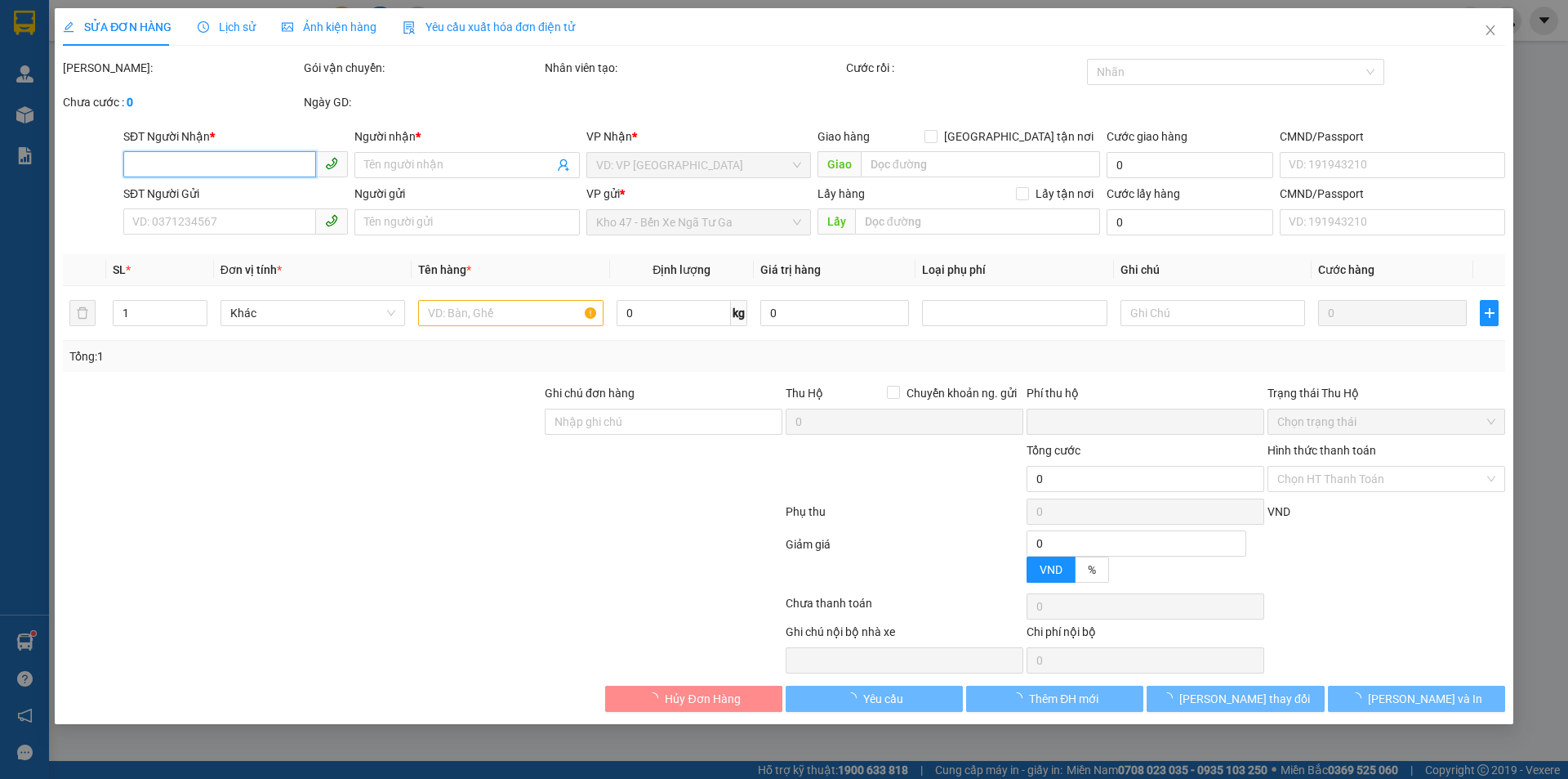
type input "0944849379"
type input "A AN"
type input "0367114754"
type input "A HÒA"
type input "0"
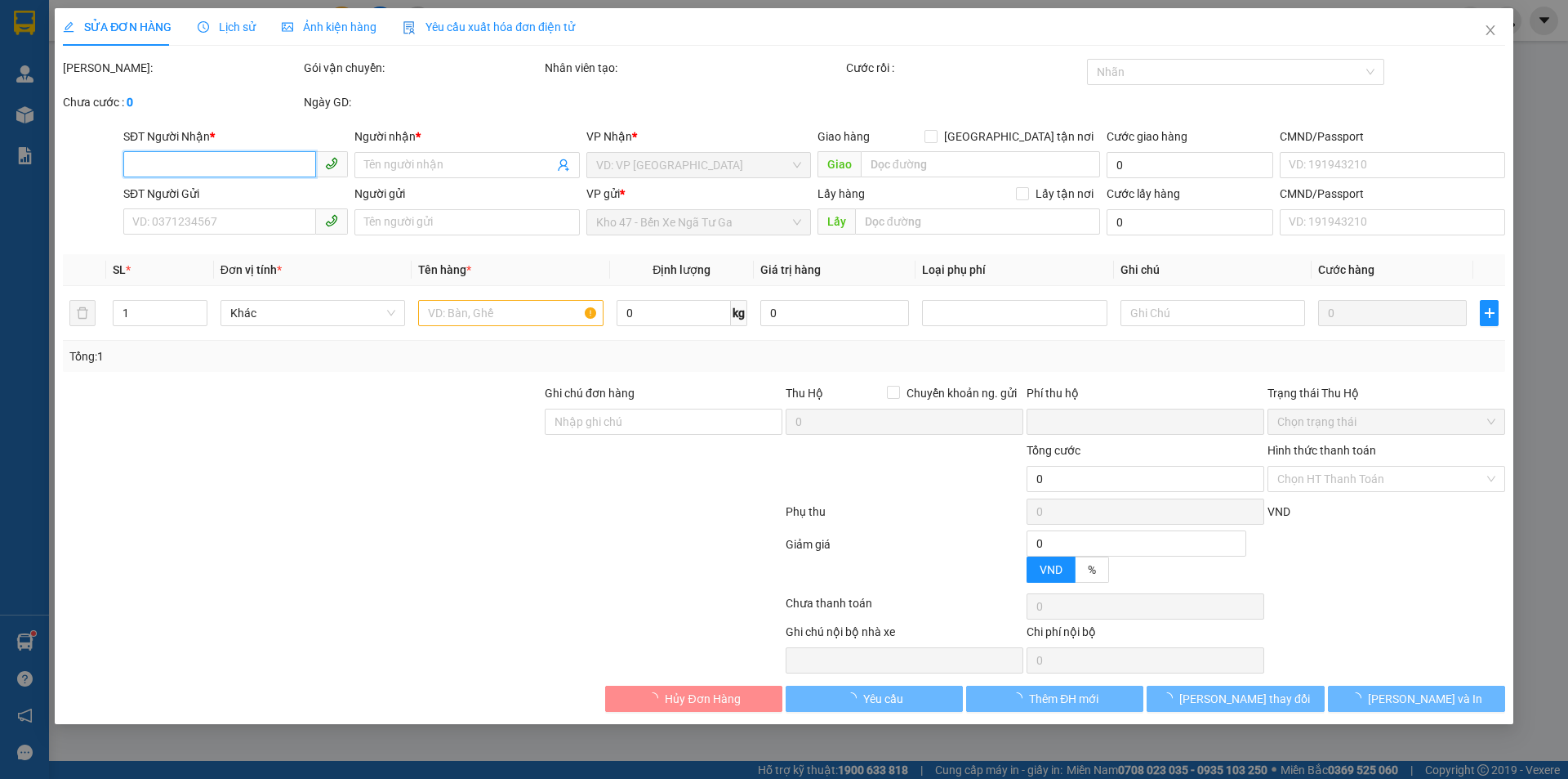
type input "40.000"
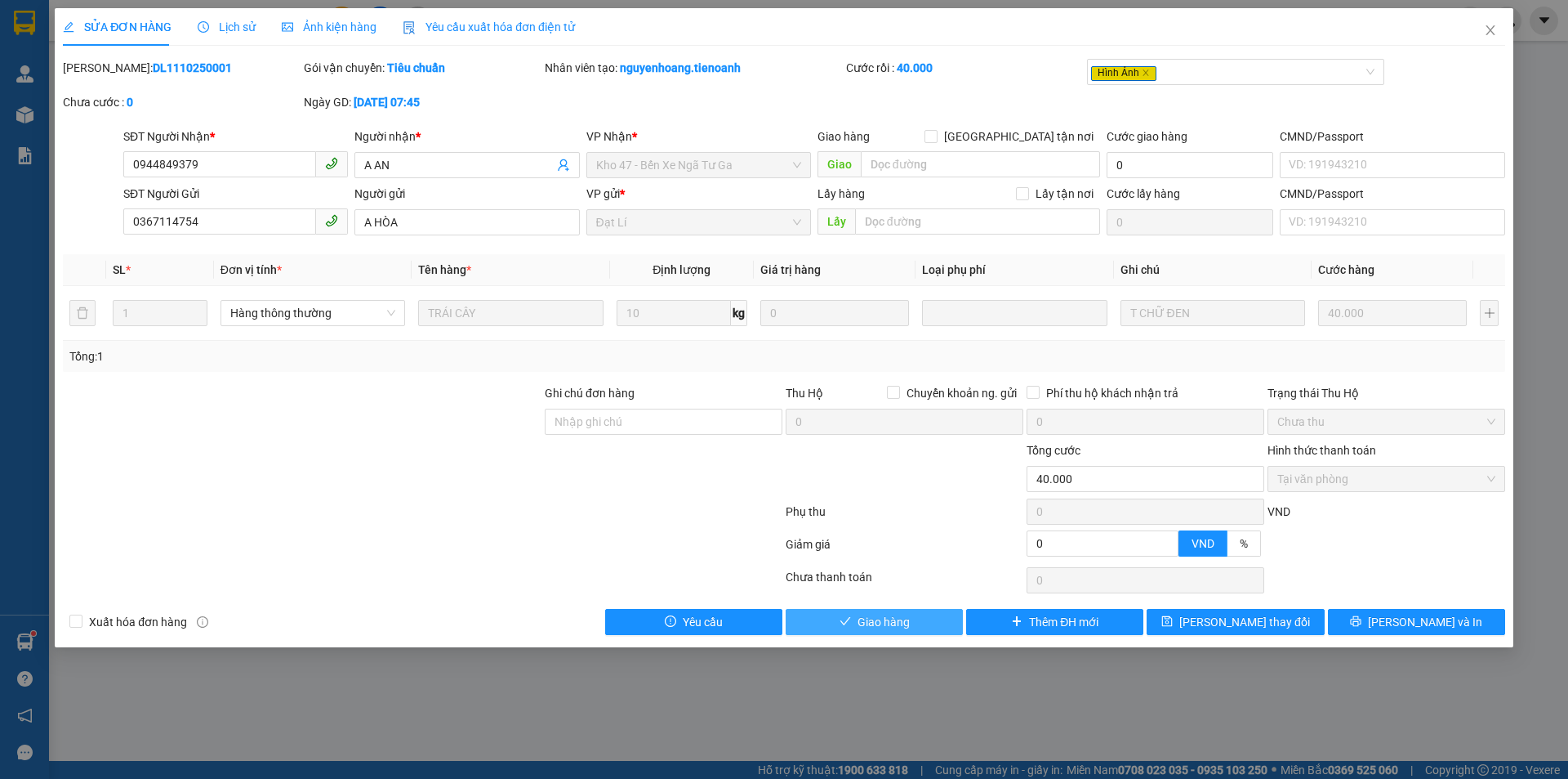
drag, startPoint x: 853, startPoint y: 615, endPoint x: 844, endPoint y: 617, distance: 9.2
click at [854, 615] on button "Giao hàng" at bounding box center [874, 622] width 178 height 26
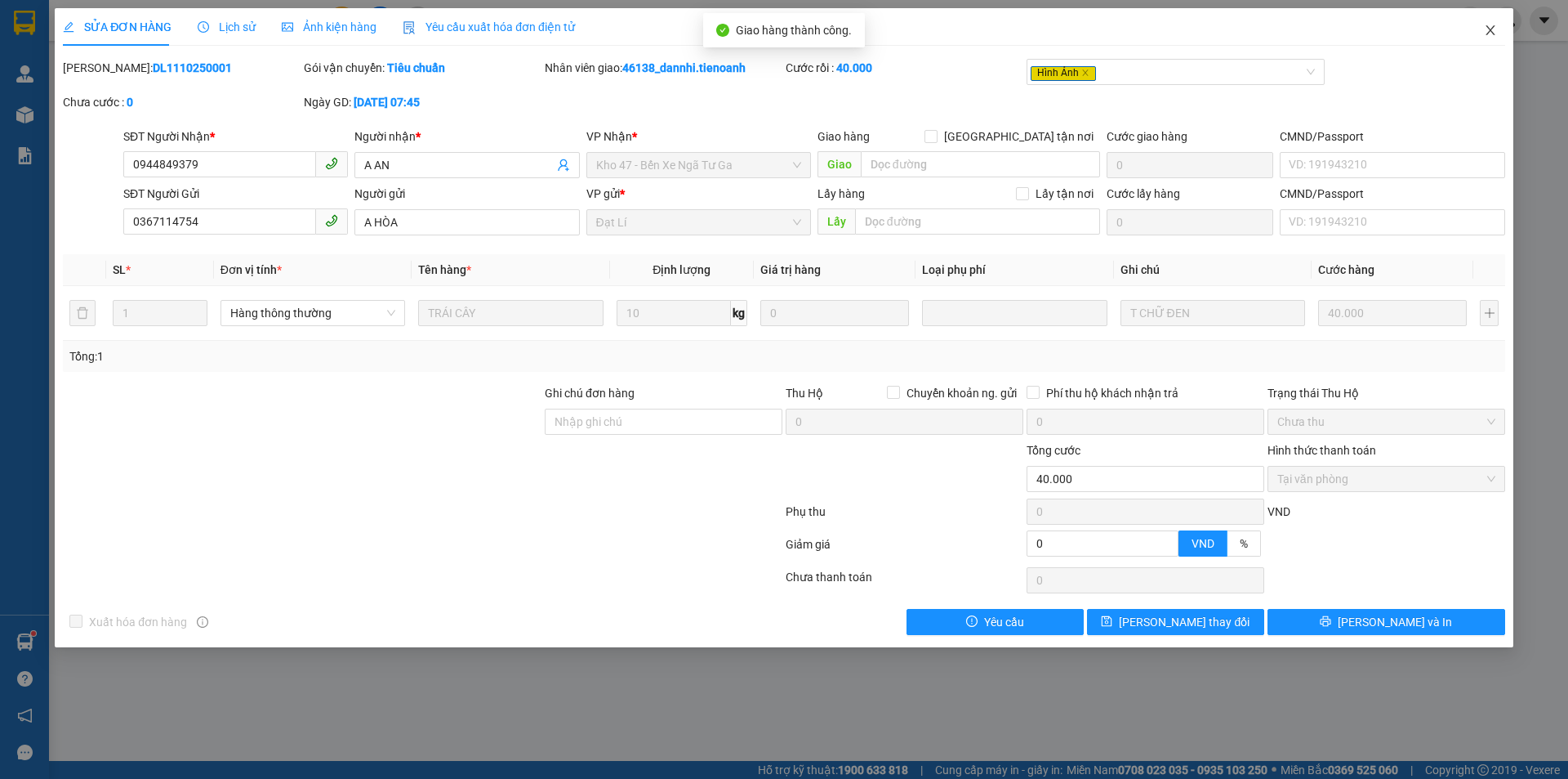
click at [1494, 27] on icon "close" at bounding box center [1489, 30] width 13 height 13
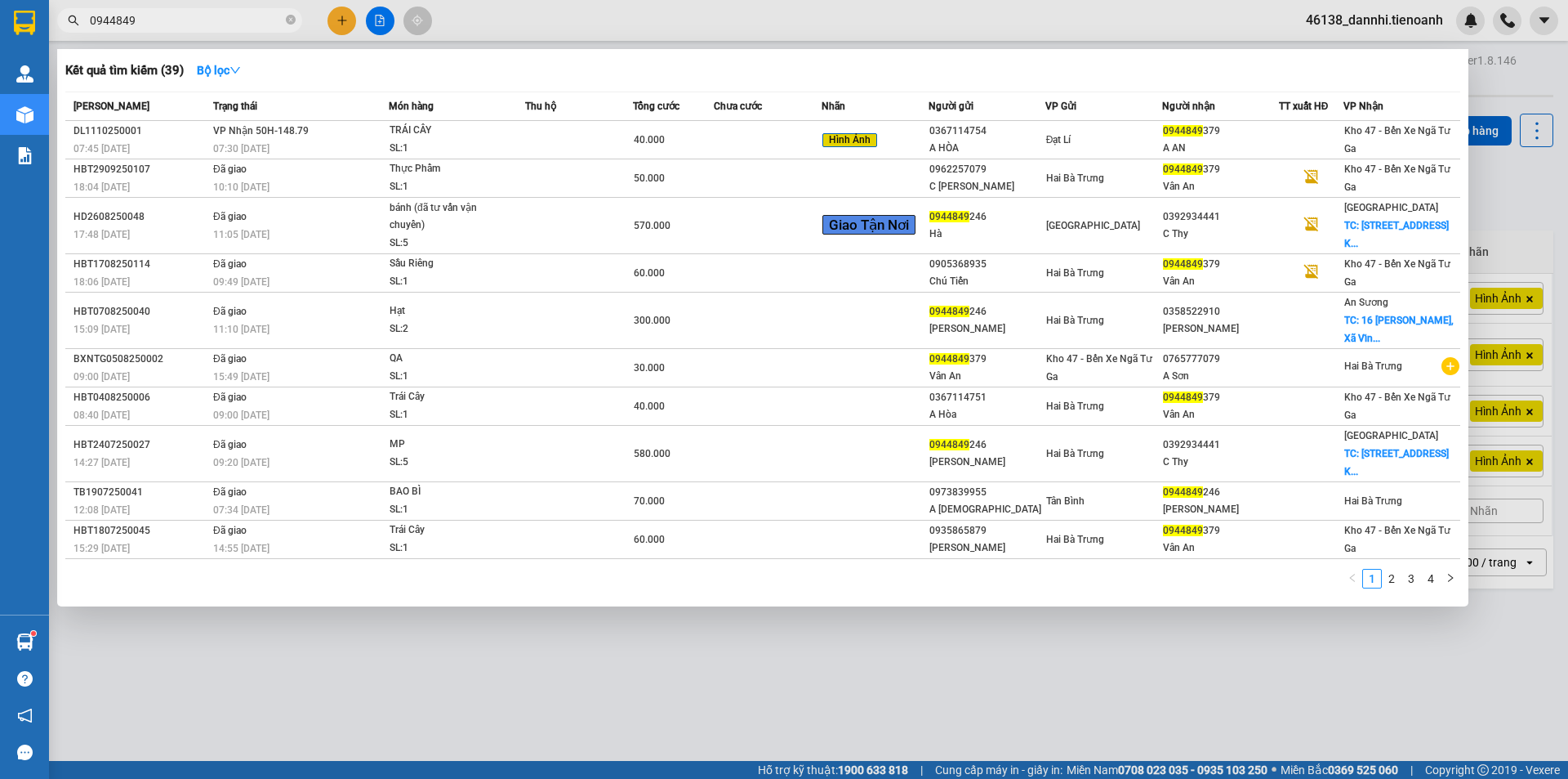
click at [217, 24] on input "0944849" at bounding box center [186, 20] width 193 height 18
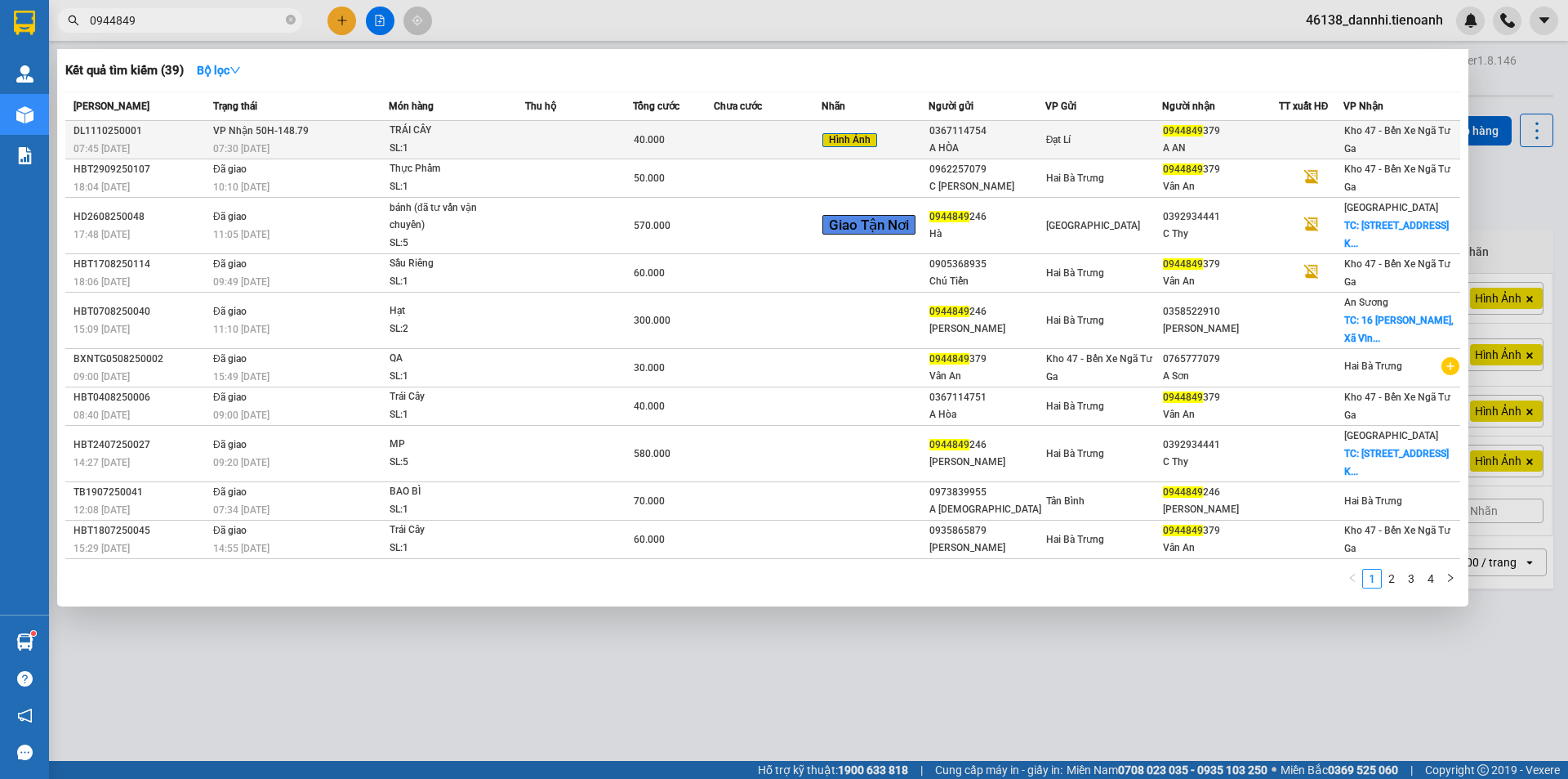
click at [386, 132] on td "VP Nhận 50H-148.79 07:30 [DATE]" at bounding box center [298, 140] width 180 height 38
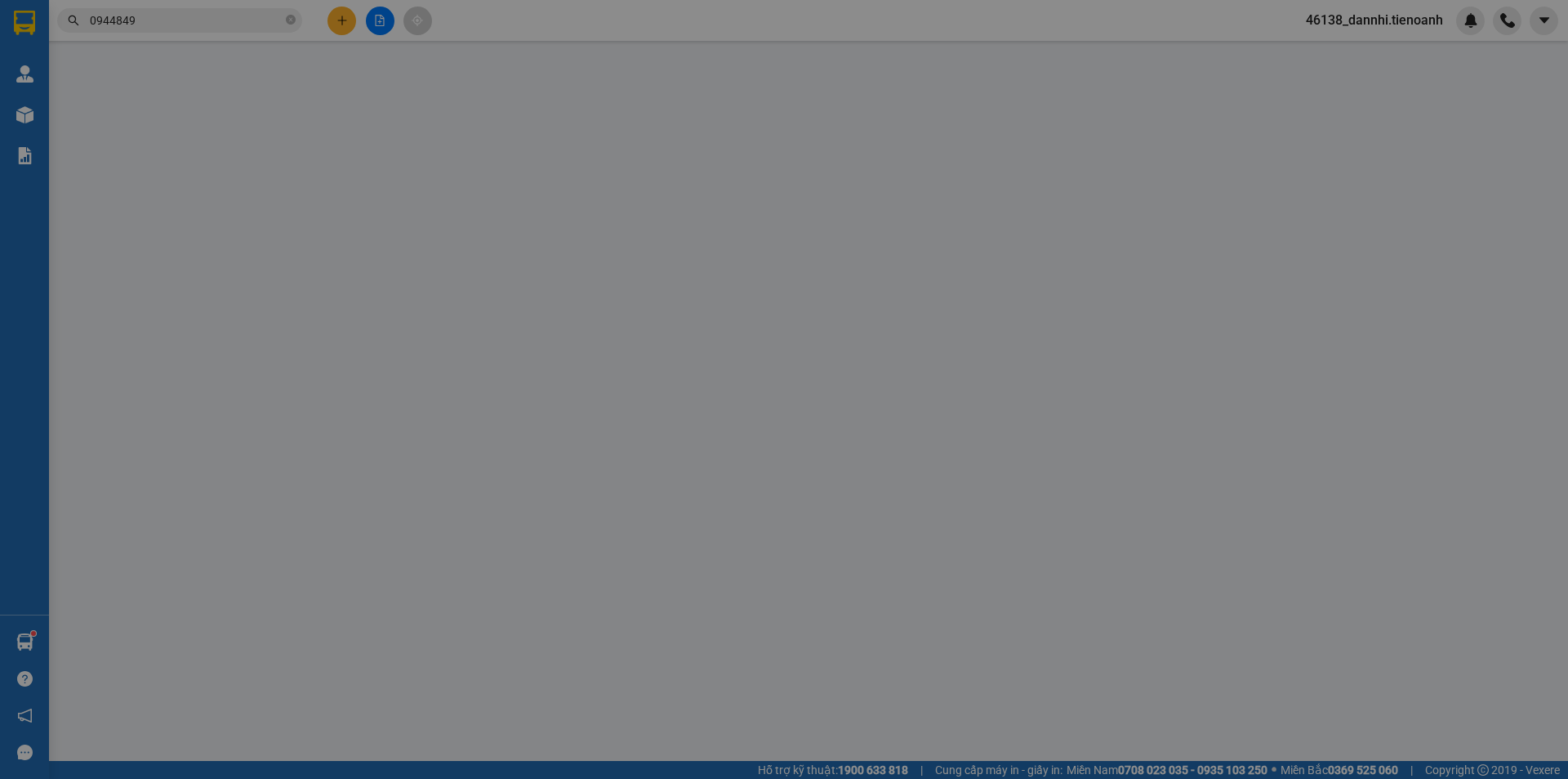
type input "0944849379"
type input "A AN"
type input "0367114754"
type input "A HÒA"
type input "0"
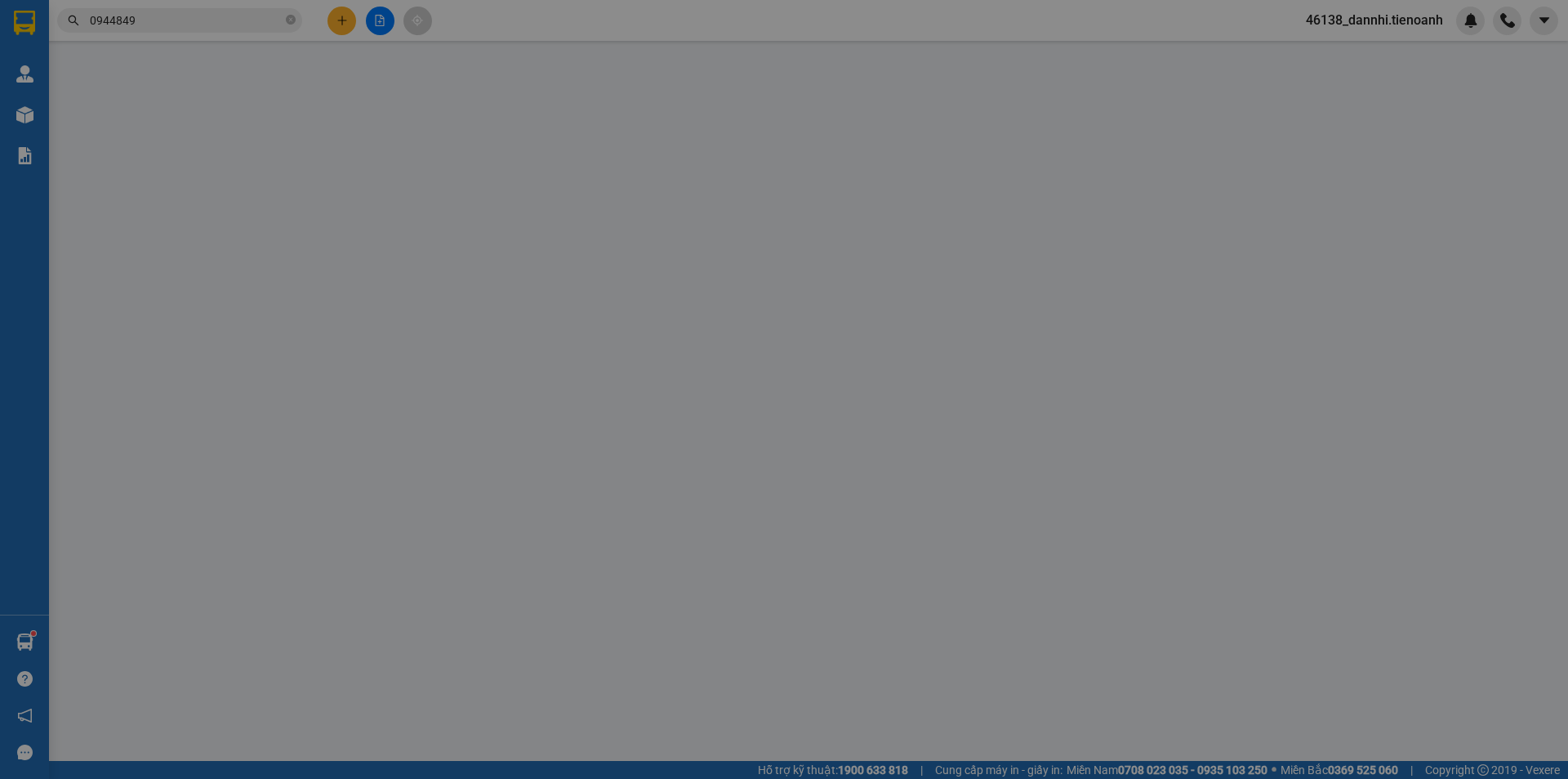
type input "40.000"
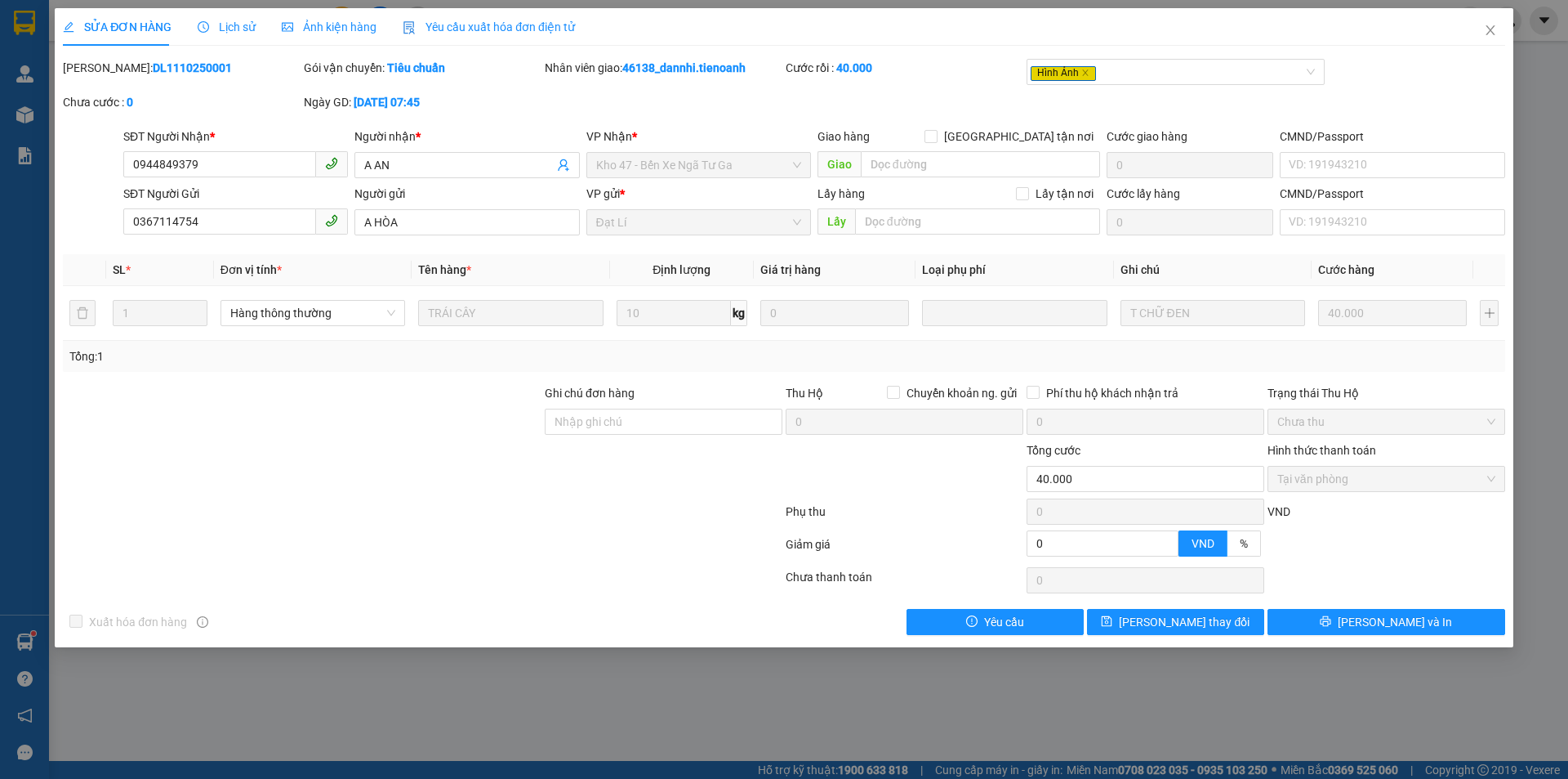
click at [325, 26] on span "Ảnh kiện hàng" at bounding box center [329, 26] width 95 height 13
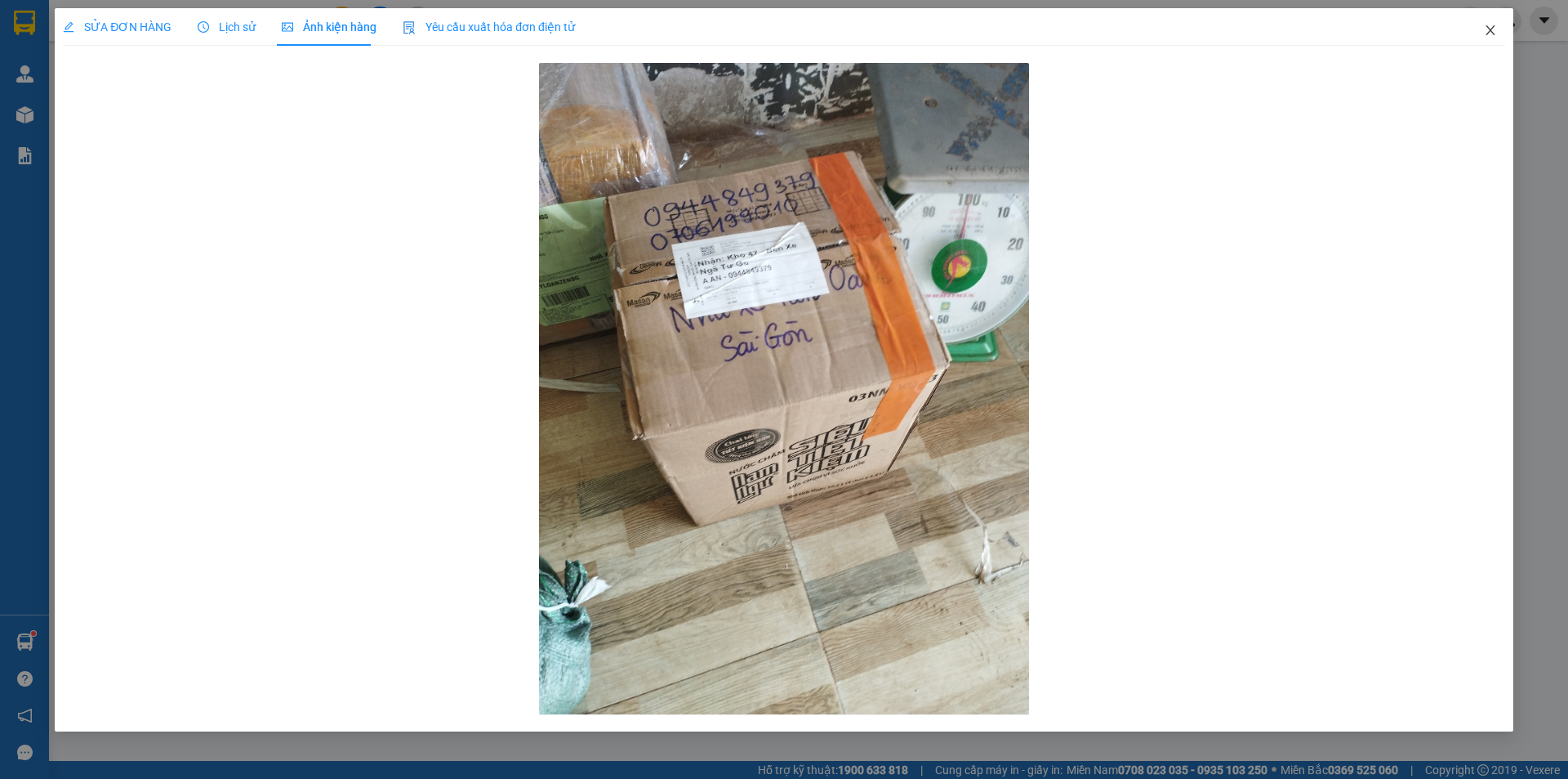
click at [1498, 30] on span "Close" at bounding box center [1490, 31] width 46 height 46
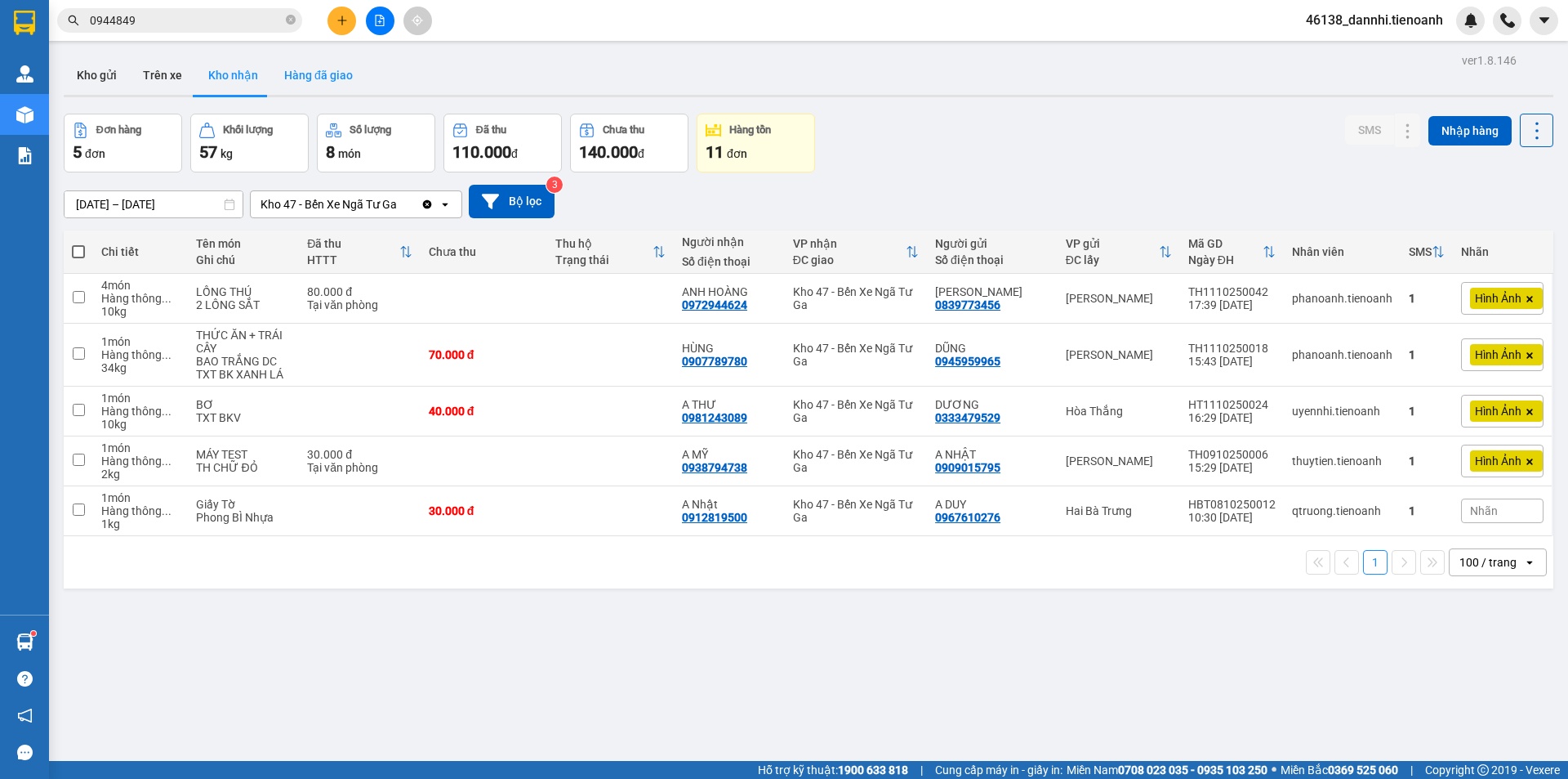
click at [307, 87] on button "Hàng đã giao" at bounding box center [319, 75] width 95 height 39
